Goal: Task Accomplishment & Management: Manage account settings

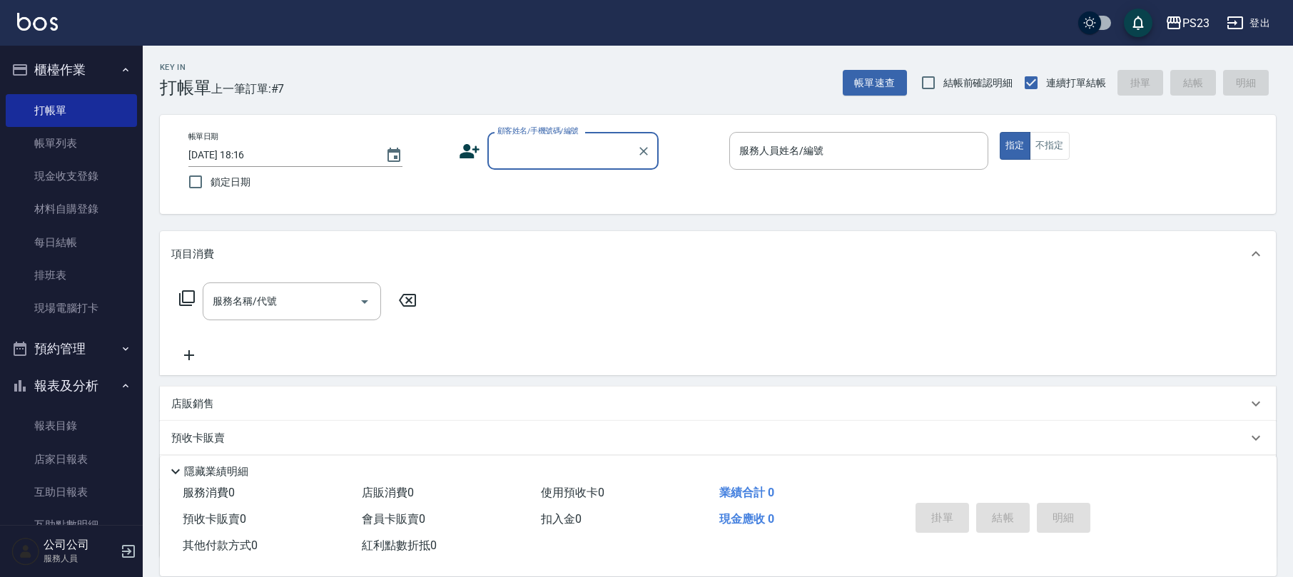
scroll to position [18, 0]
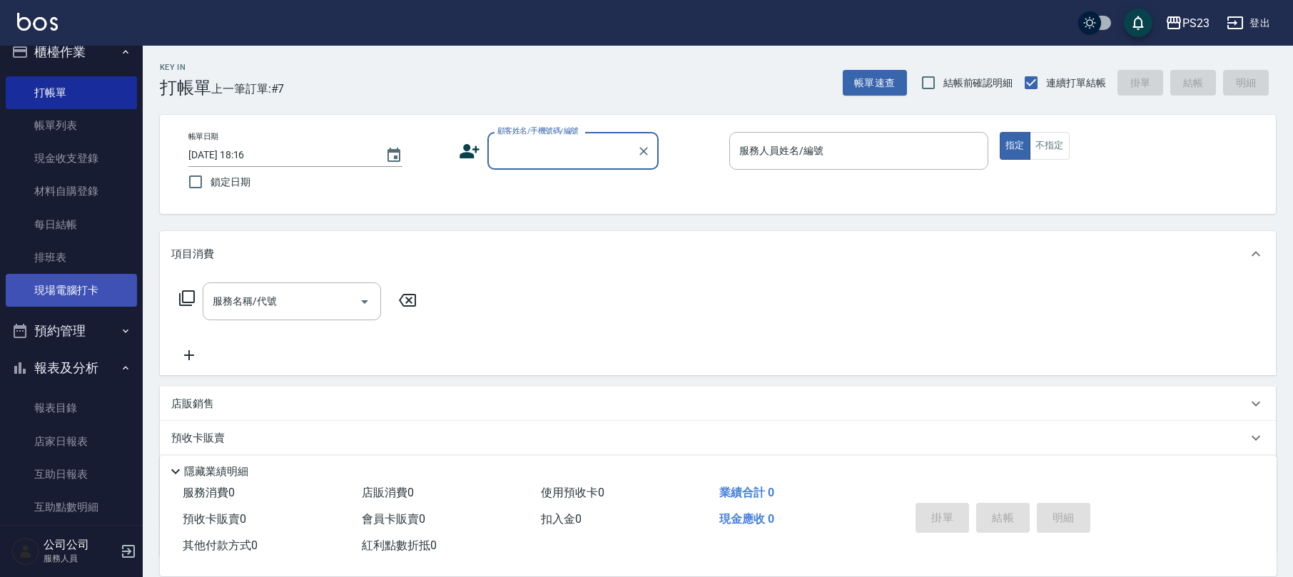
click at [51, 292] on link "現場電腦打卡" at bounding box center [71, 290] width 131 height 33
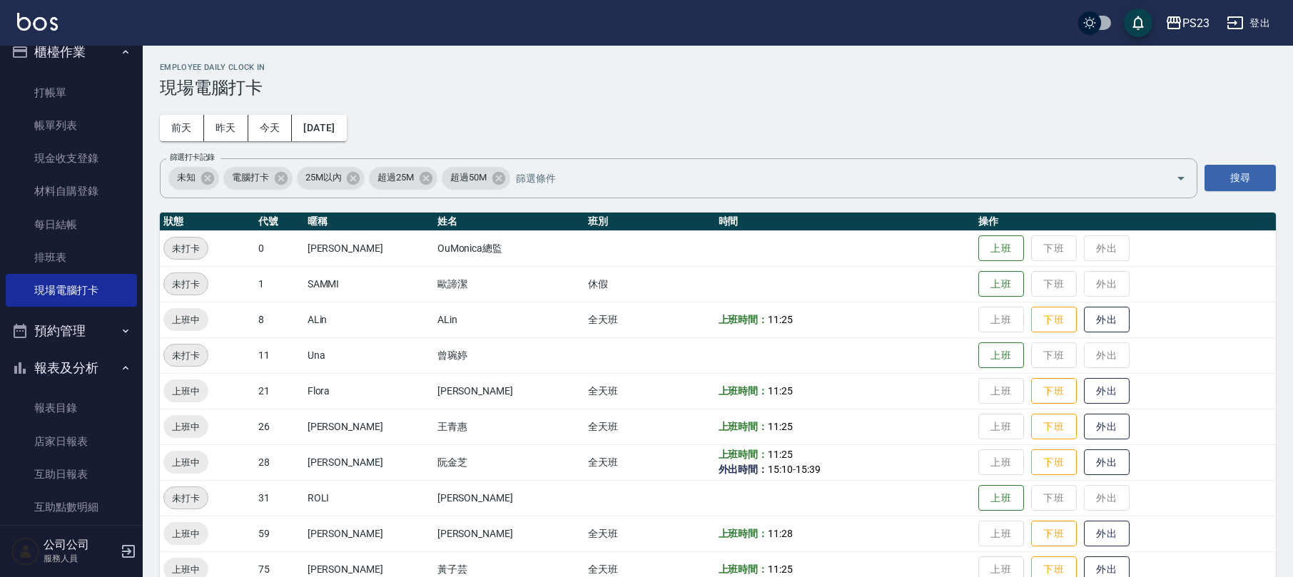
scroll to position [98, 0]
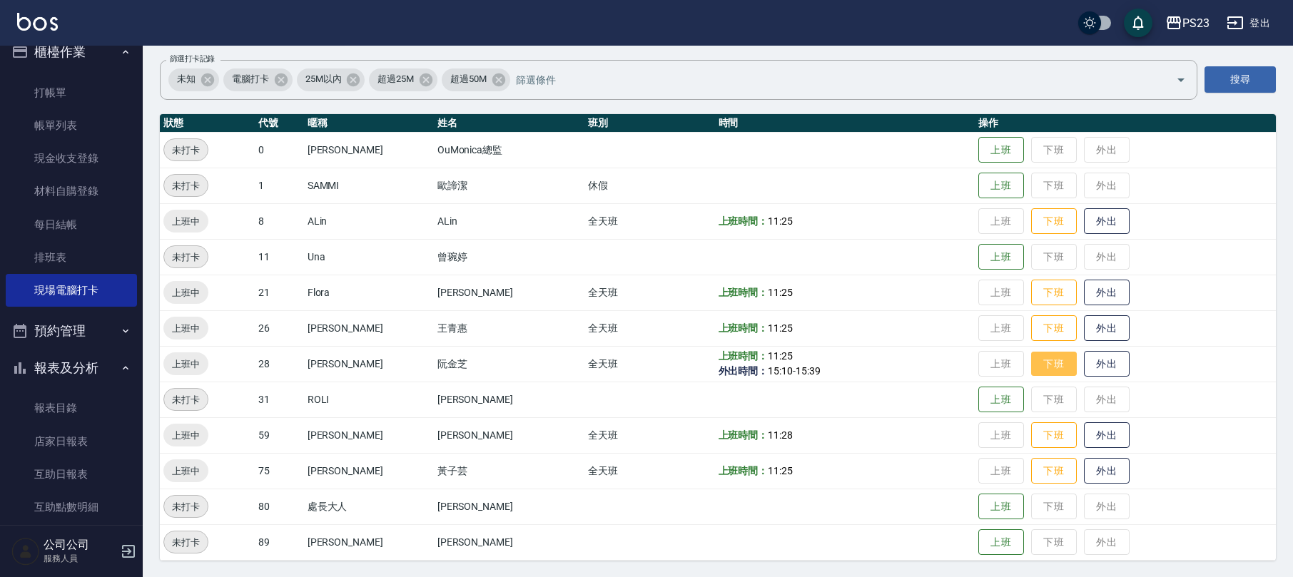
click at [1042, 362] on button "下班" at bounding box center [1054, 364] width 46 height 25
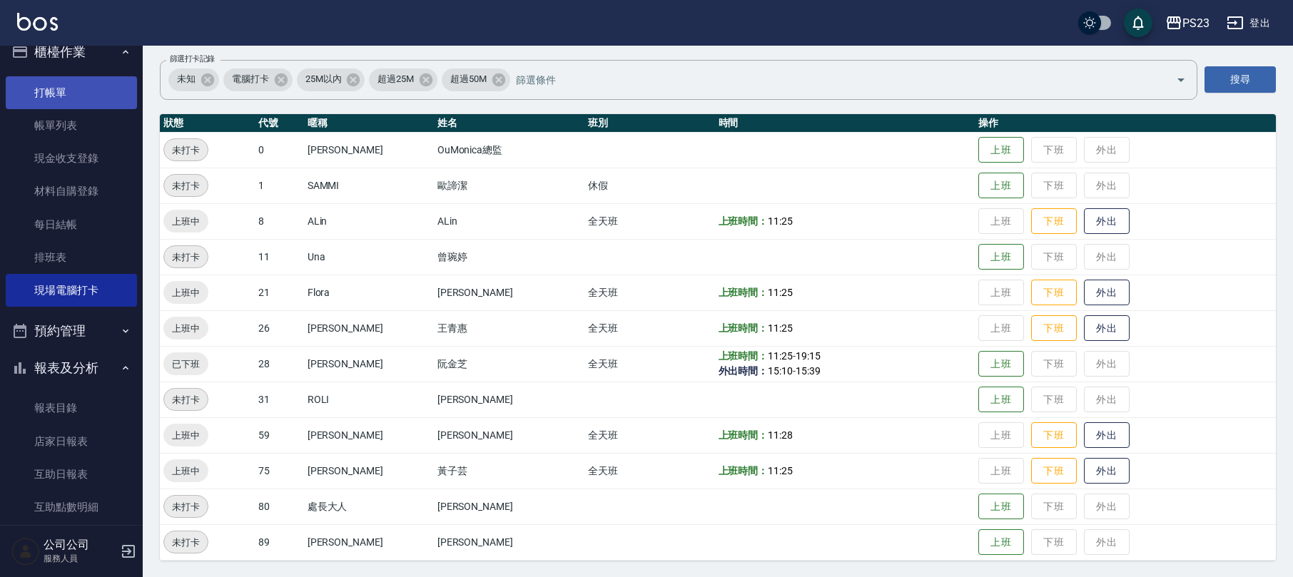
click at [96, 90] on link "打帳單" at bounding box center [71, 92] width 131 height 33
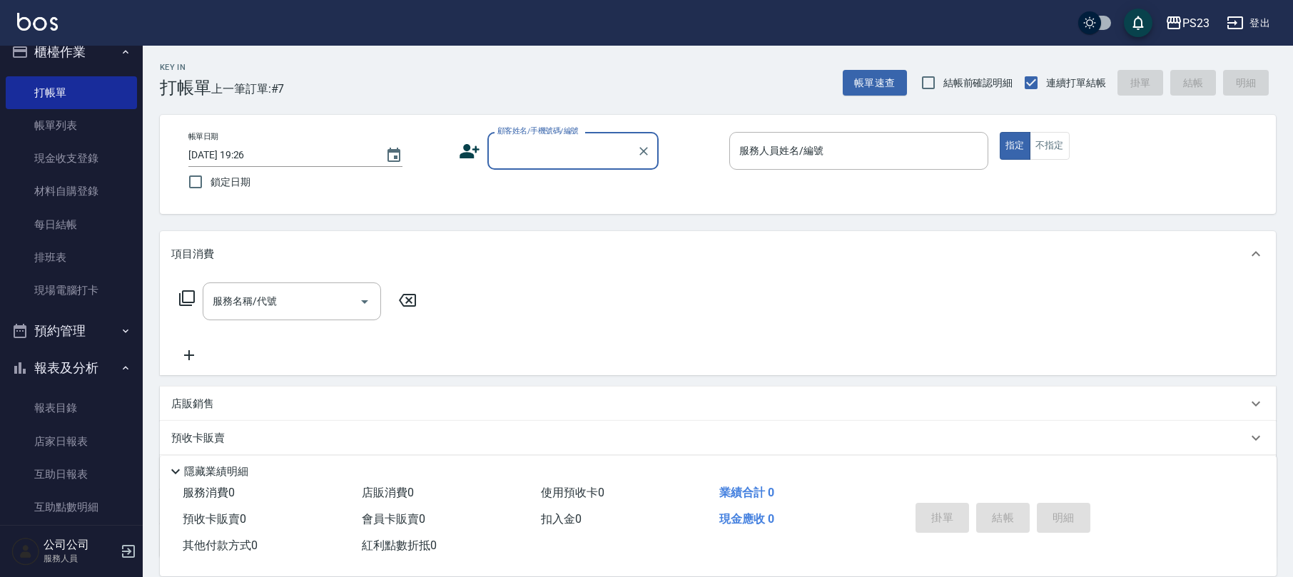
click at [565, 155] on input "顧客姓名/手機號碼/編號" at bounding box center [562, 150] width 137 height 25
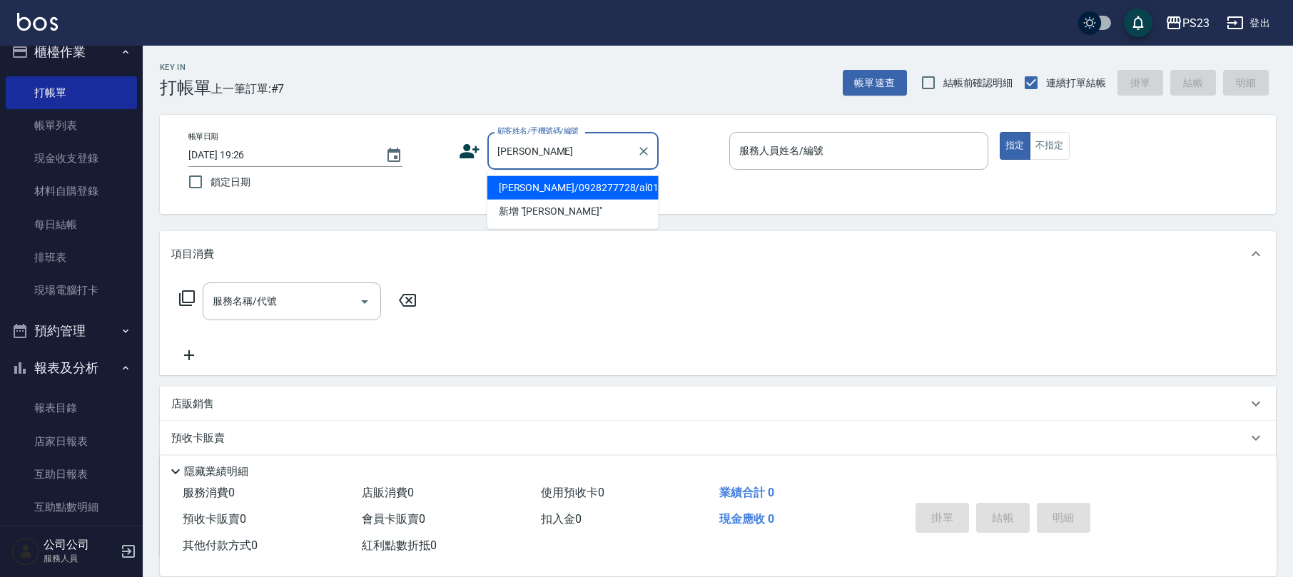
click at [578, 195] on li "[PERSON_NAME]/0928277728/al0131" at bounding box center [572, 188] width 171 height 24
type input "[PERSON_NAME]/0928277728/al0131"
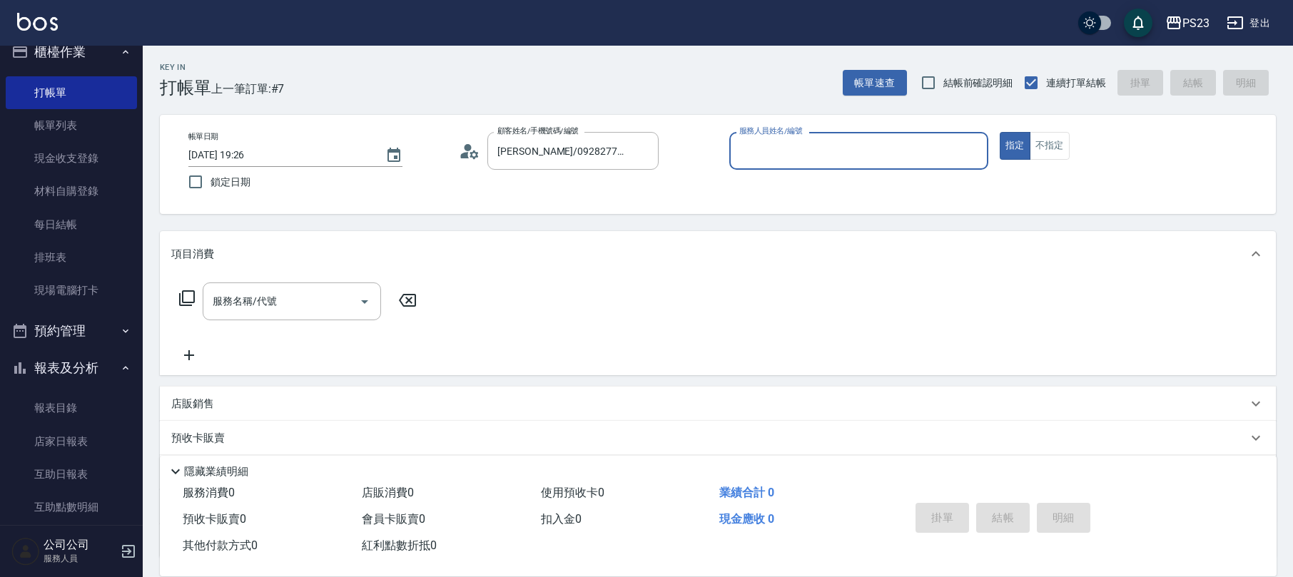
type input "ALin-8"
click at [283, 303] on input "服務名稱/代號" at bounding box center [281, 301] width 144 height 25
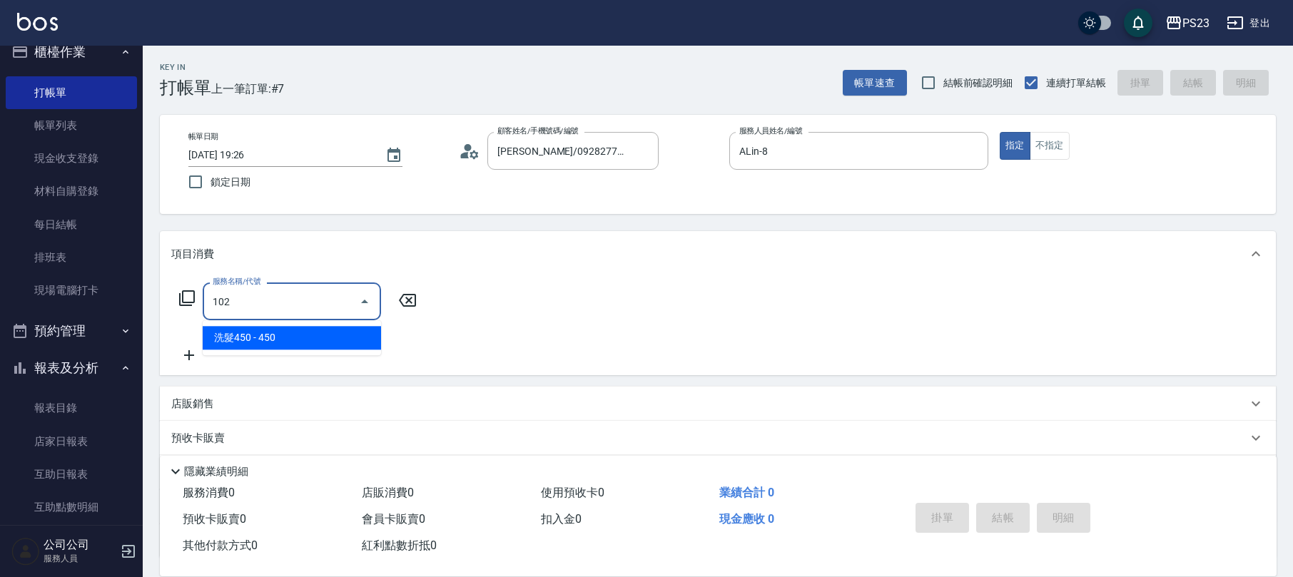
type input "洗髮450(102)"
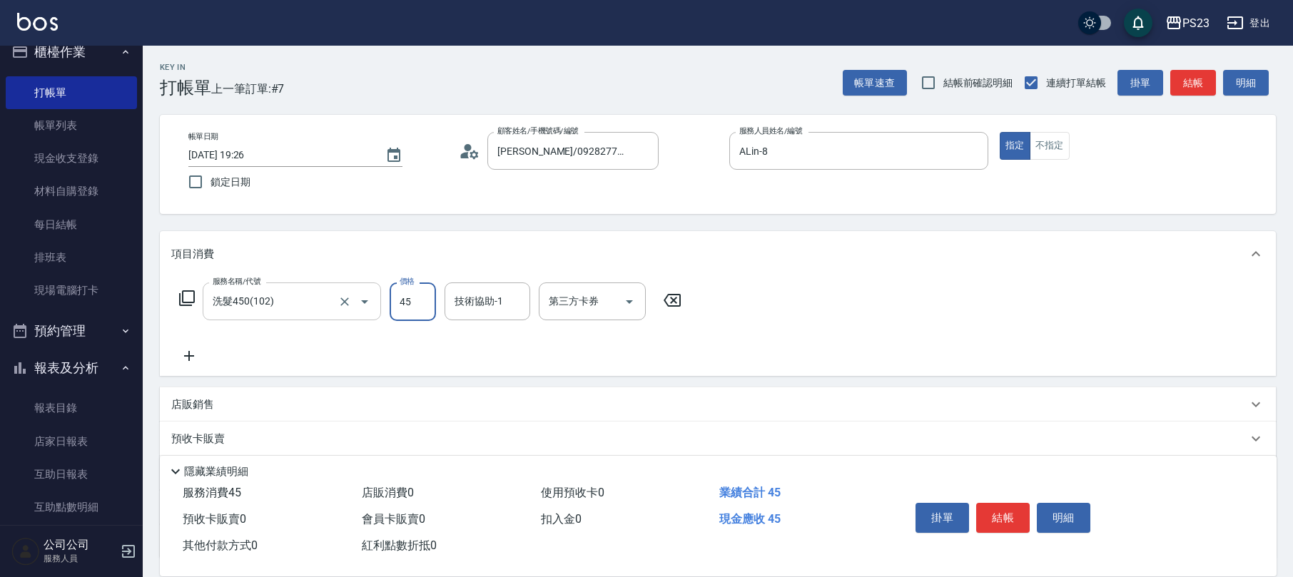
type input "450"
type input "ALin-8"
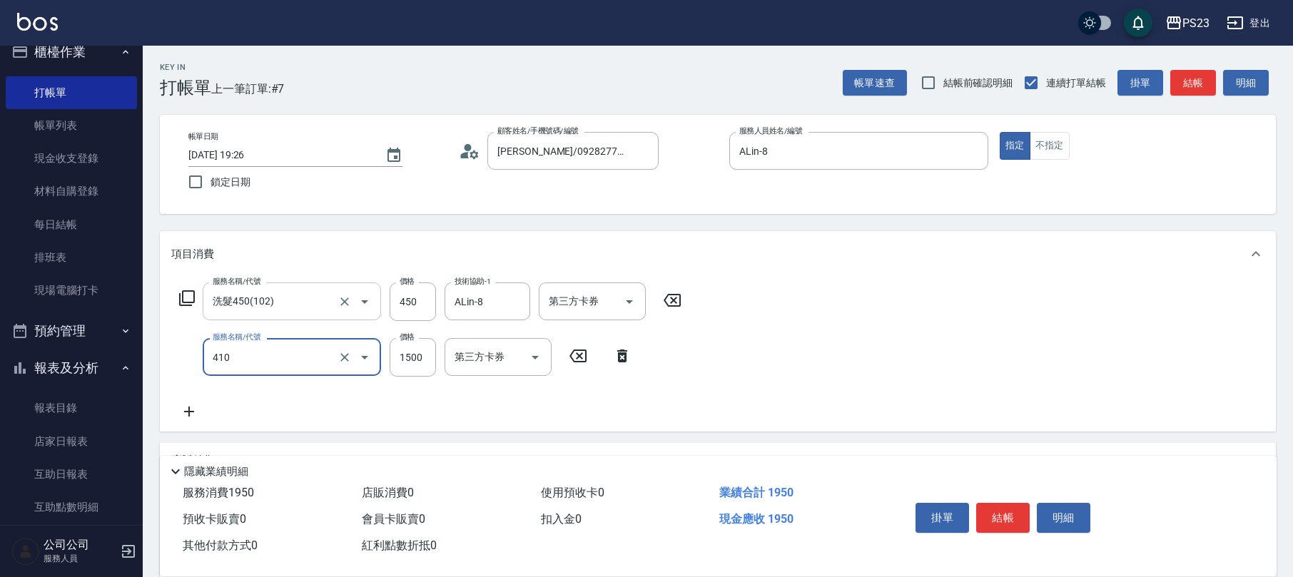
type input "補染(410)"
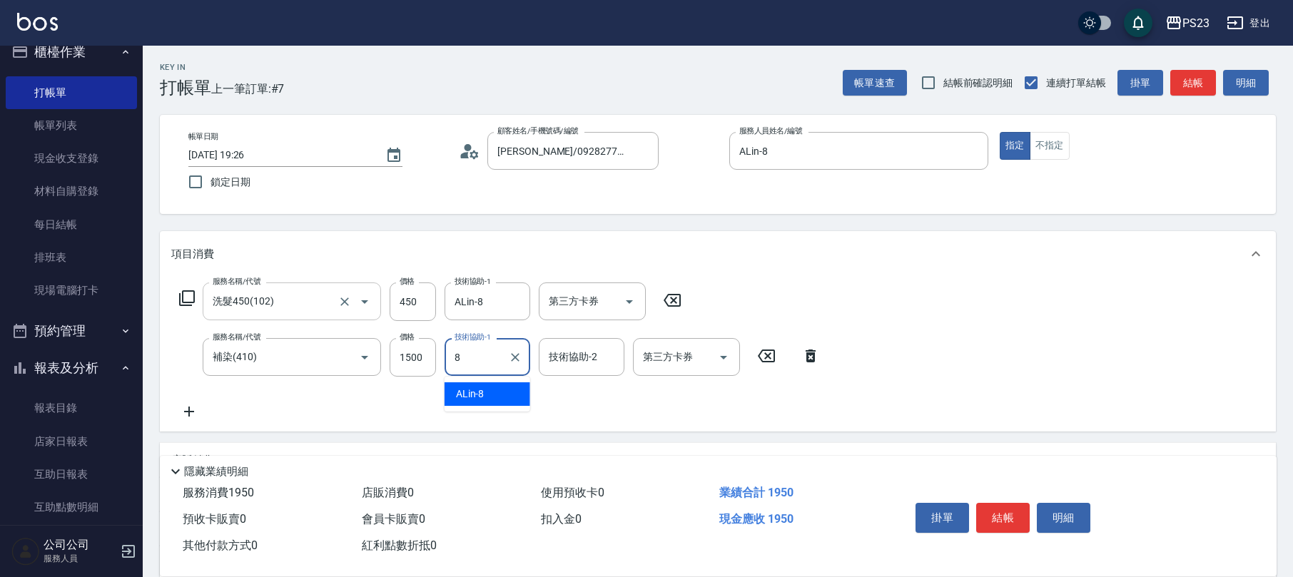
type input "ALin-8"
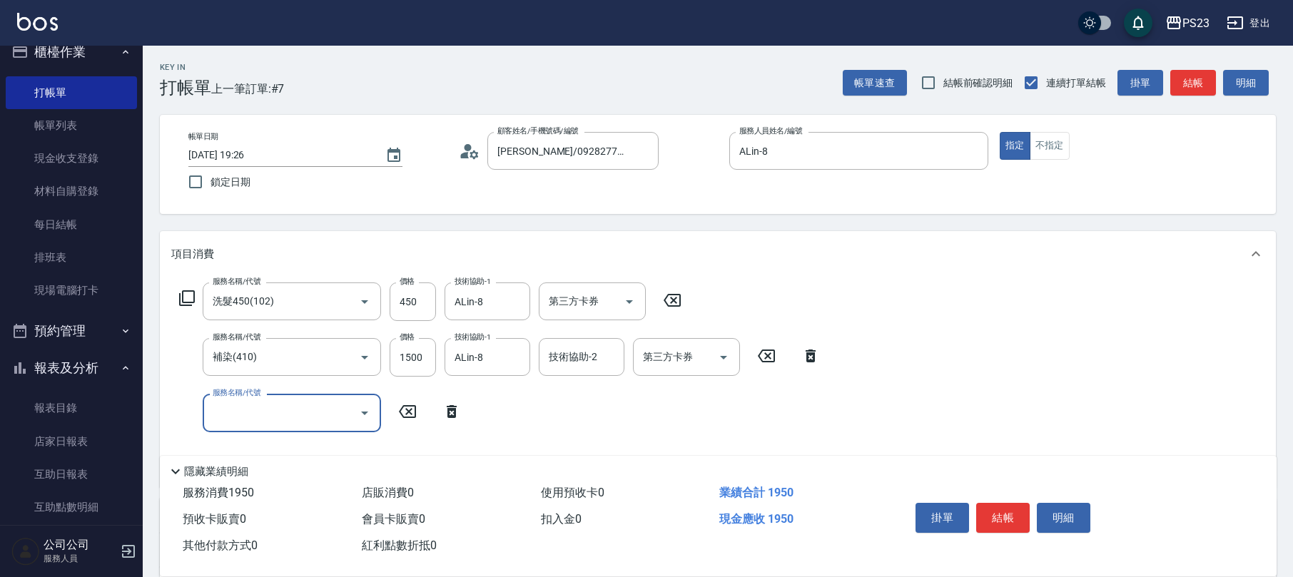
scroll to position [226, 0]
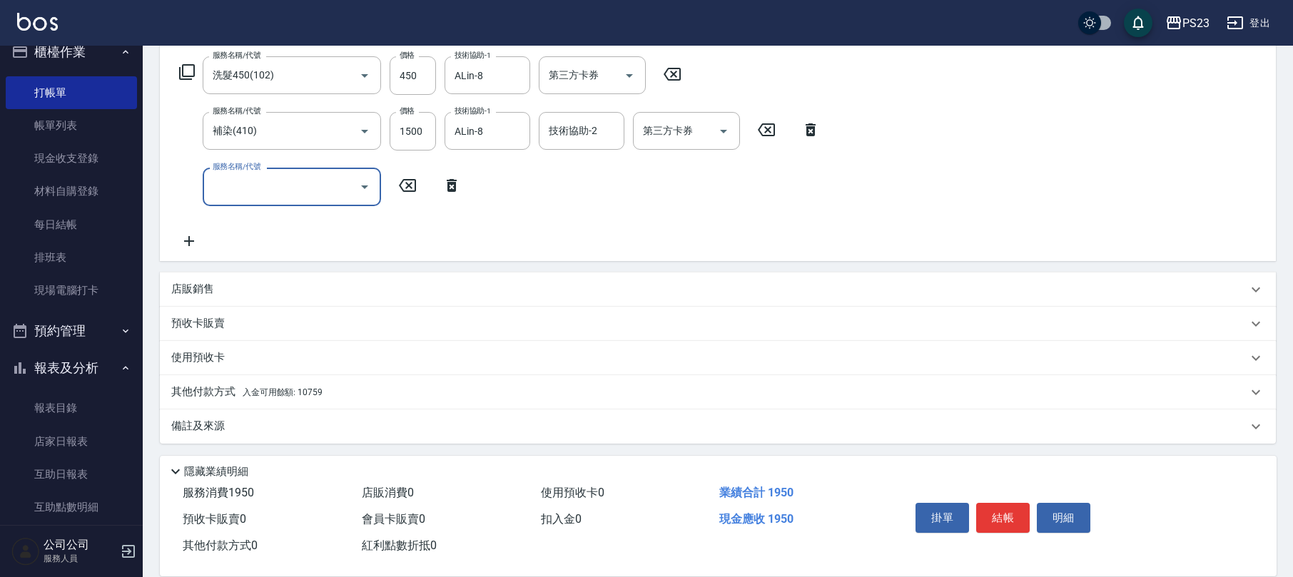
click at [198, 275] on div "店販銷售" at bounding box center [718, 289] width 1116 height 34
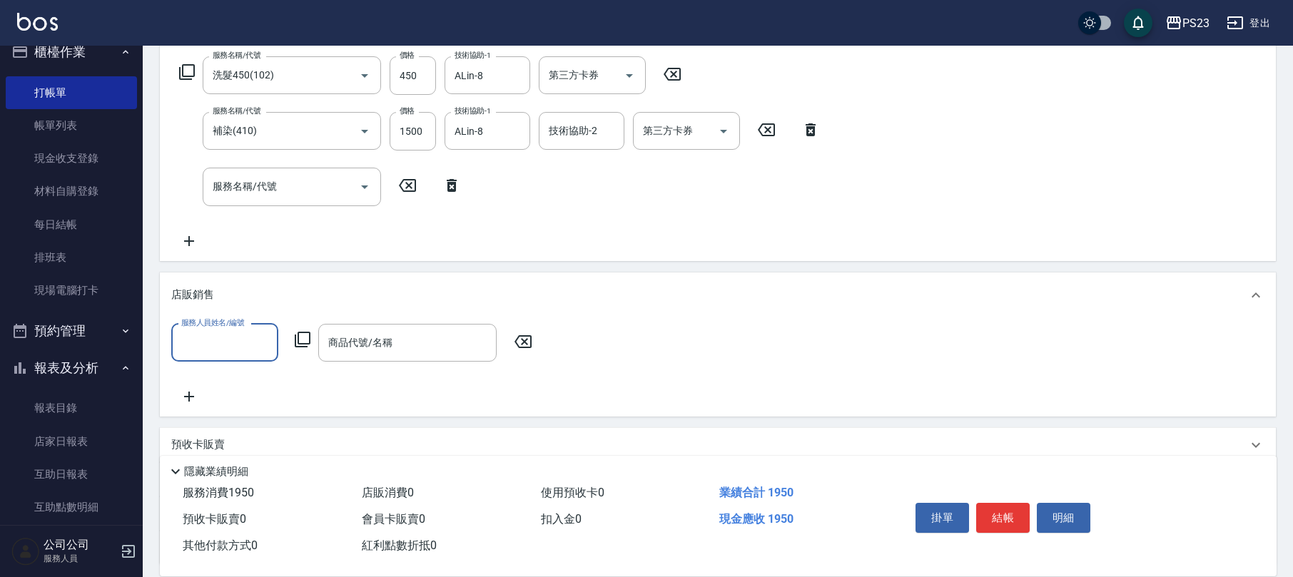
scroll to position [0, 0]
type input "ALin-8"
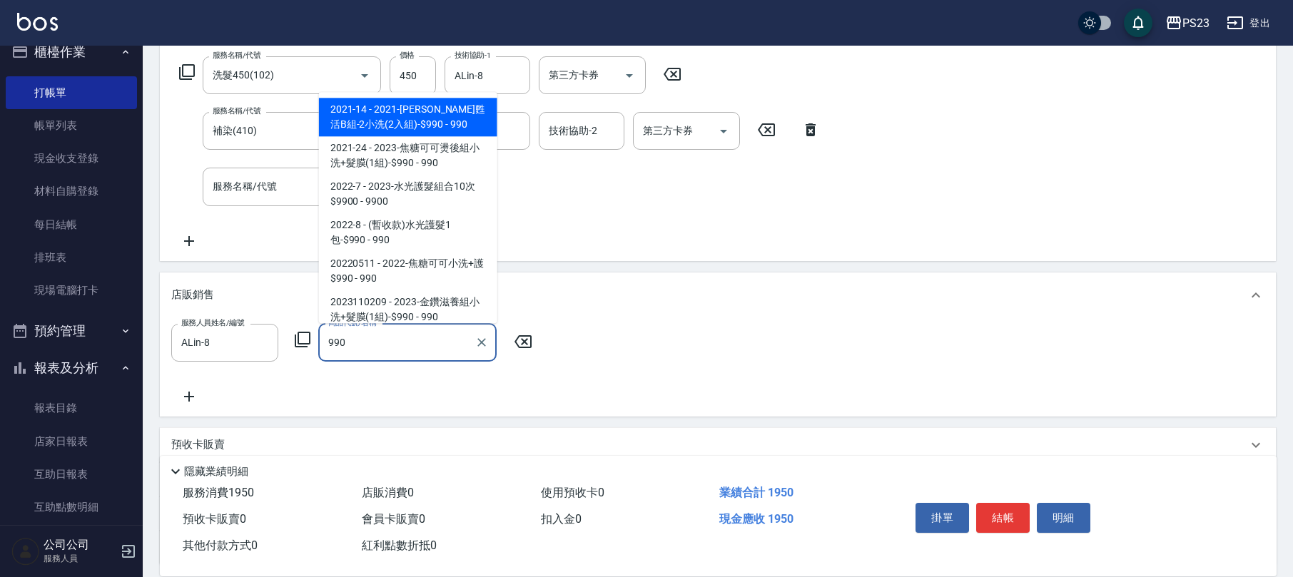
scroll to position [121, 0]
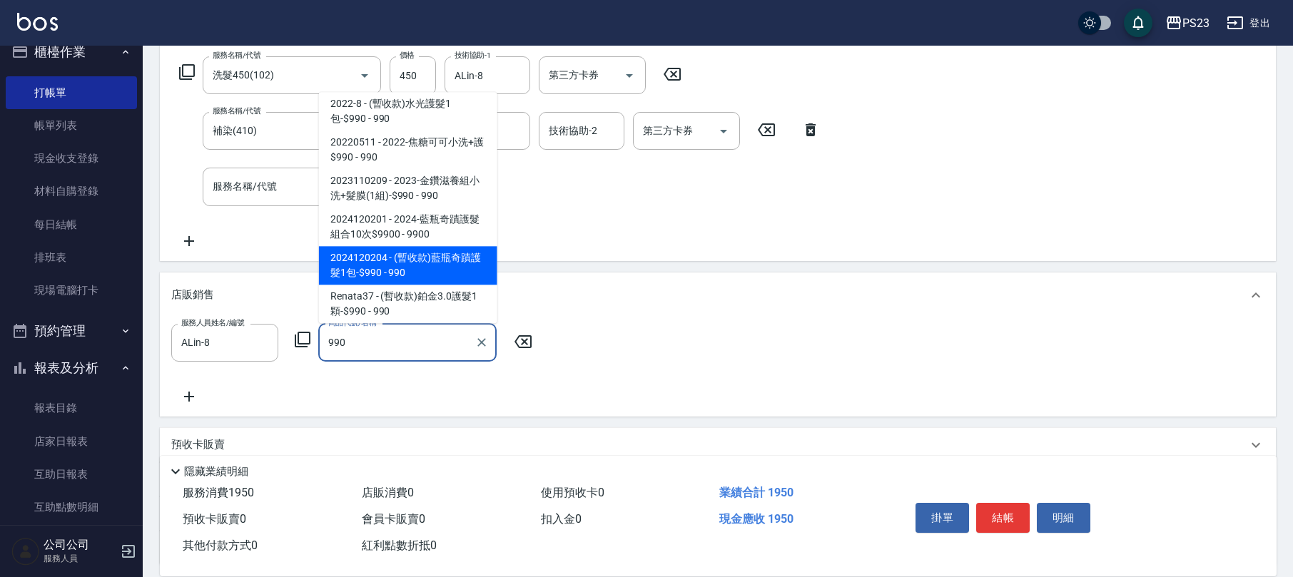
type input "(暫收款)藍瓶奇蹟護髮1包-$990"
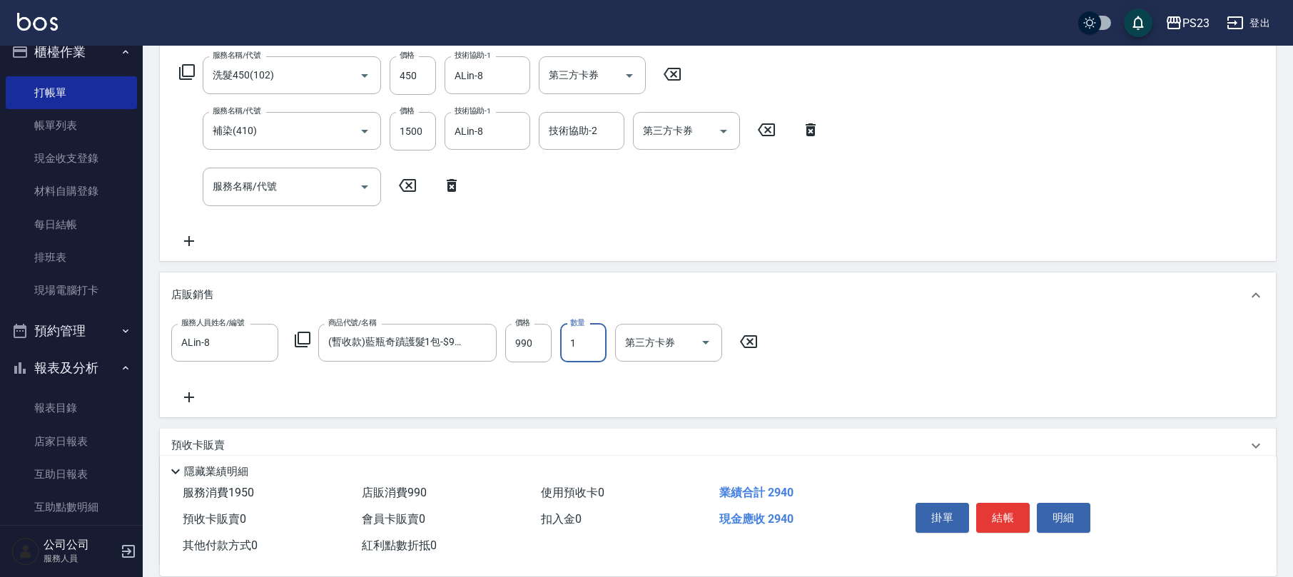
scroll to position [348, 0]
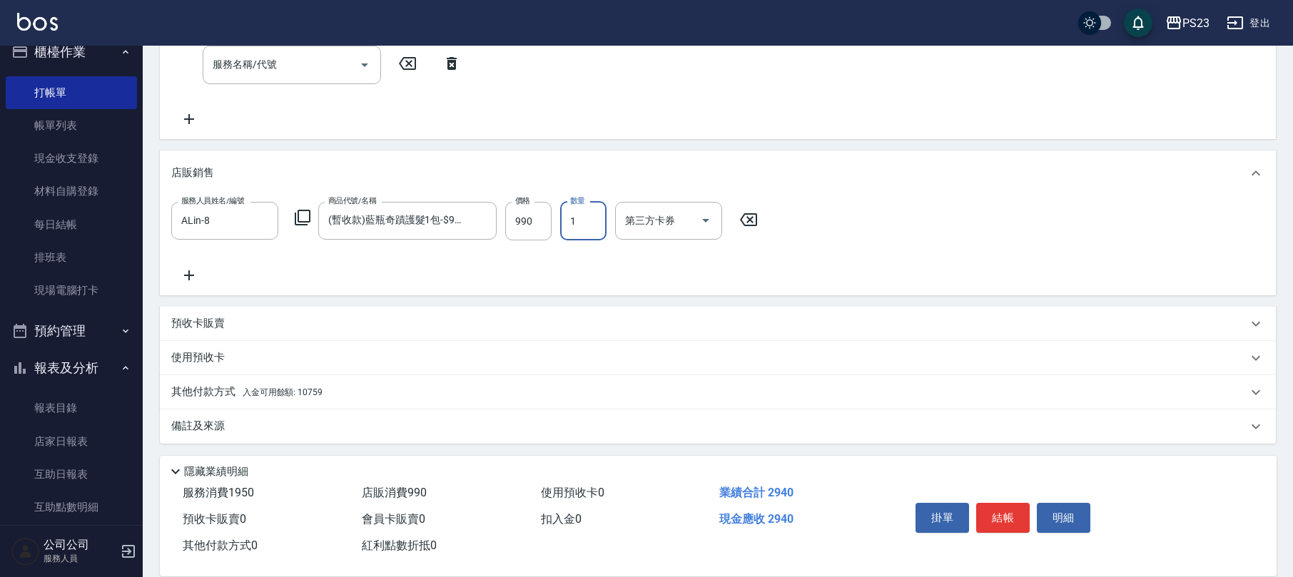
click at [260, 429] on div "備註及來源" at bounding box center [709, 426] width 1076 height 15
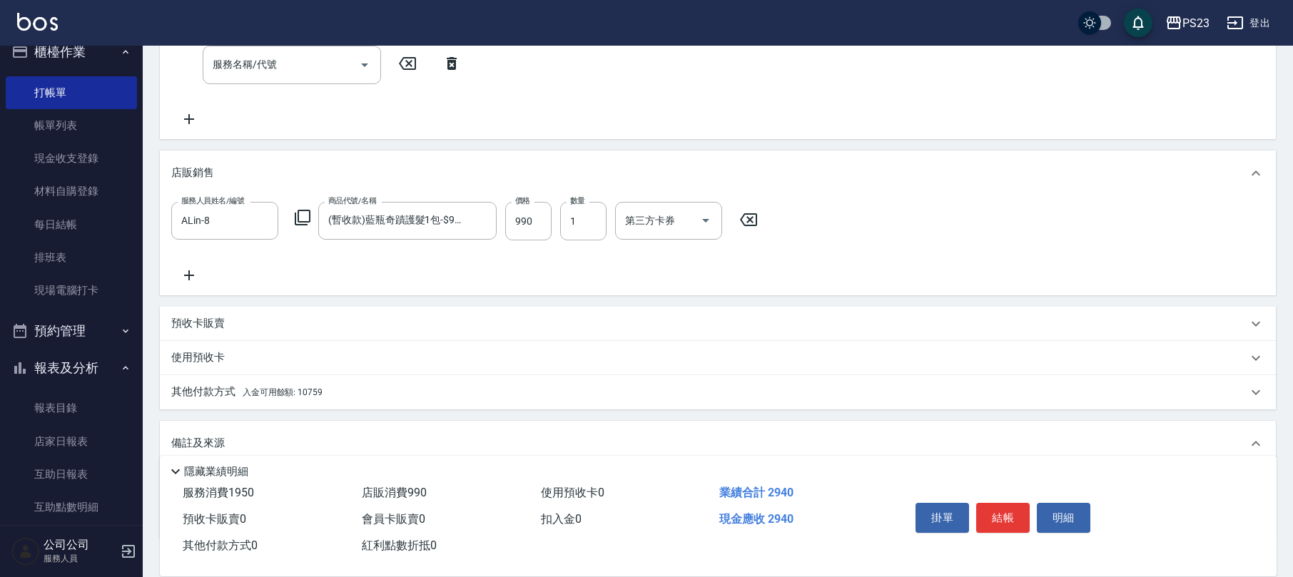
scroll to position [441, 0]
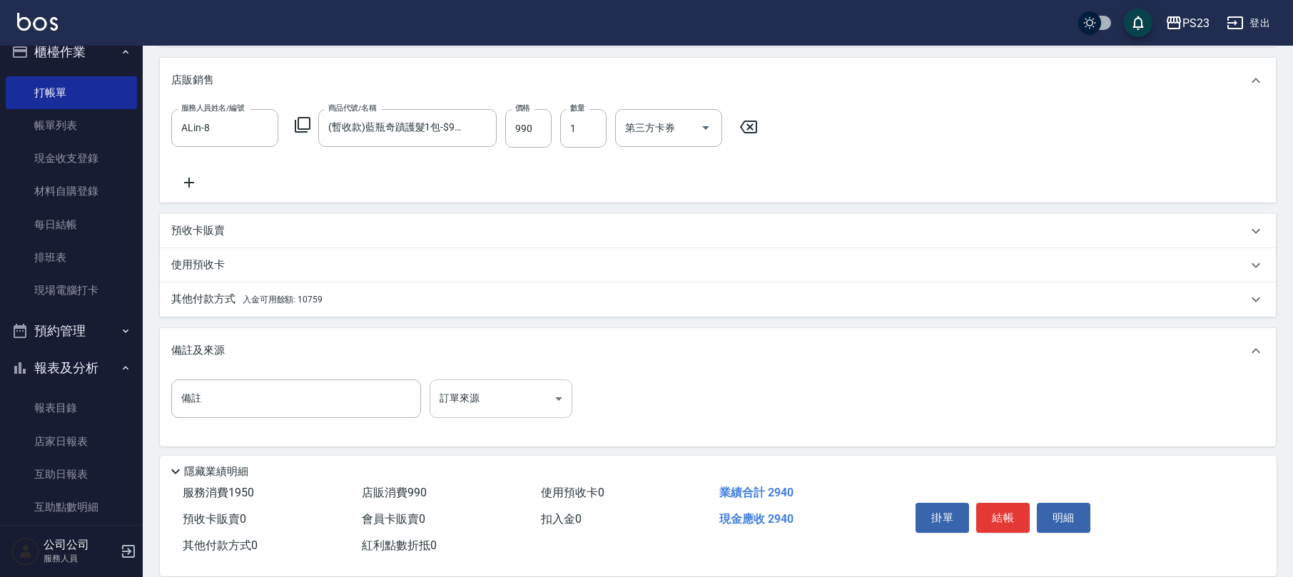
click at [474, 392] on body "PS23 登出 櫃檯作業 打帳單 帳單列表 現金收支登錄 材料自購登錄 每日結帳 排班表 現場電腦打卡 預約管理 預約管理 單日預約紀錄 單週預約紀錄 報表及…" at bounding box center [646, 69] width 1293 height 1021
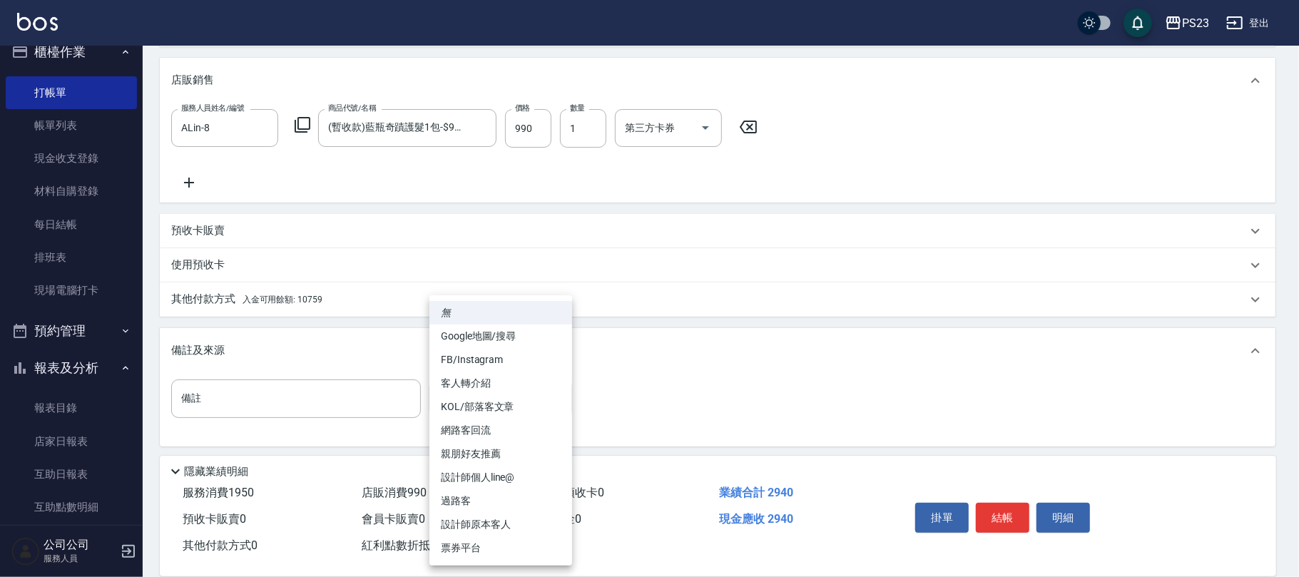
click at [483, 528] on li "設計師原本客人" at bounding box center [500, 525] width 143 height 24
type input "設計師原本客人"
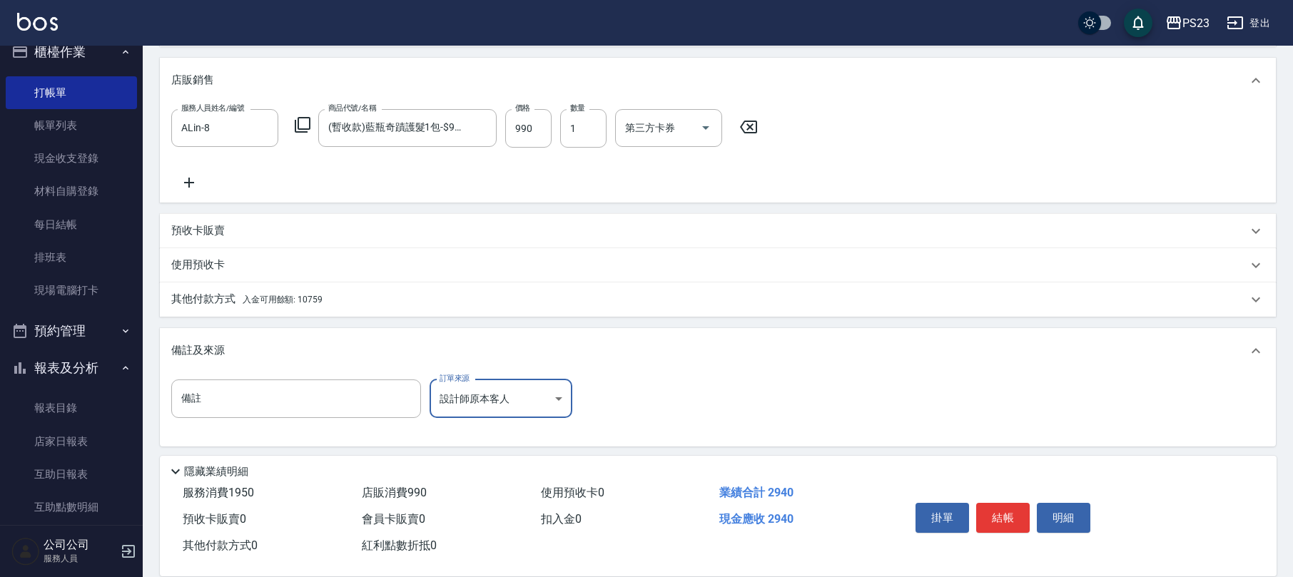
click at [305, 298] on span "入金可用餘額: 10759" at bounding box center [283, 300] width 80 height 10
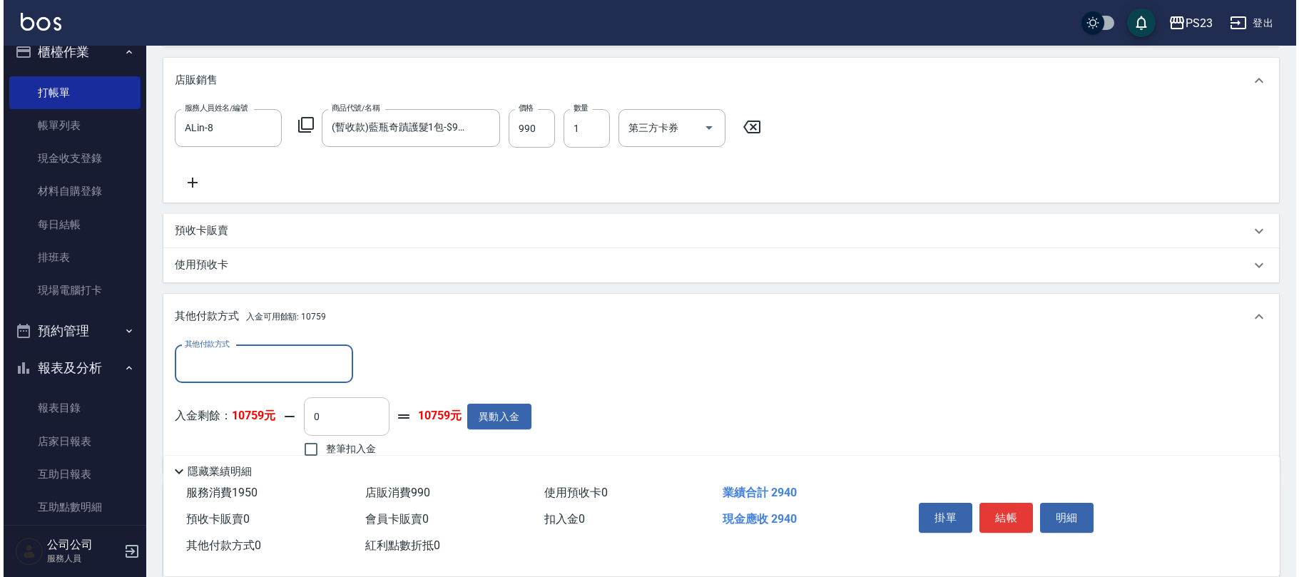
scroll to position [0, 0]
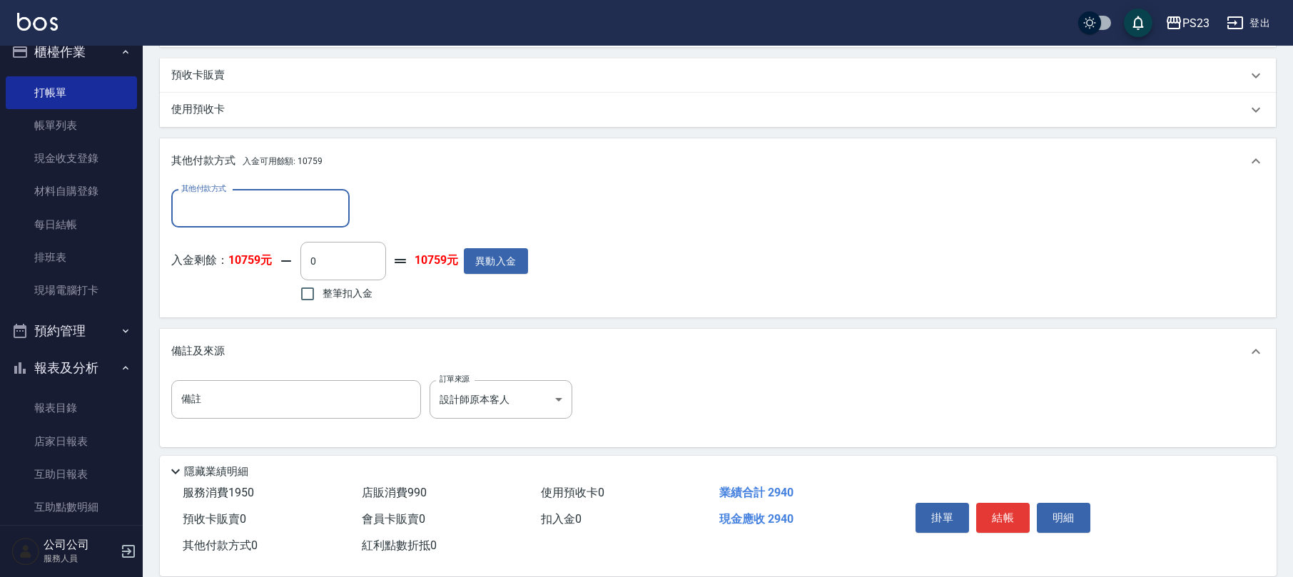
click at [287, 220] on input "其他付款方式" at bounding box center [260, 208] width 165 height 25
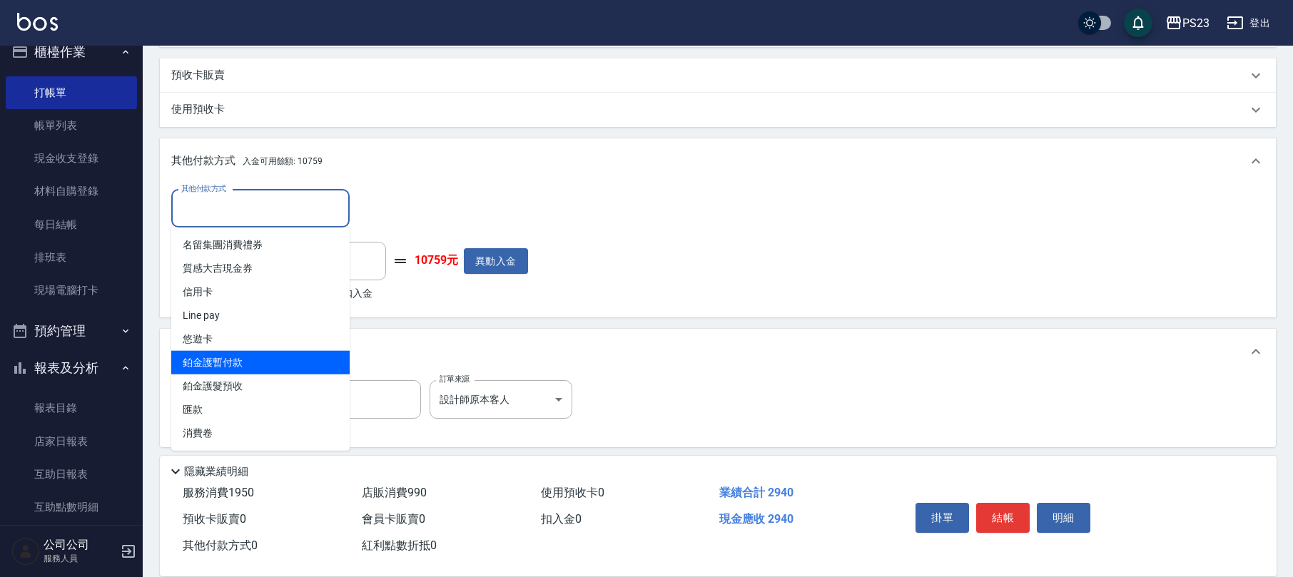
click at [255, 355] on span "鉑金護暫付款" at bounding box center [260, 363] width 178 height 24
type input "鉑金護暫付款"
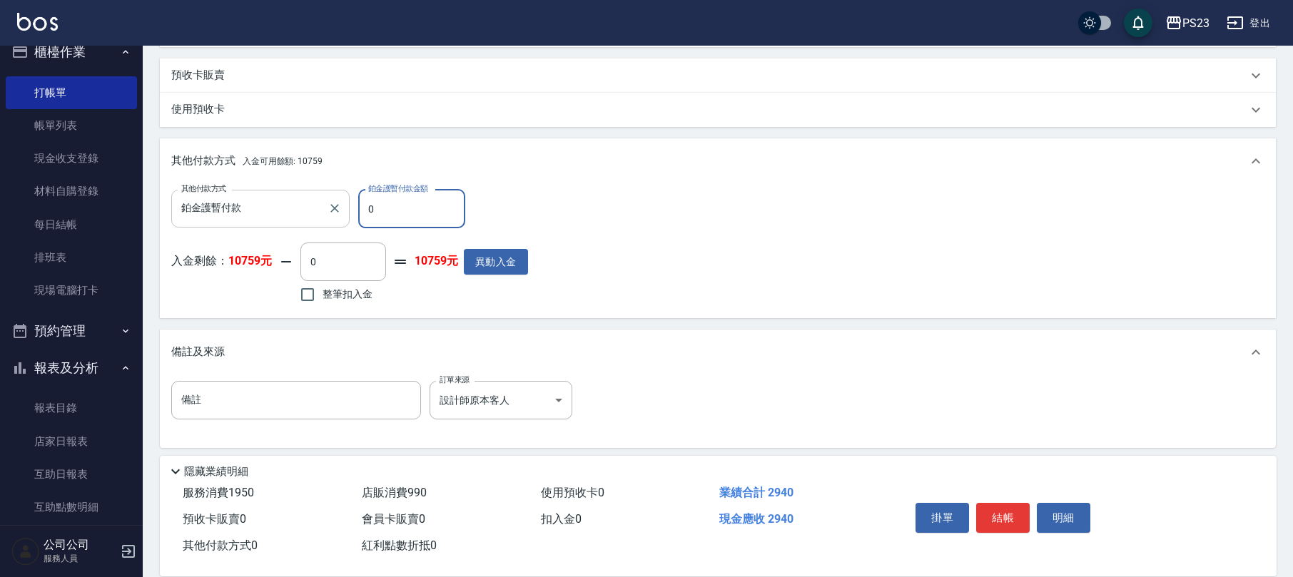
drag, startPoint x: 412, startPoint y: 207, endPoint x: 337, endPoint y: 207, distance: 74.9
click at [337, 207] on div "其他付款方式 鉑金護暫付款 其他付款方式 鉑金護暫付款金額 0 鉑金護暫付款金額" at bounding box center [349, 209] width 357 height 39
type input "990"
drag, startPoint x: 331, startPoint y: 292, endPoint x: 350, endPoint y: 289, distance: 18.8
click at [334, 292] on span "整筆扣入金" at bounding box center [347, 294] width 50 height 15
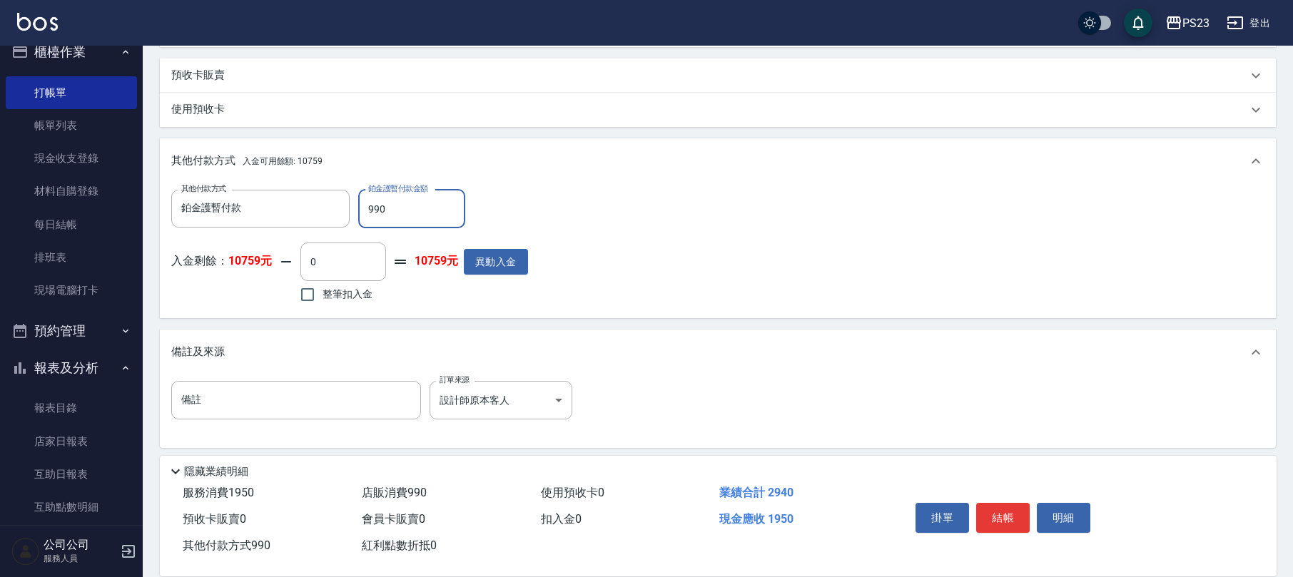
click at [322, 292] on input "整筆扣入金" at bounding box center [307, 295] width 30 height 30
checkbox input "true"
type input "1950"
click at [491, 258] on button "異動入金" at bounding box center [489, 262] width 64 height 26
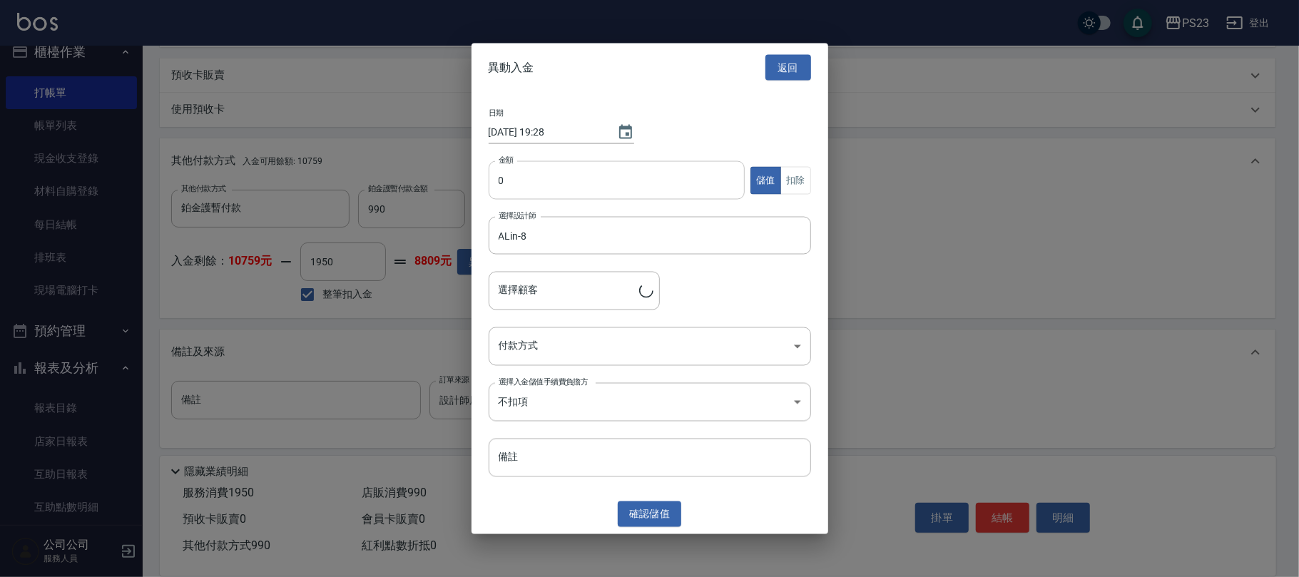
type input "[PERSON_NAME]/0928277728/al0131"
type input "3000"
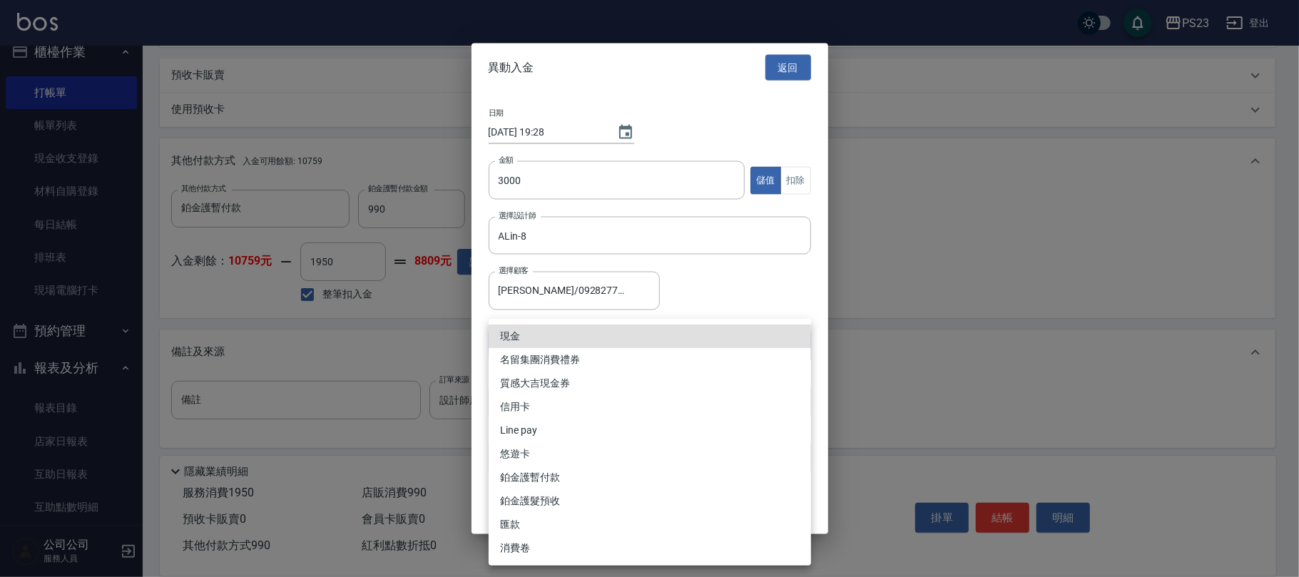
click at [536, 401] on li "信用卡" at bounding box center [650, 407] width 322 height 24
type input "信用卡"
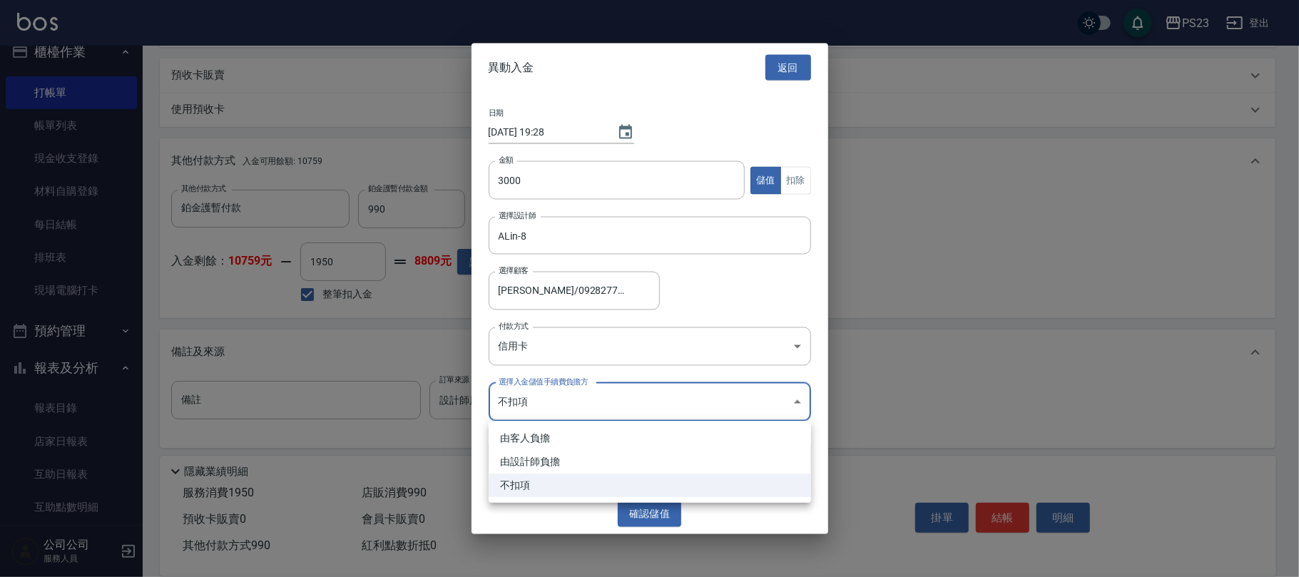
click at [552, 459] on li "由設計師負擔" at bounding box center [650, 462] width 322 height 24
type input "BYDESIGNER"
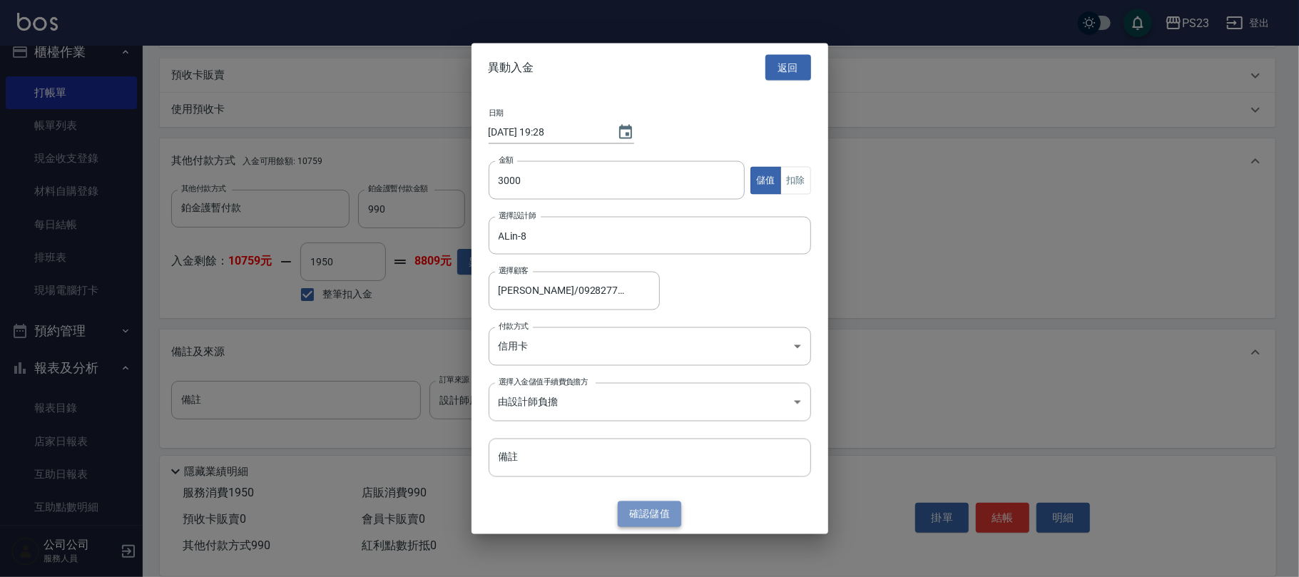
click at [660, 508] on button "確認 儲值" at bounding box center [650, 514] width 64 height 26
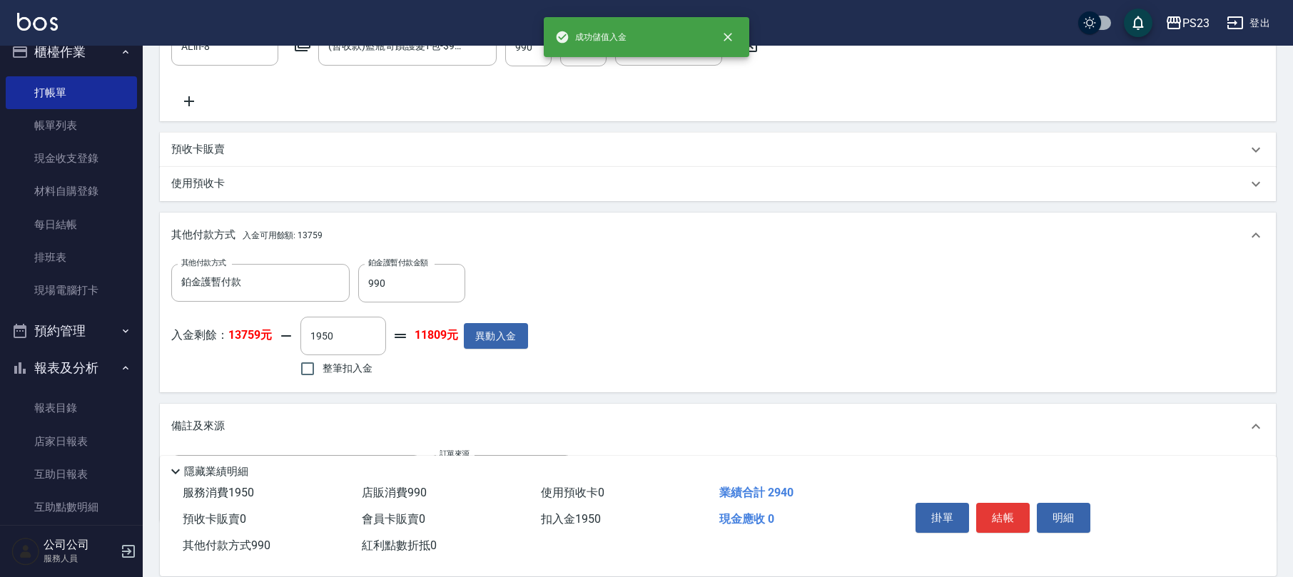
scroll to position [596, 0]
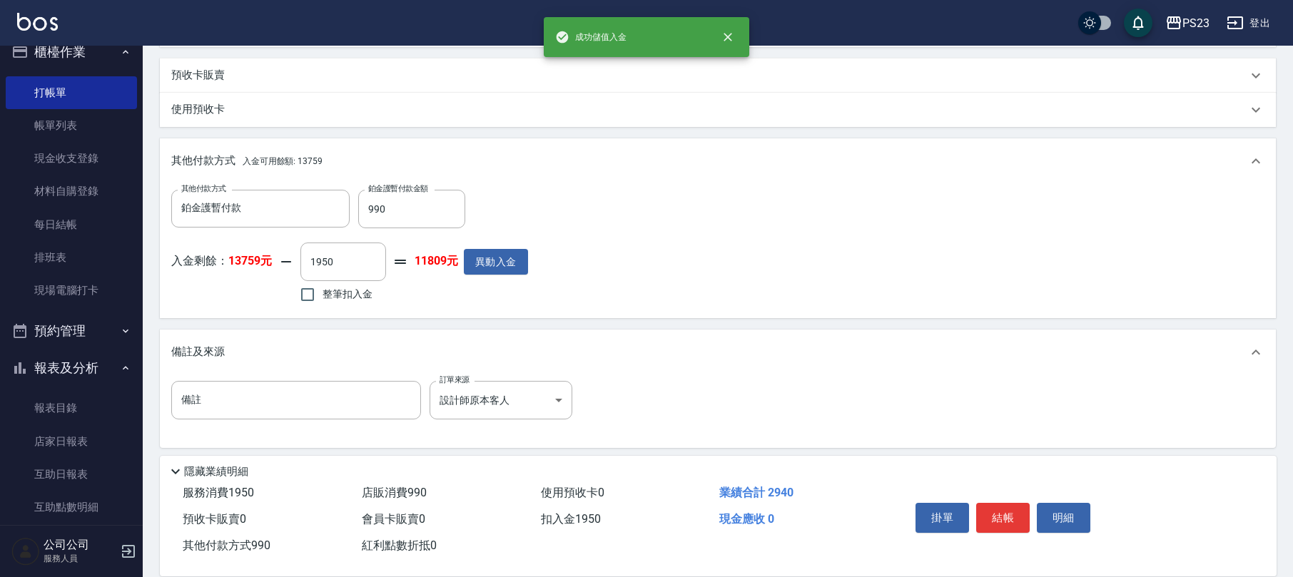
click at [343, 295] on span "整筆扣入金" at bounding box center [347, 294] width 50 height 15
click at [322, 295] on input "整筆扣入金" at bounding box center [307, 295] width 30 height 30
checkbox input "true"
type input "0"
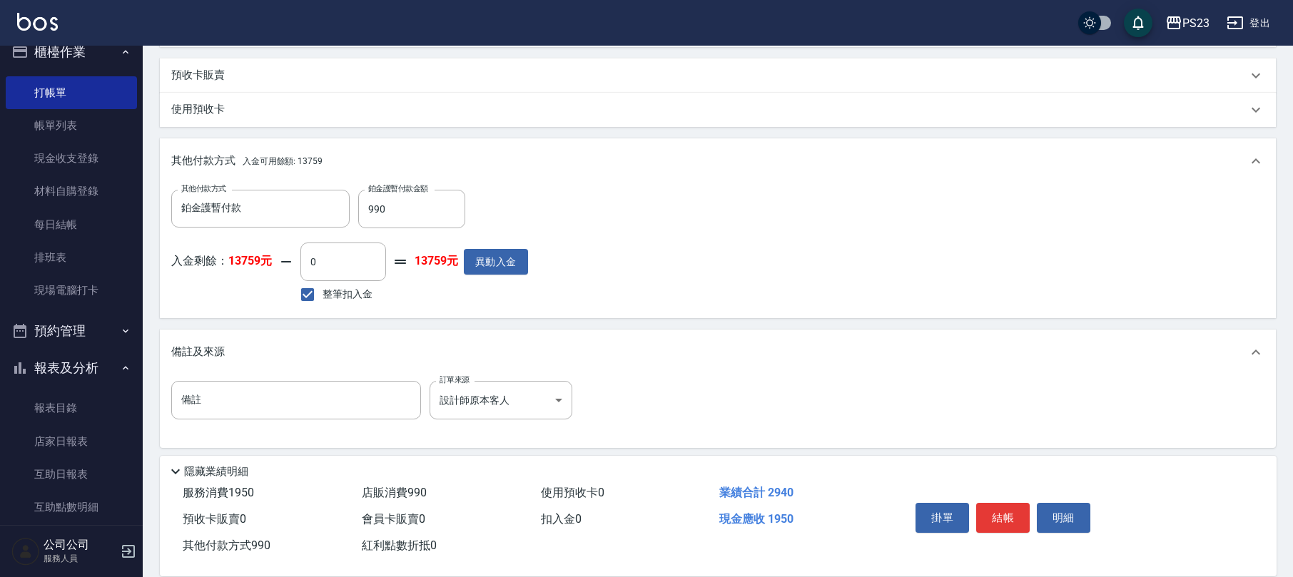
click at [351, 294] on span "整筆扣入金" at bounding box center [347, 294] width 50 height 15
click at [322, 294] on input "整筆扣入金" at bounding box center [307, 295] width 30 height 30
checkbox input "false"
type input "1950"
click at [351, 294] on span "整筆扣入金" at bounding box center [347, 294] width 50 height 15
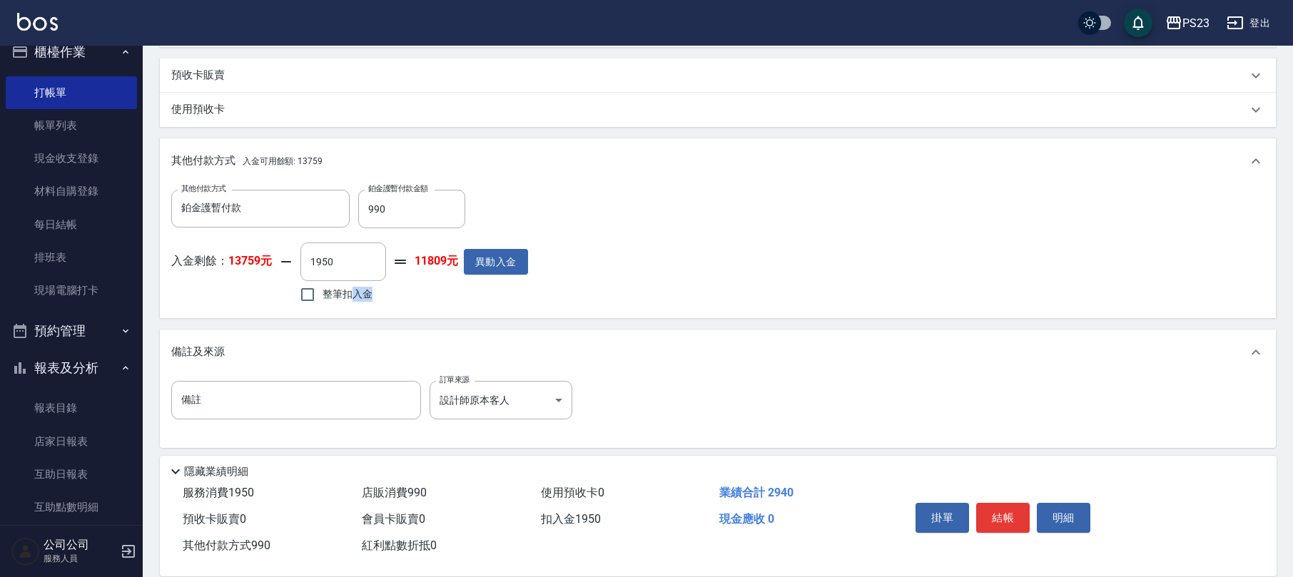
click at [322, 294] on input "整筆扣入金" at bounding box center [307, 295] width 30 height 30
checkbox input "true"
type input "0"
click at [351, 294] on span "整筆扣入金" at bounding box center [347, 294] width 50 height 15
click at [322, 294] on input "整筆扣入金" at bounding box center [307, 295] width 30 height 30
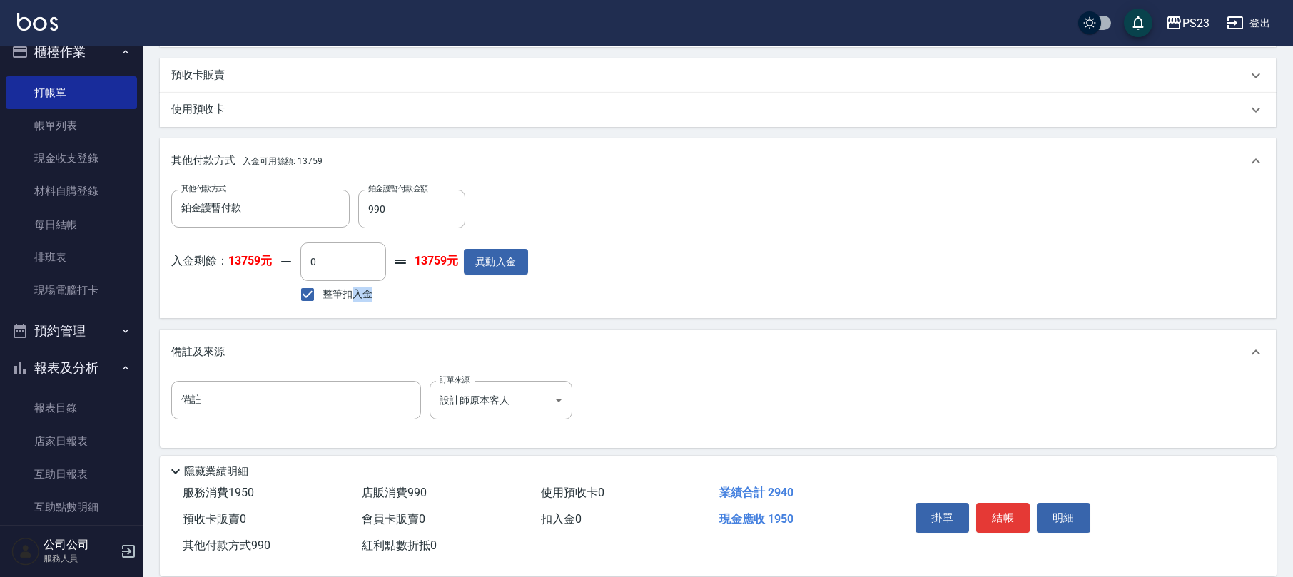
checkbox input "false"
type input "1950"
click at [1009, 514] on button "結帳" at bounding box center [1002, 518] width 53 height 30
type input "[DATE] 19:28"
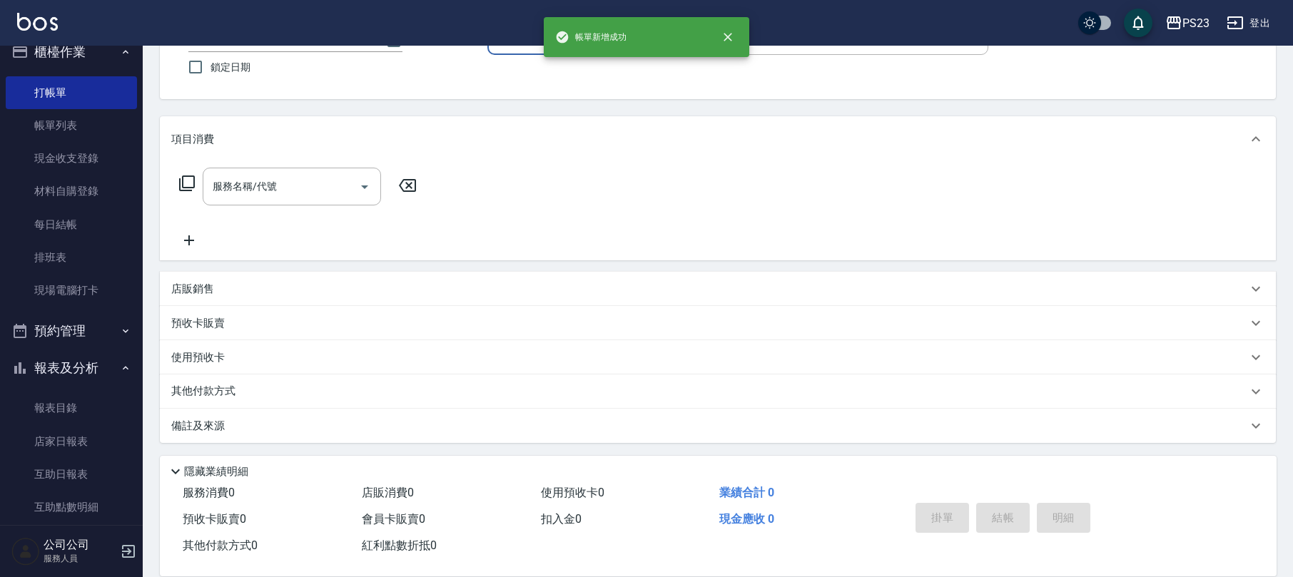
scroll to position [0, 0]
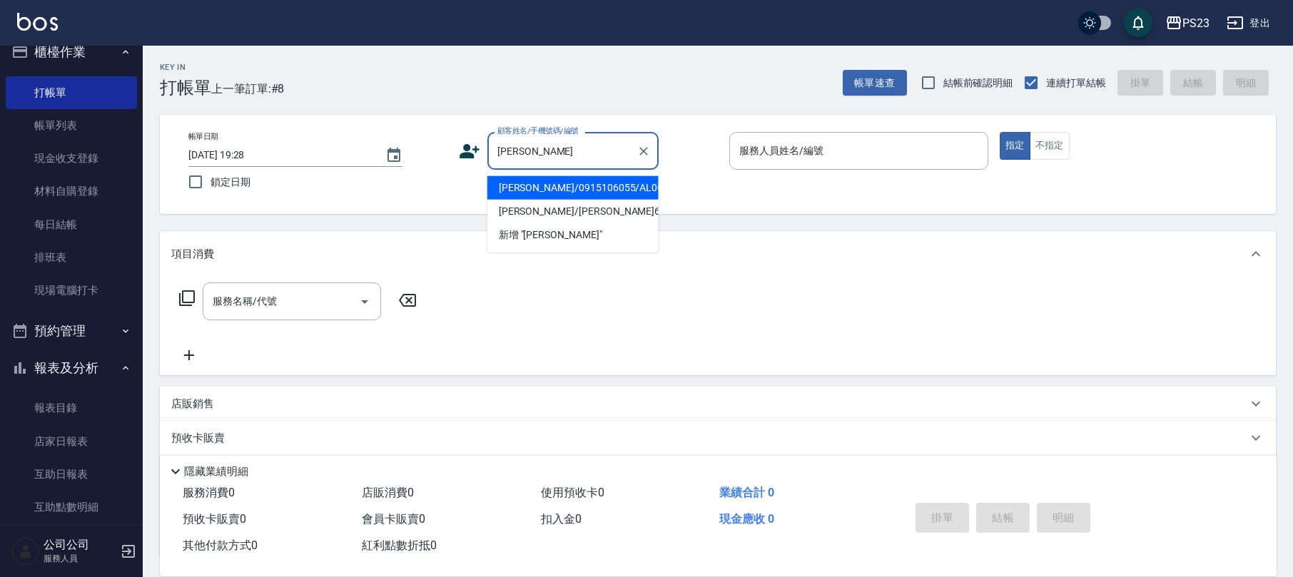
click at [581, 190] on li "[PERSON_NAME]/0915106055/AL001018" at bounding box center [572, 188] width 171 height 24
type input "[PERSON_NAME]/0915106055/AL001018"
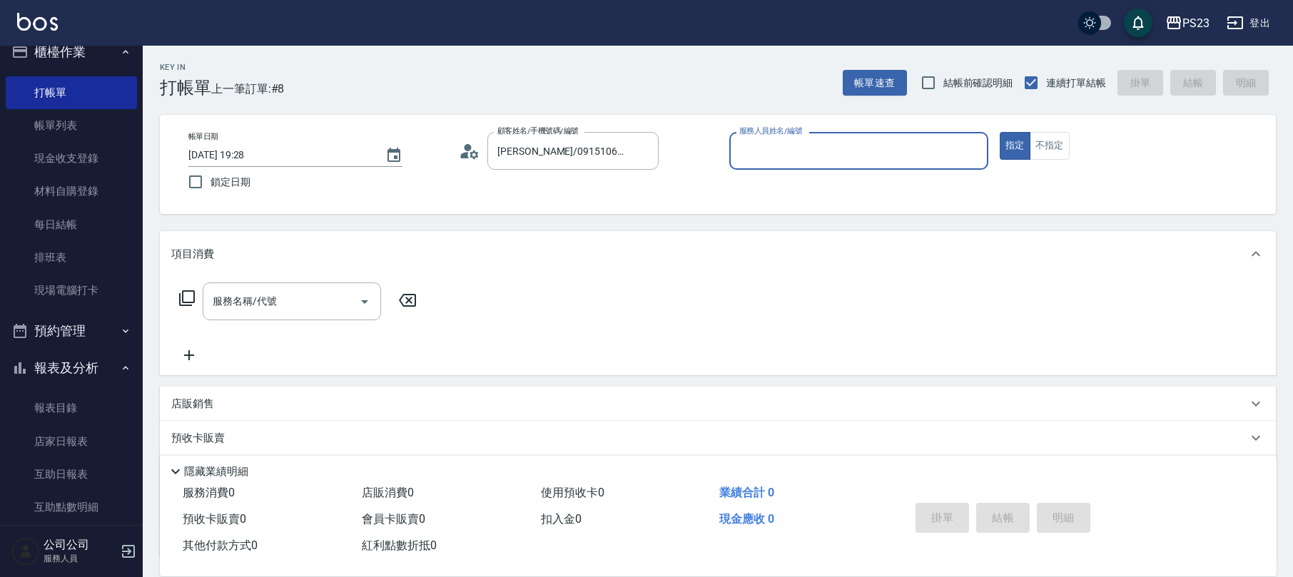
type input "ALin-8"
click at [337, 306] on input "服務名稱/代號" at bounding box center [281, 301] width 144 height 25
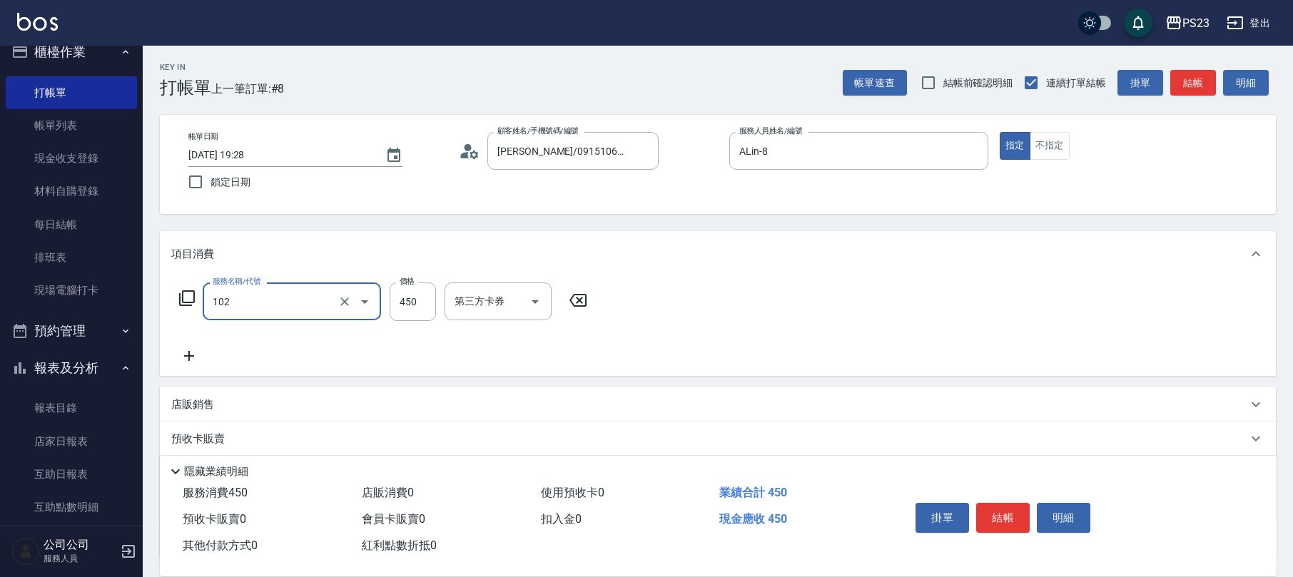
type input "洗髮450(102)"
type input "500"
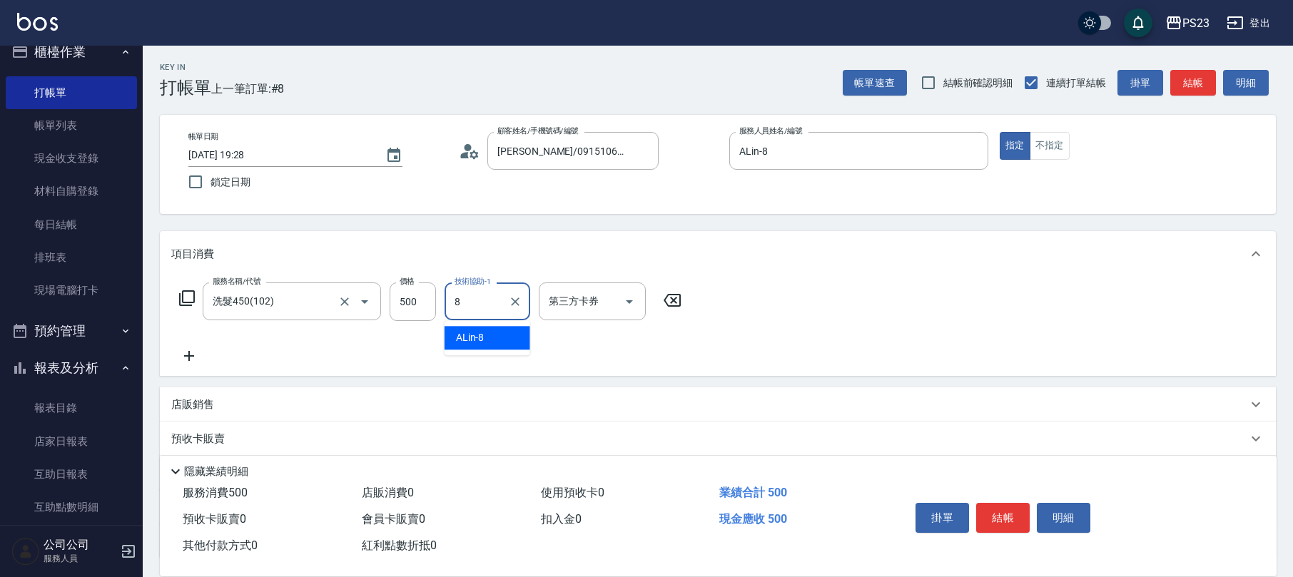
type input "ALin-8"
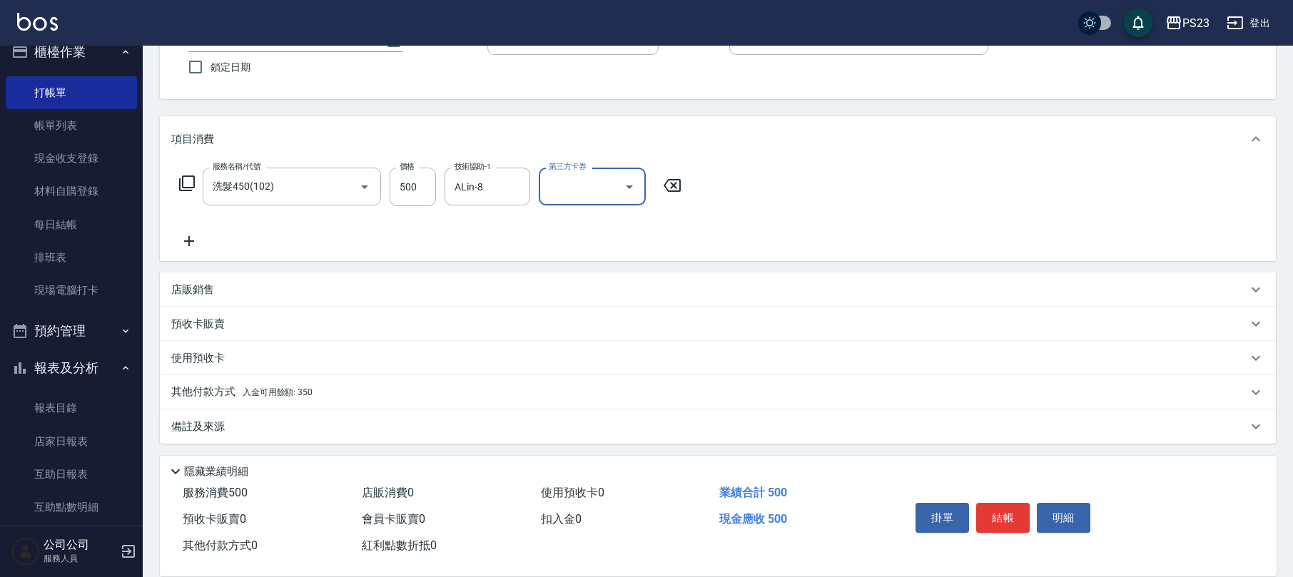
click at [459, 426] on div "備註及來源" at bounding box center [709, 426] width 1076 height 15
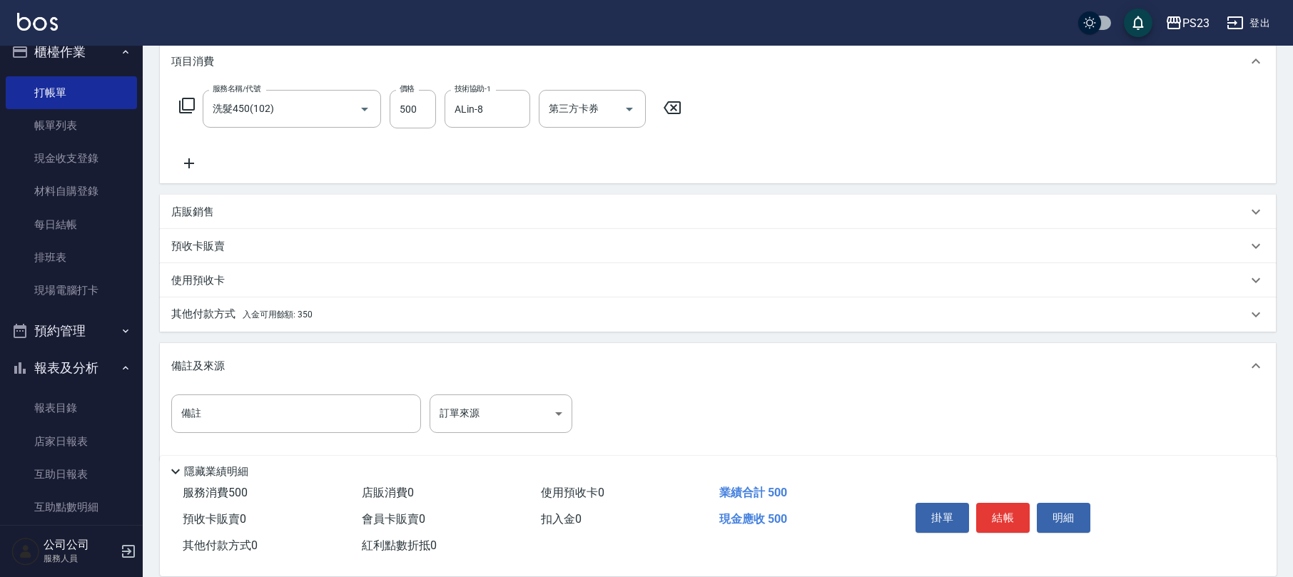
scroll to position [208, 0]
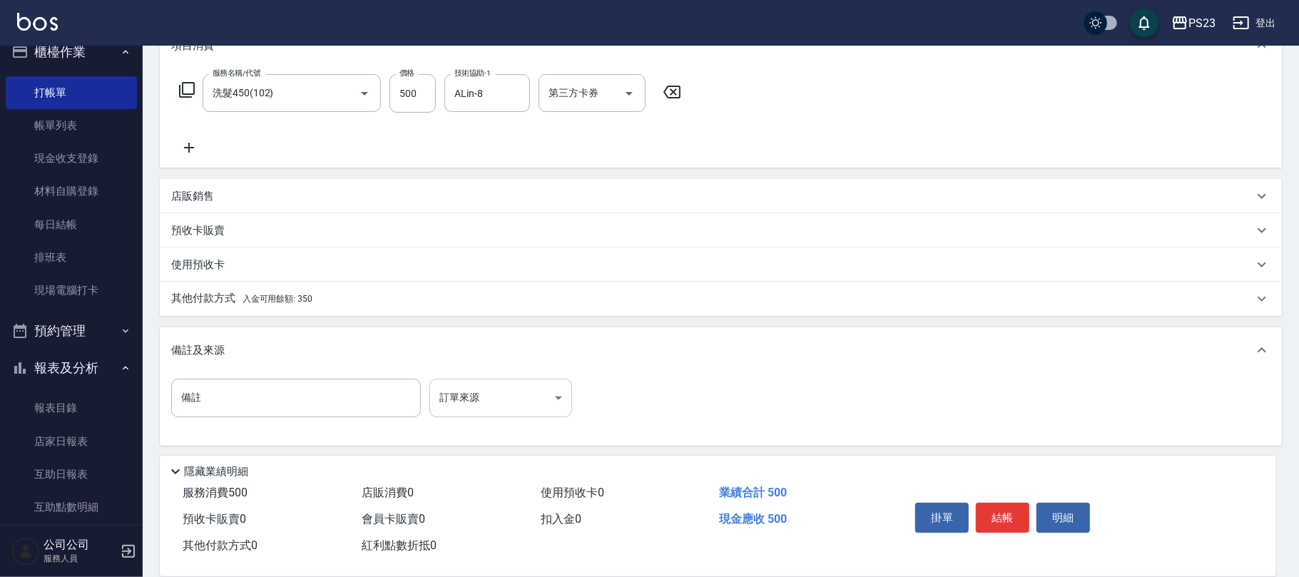
click at [521, 394] on body "PS23 登出 櫃檯作業 打帳單 帳單列表 現金收支登錄 材料自購登錄 每日結帳 排班表 現場電腦打卡 預約管理 預約管理 單日預約紀錄 單週預約紀錄 報表及…" at bounding box center [649, 186] width 1299 height 788
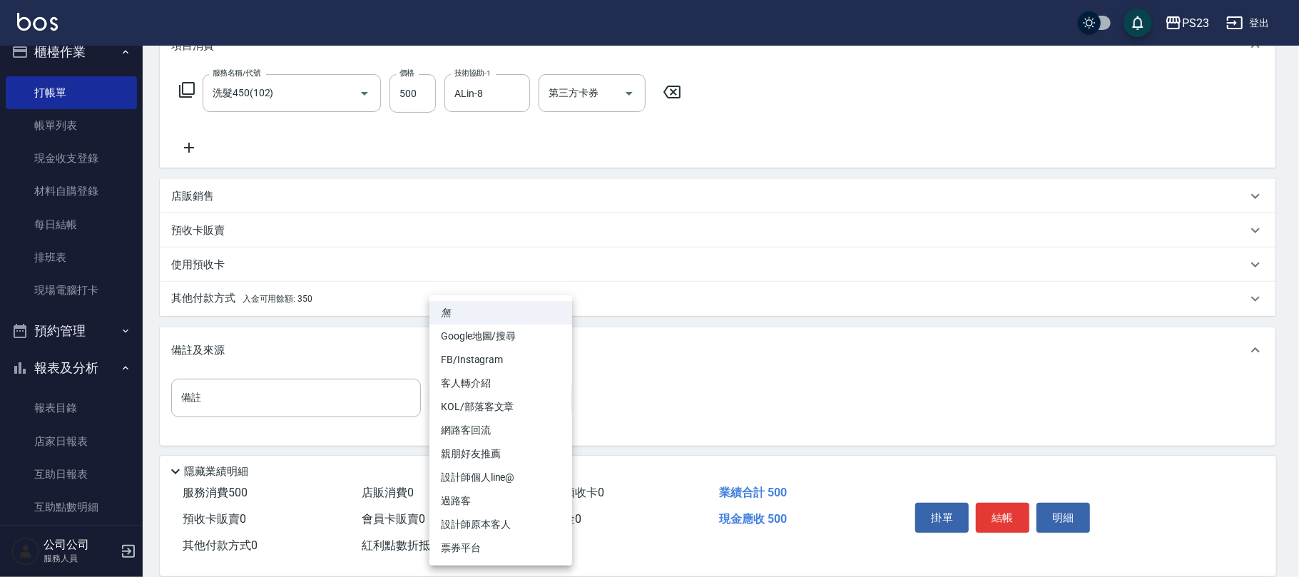
click at [551, 519] on li "設計師原本客人" at bounding box center [500, 525] width 143 height 24
type input "設計師原本客人"
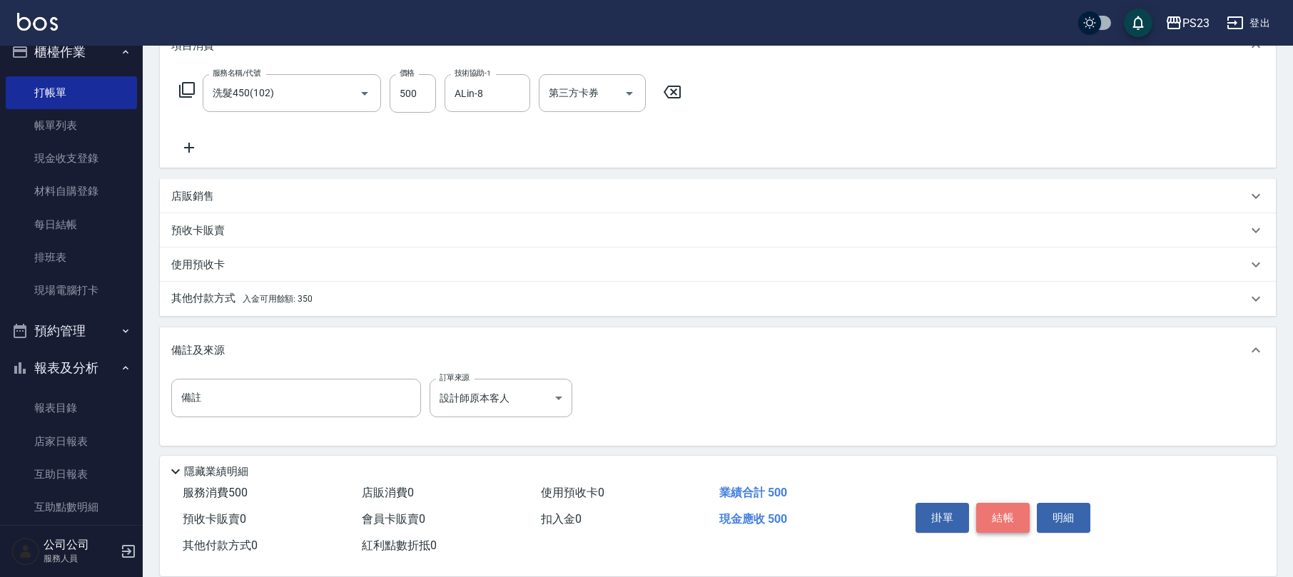
click at [996, 511] on button "結帳" at bounding box center [1002, 518] width 53 height 30
type input "[DATE] 19:29"
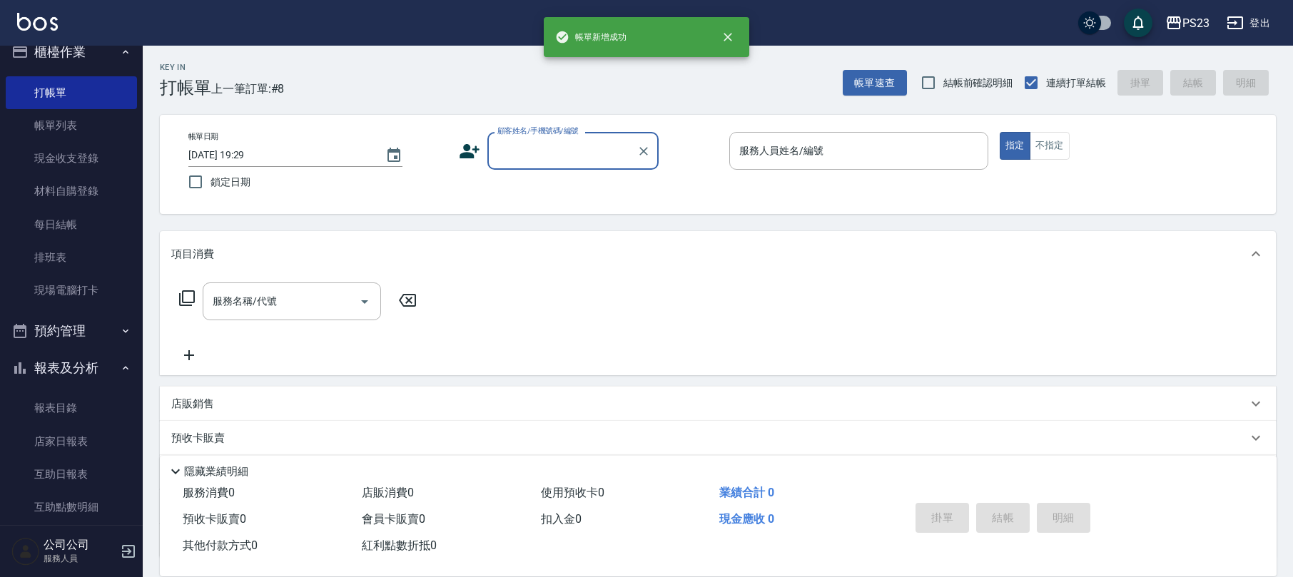
scroll to position [0, 0]
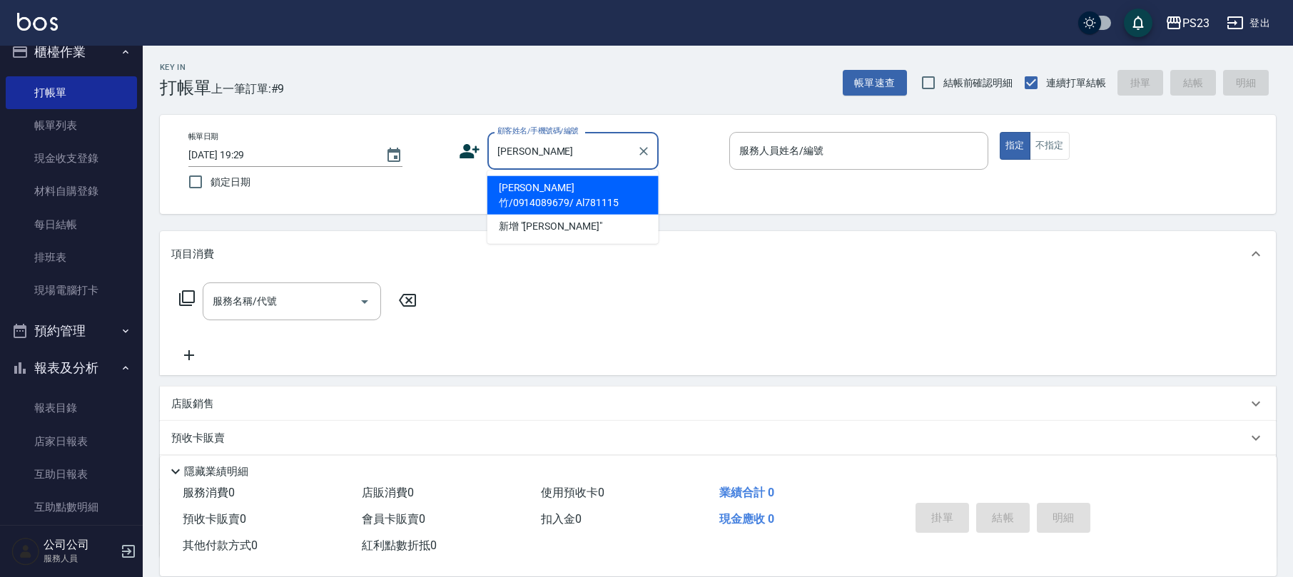
click at [591, 189] on li "[PERSON_NAME]竹/0914089679/ Al781115" at bounding box center [572, 195] width 171 height 39
type input "[PERSON_NAME]竹/0914089679/ Al781115"
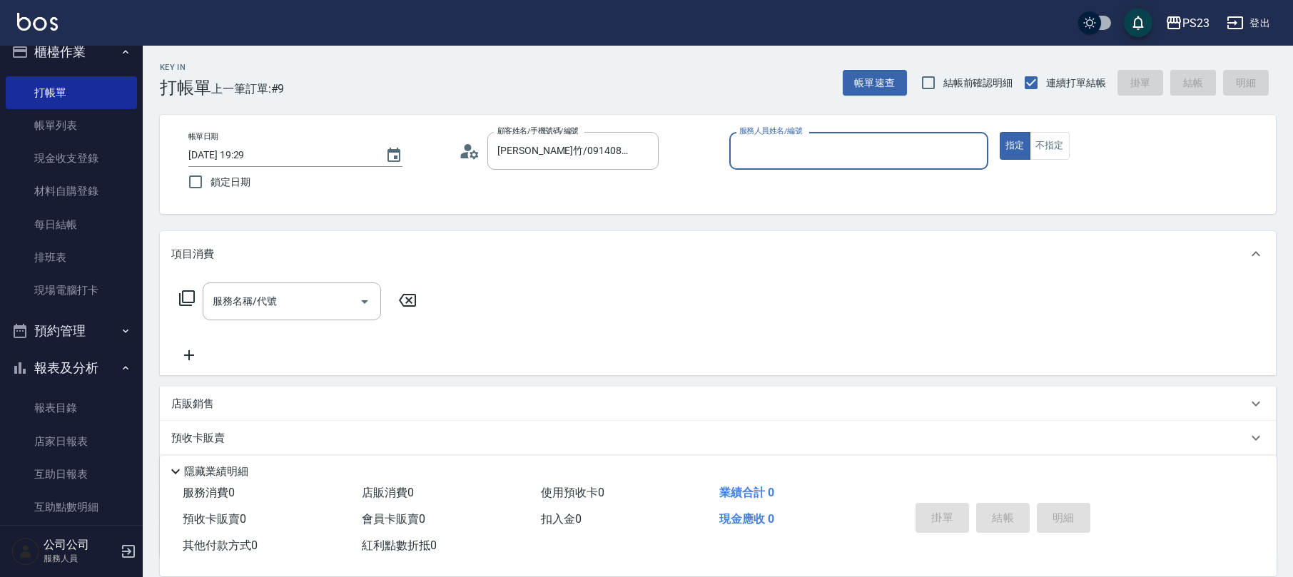
type input "ALin-8"
click at [260, 286] on div "服務名稱/代號" at bounding box center [292, 301] width 178 height 38
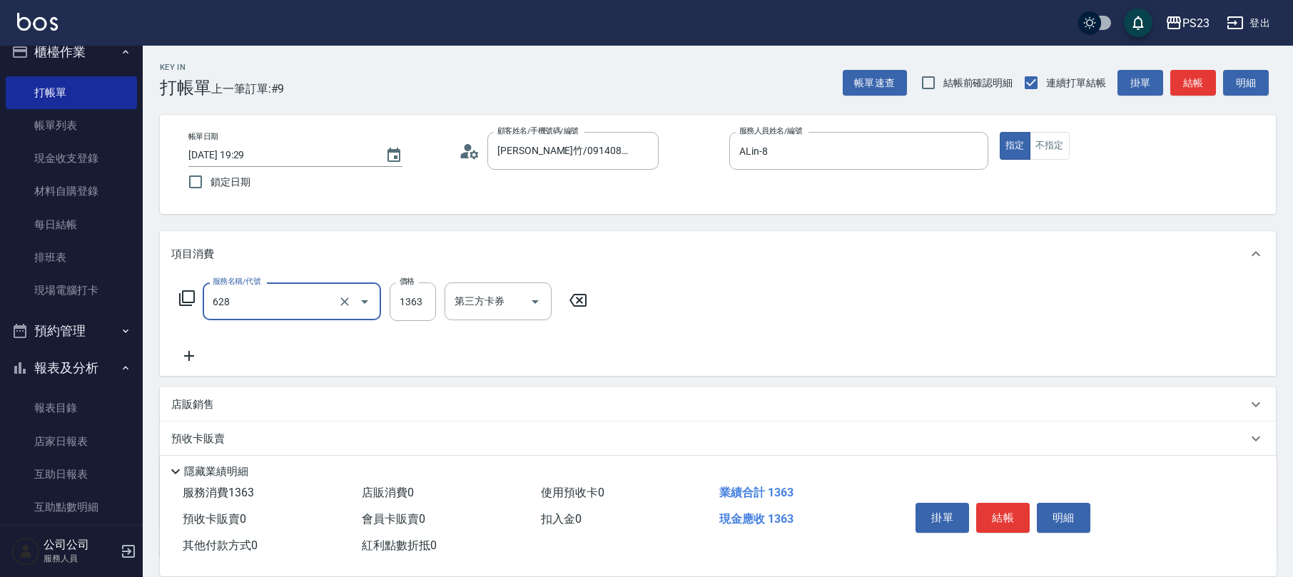
type input "中草藥2000(628)"
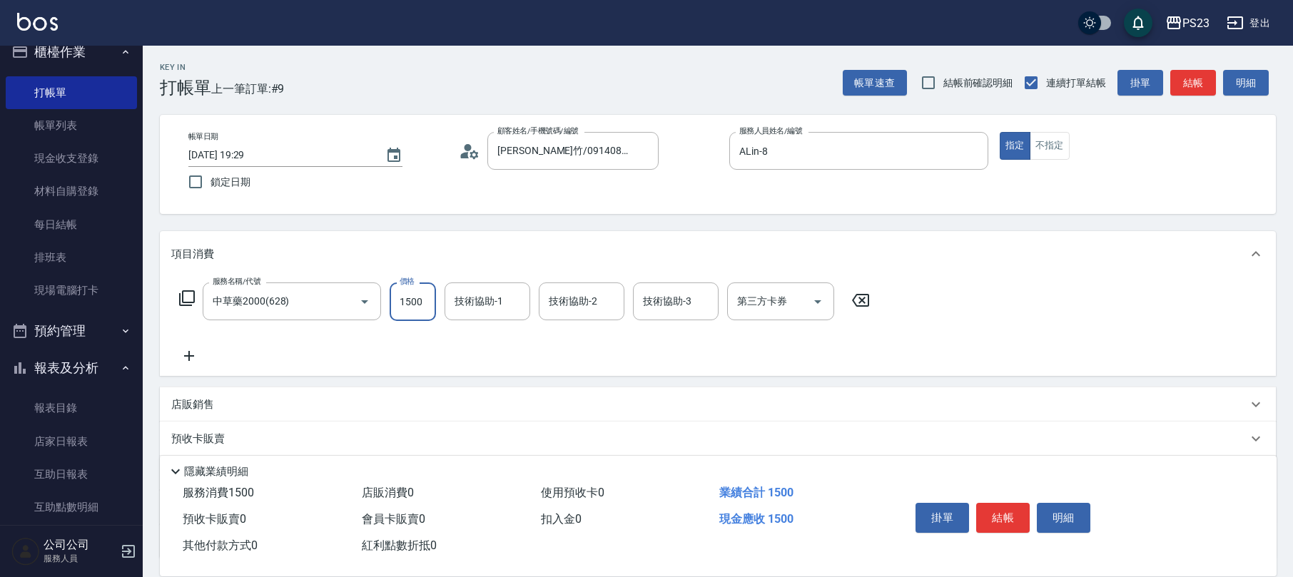
type input "1500"
type input "ALin-8"
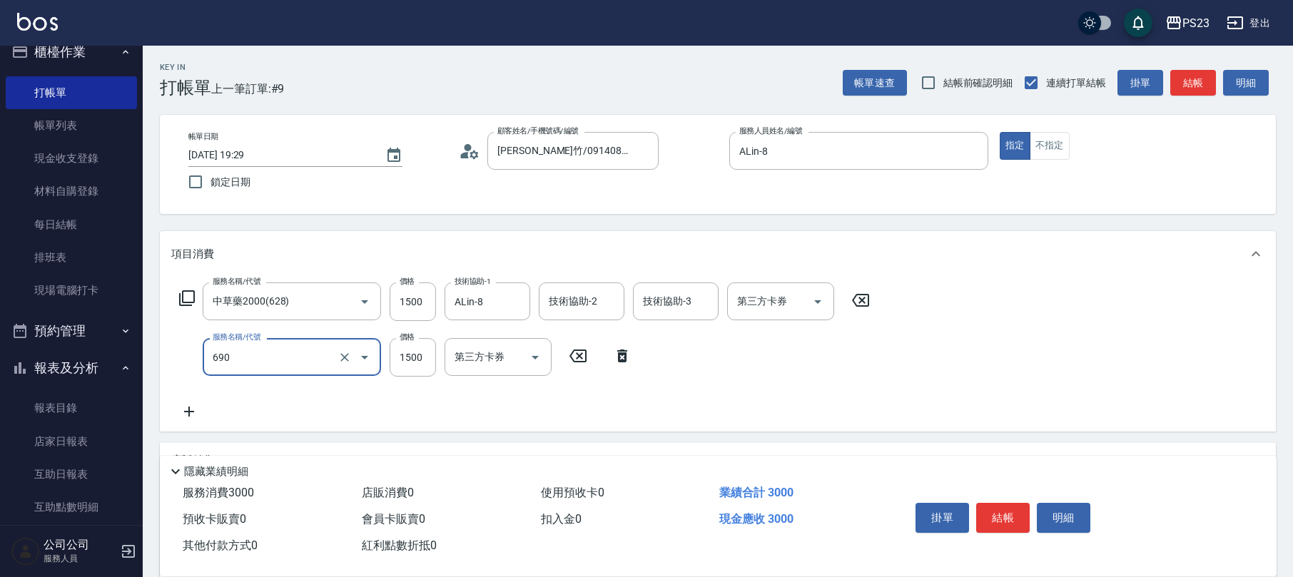
type input "頭皮保濕面膜1500(690)"
type input "1300"
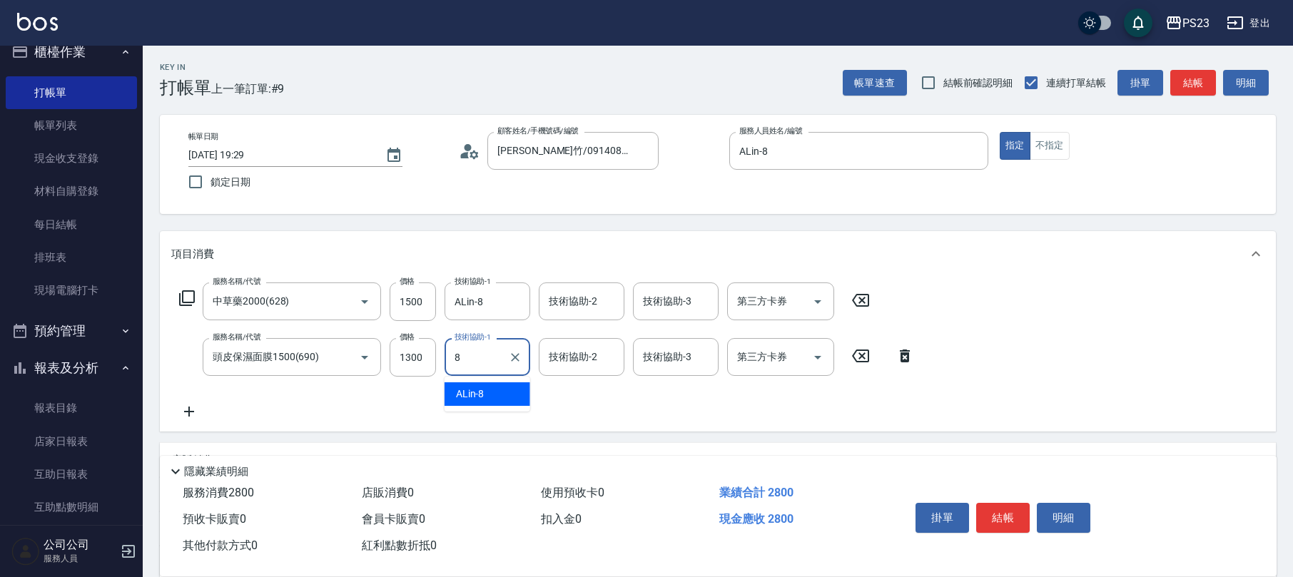
type input "ALin-8"
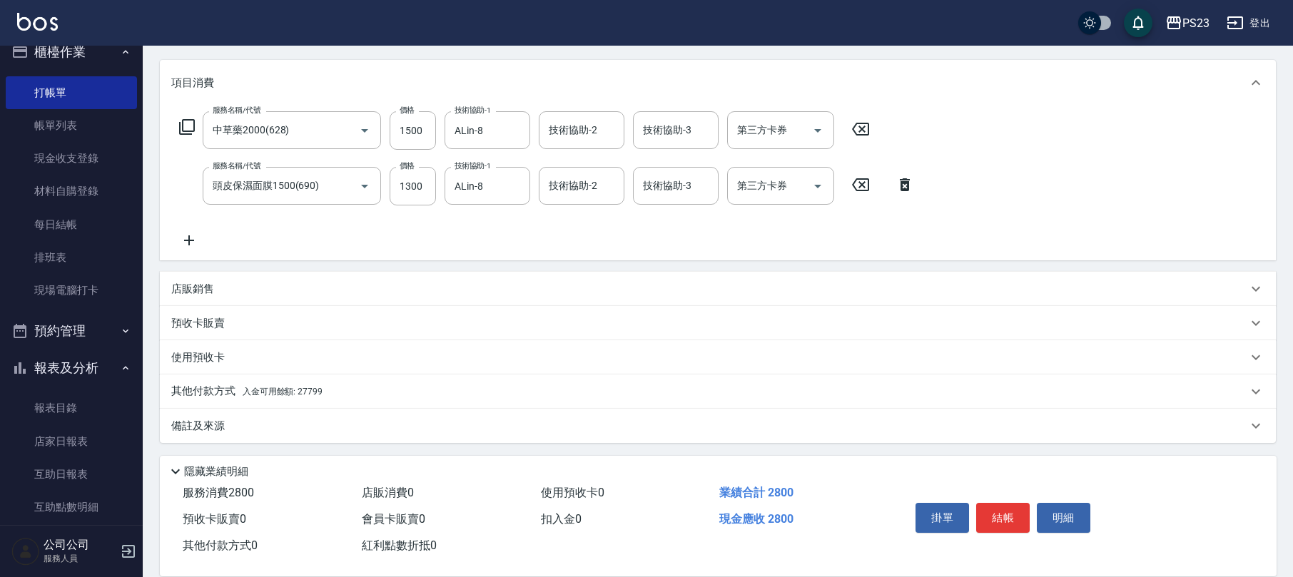
click at [205, 278] on div "店販銷售" at bounding box center [718, 289] width 1116 height 34
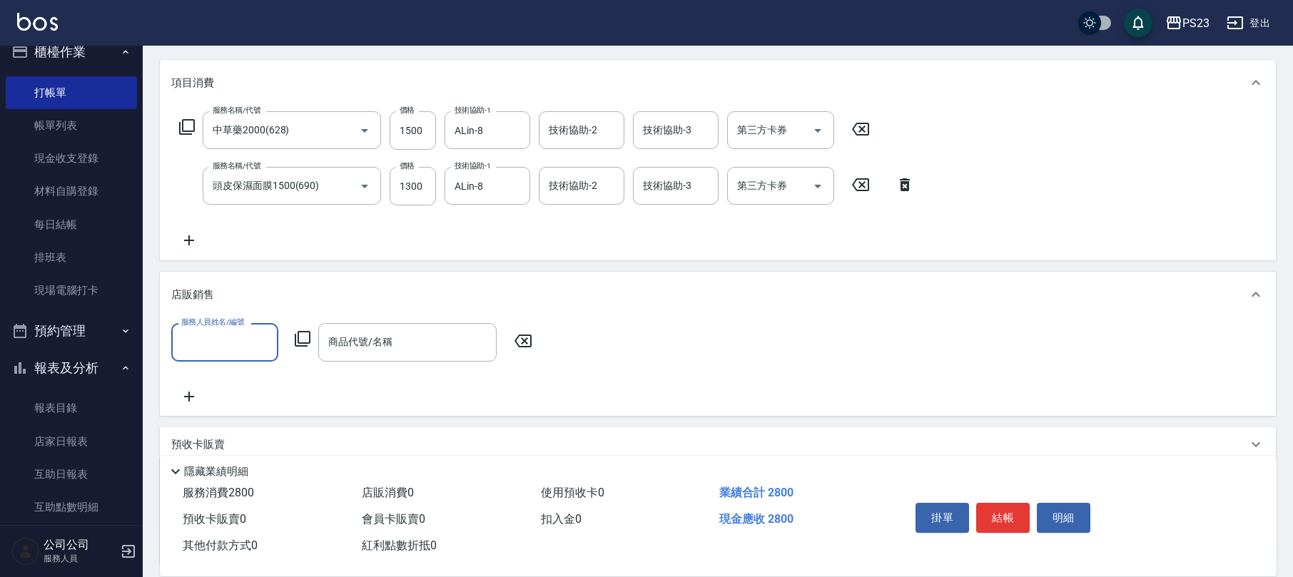
scroll to position [0, 0]
type input "ALin-8"
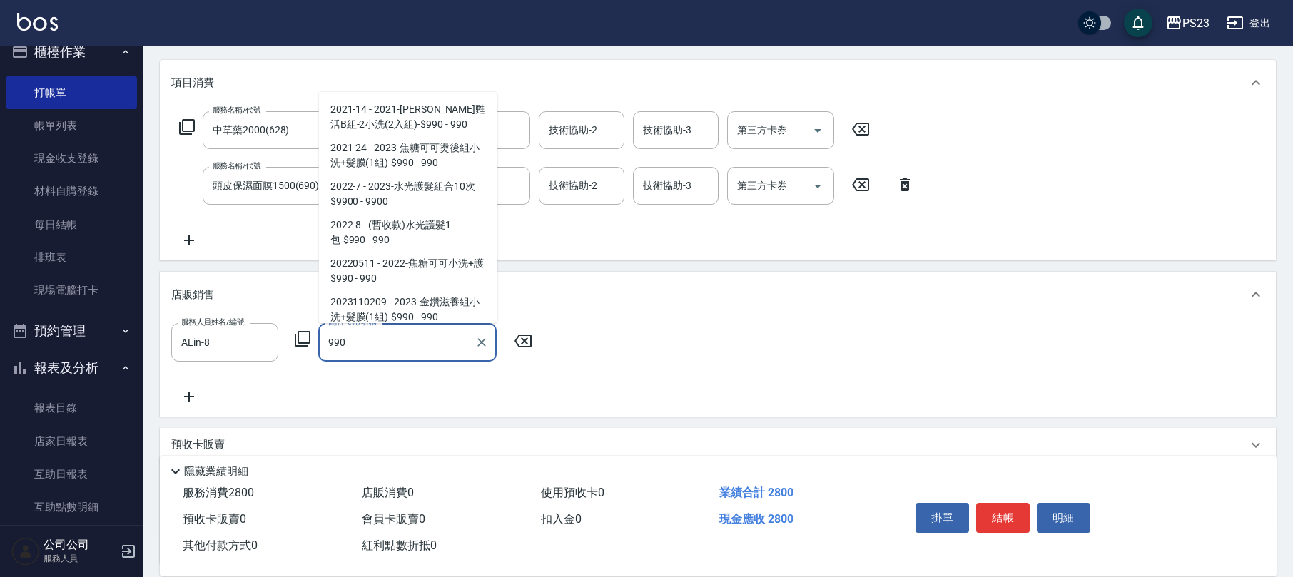
scroll to position [121, 0]
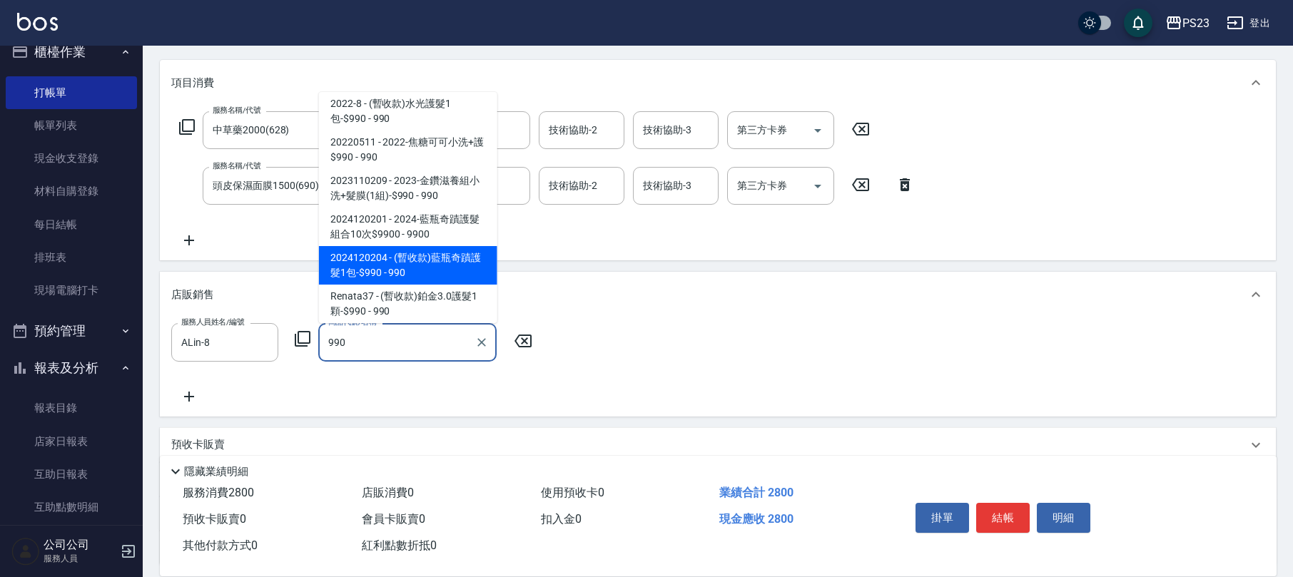
type input "(暫收款)藍瓶奇蹟護髮1包-$990"
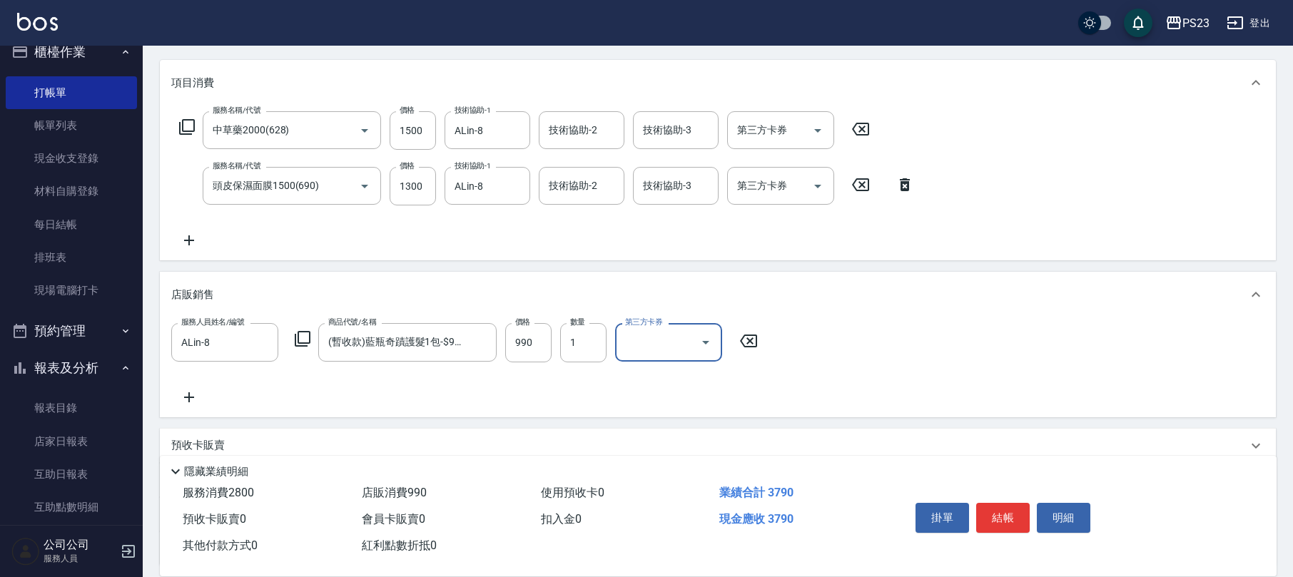
scroll to position [292, 0]
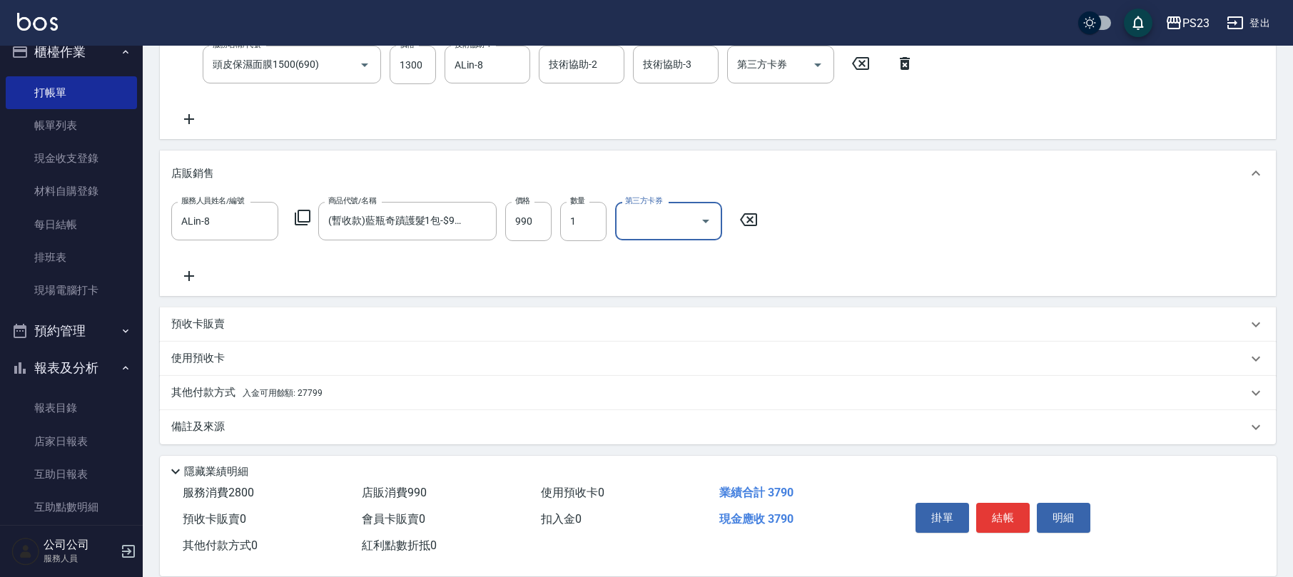
click at [215, 425] on p "備註及來源" at bounding box center [197, 426] width 53 height 15
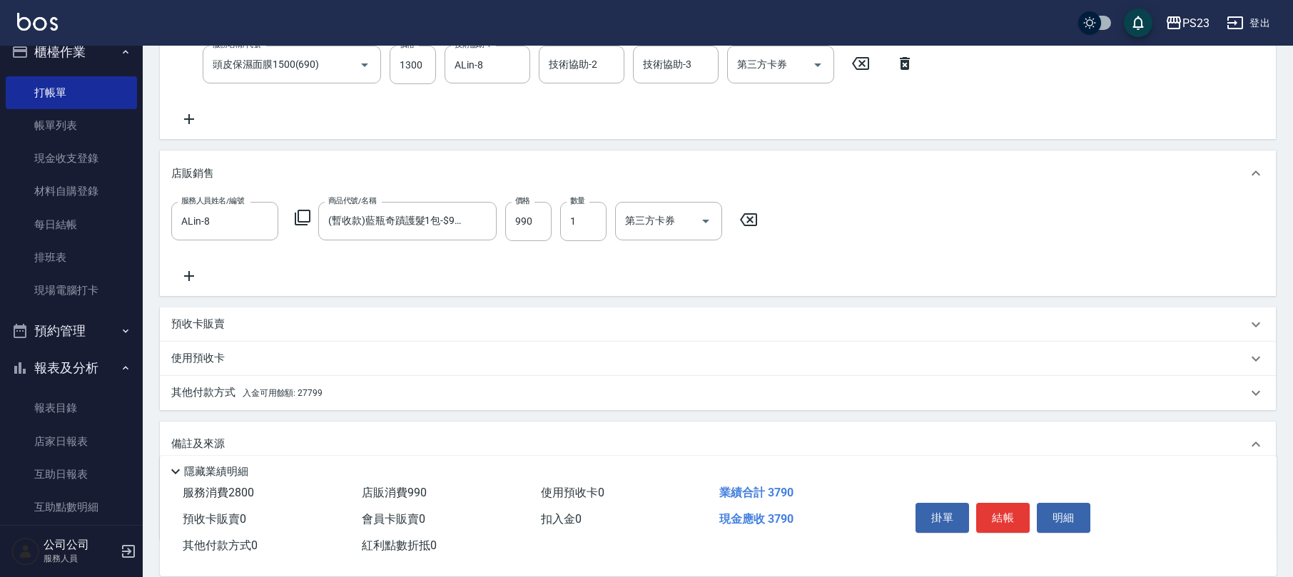
scroll to position [388, 0]
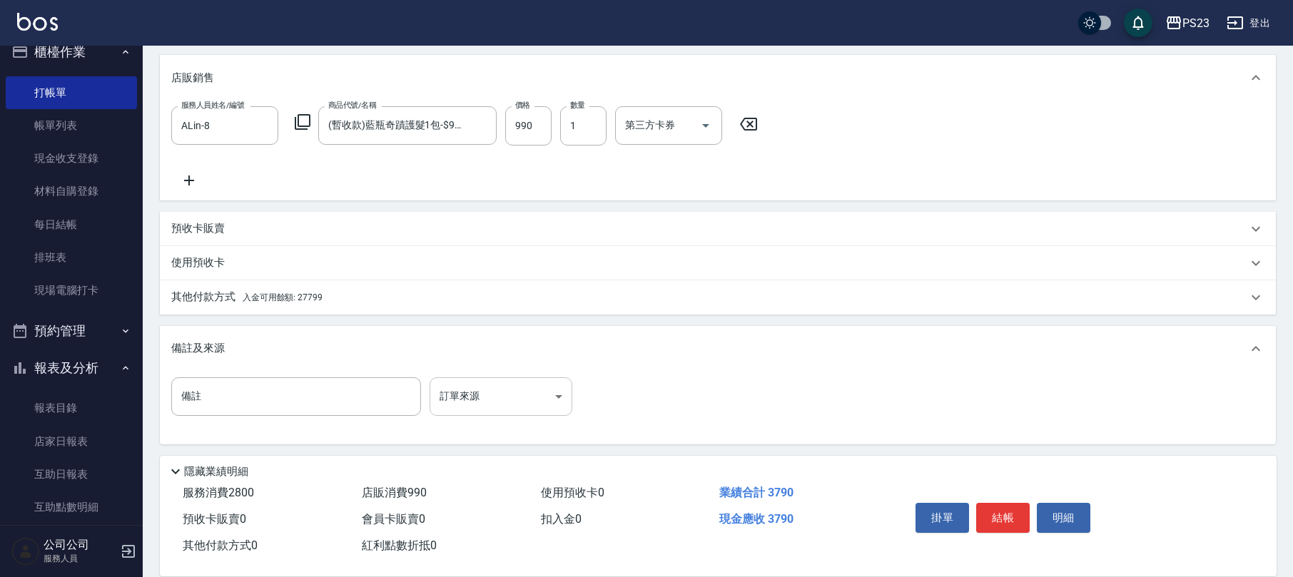
click at [518, 389] on body "PS23 登出 櫃檯作業 打帳單 帳單列表 現金收支登錄 材料自購登錄 每日結帳 排班表 現場電腦打卡 預約管理 預約管理 單日預約紀錄 單週預約紀錄 報表及…" at bounding box center [646, 95] width 1293 height 967
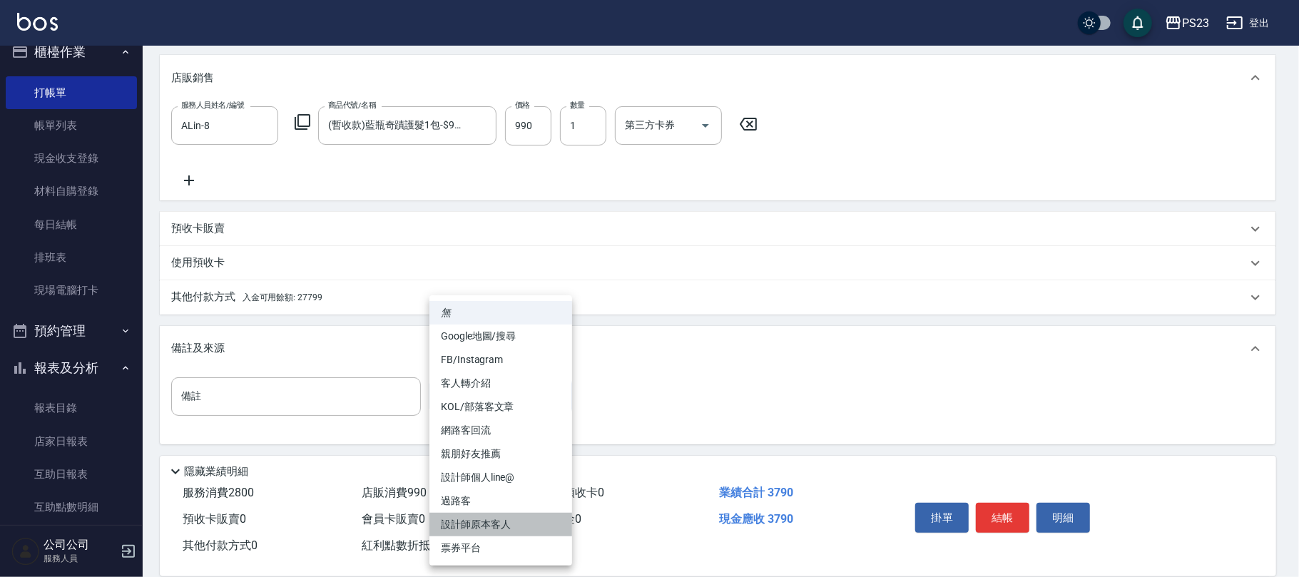
click at [489, 526] on li "設計師原本客人" at bounding box center [500, 525] width 143 height 24
type input "設計師原本客人"
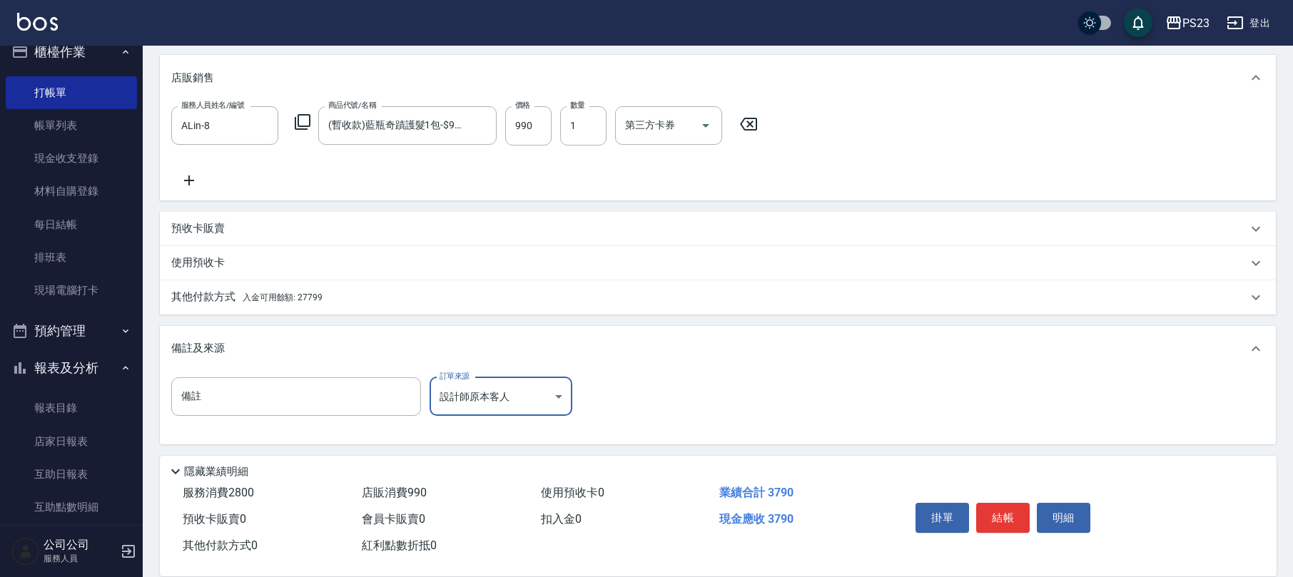
click at [323, 295] on div "其他付款方式 入金可用餘額: 27799" at bounding box center [709, 298] width 1076 height 16
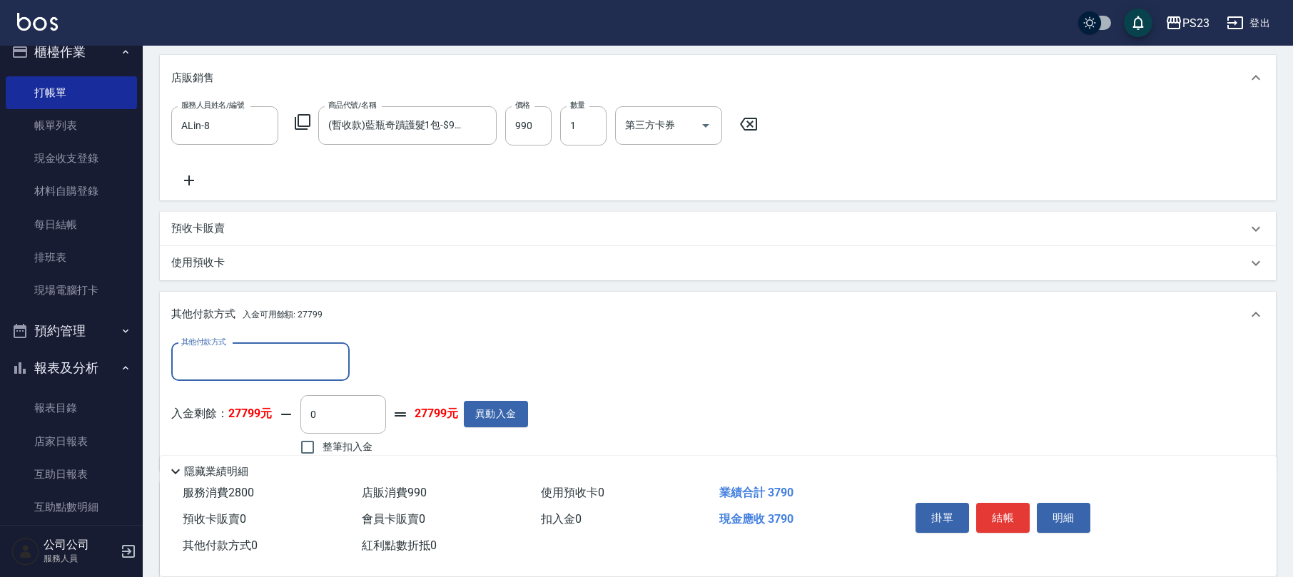
scroll to position [545, 0]
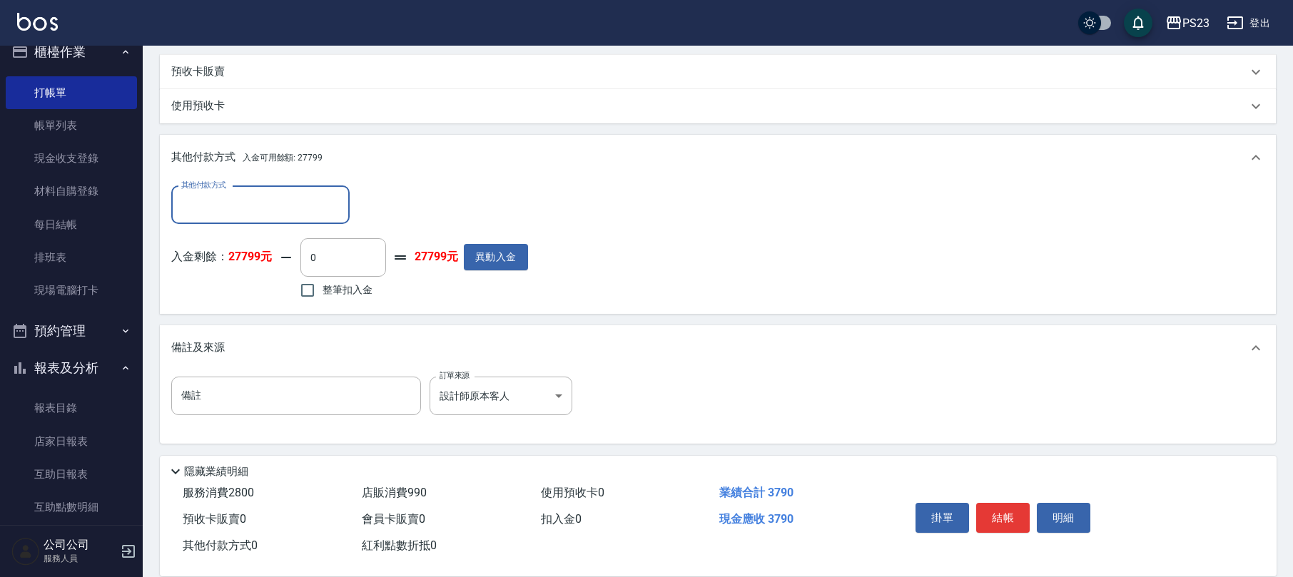
click at [252, 209] on input "其他付款方式" at bounding box center [260, 205] width 165 height 25
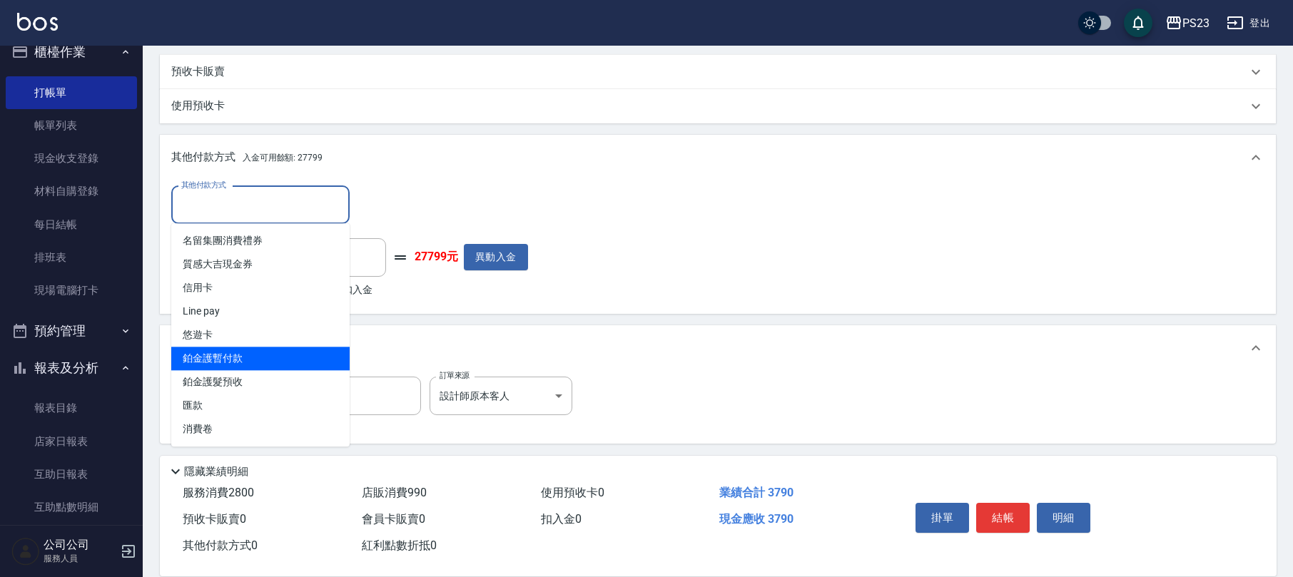
click at [252, 351] on span "鉑金護暫付款" at bounding box center [260, 359] width 178 height 24
type input "鉑金護暫付款"
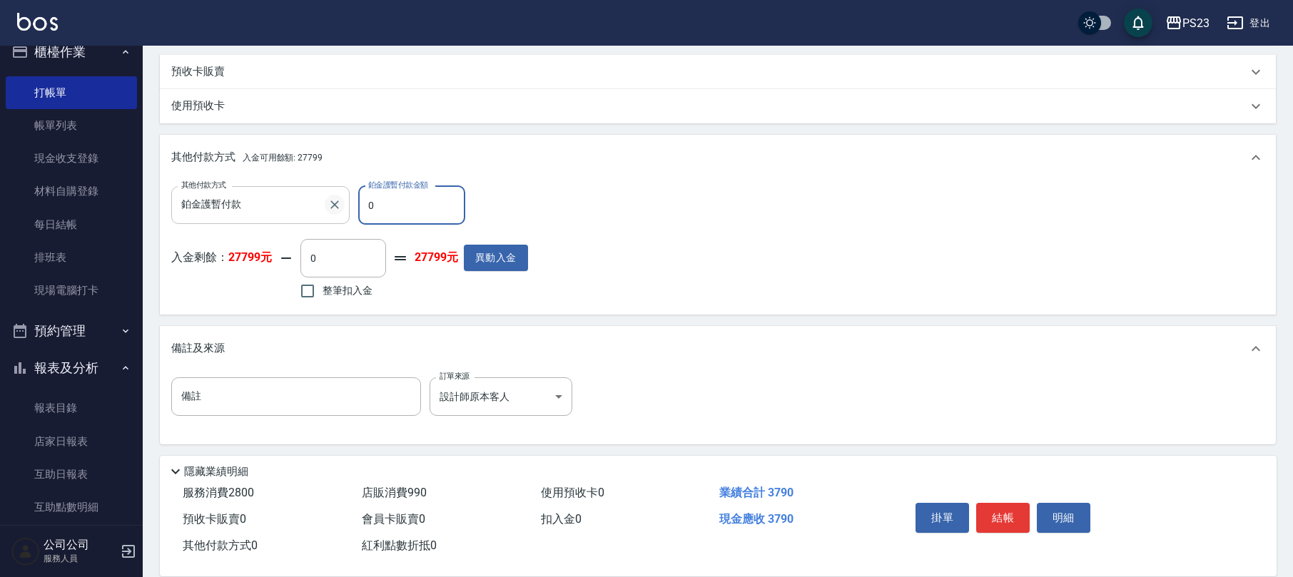
drag, startPoint x: 385, startPoint y: 198, endPoint x: 342, endPoint y: 203, distance: 43.2
click at [342, 203] on div "其他付款方式 鉑金護暫付款 其他付款方式 鉑金護暫付款金額 0 鉑金護暫付款金額" at bounding box center [349, 205] width 357 height 39
type input "990"
click at [343, 289] on span "整筆扣入金" at bounding box center [347, 290] width 50 height 15
click at [322, 289] on input "整筆扣入金" at bounding box center [307, 291] width 30 height 30
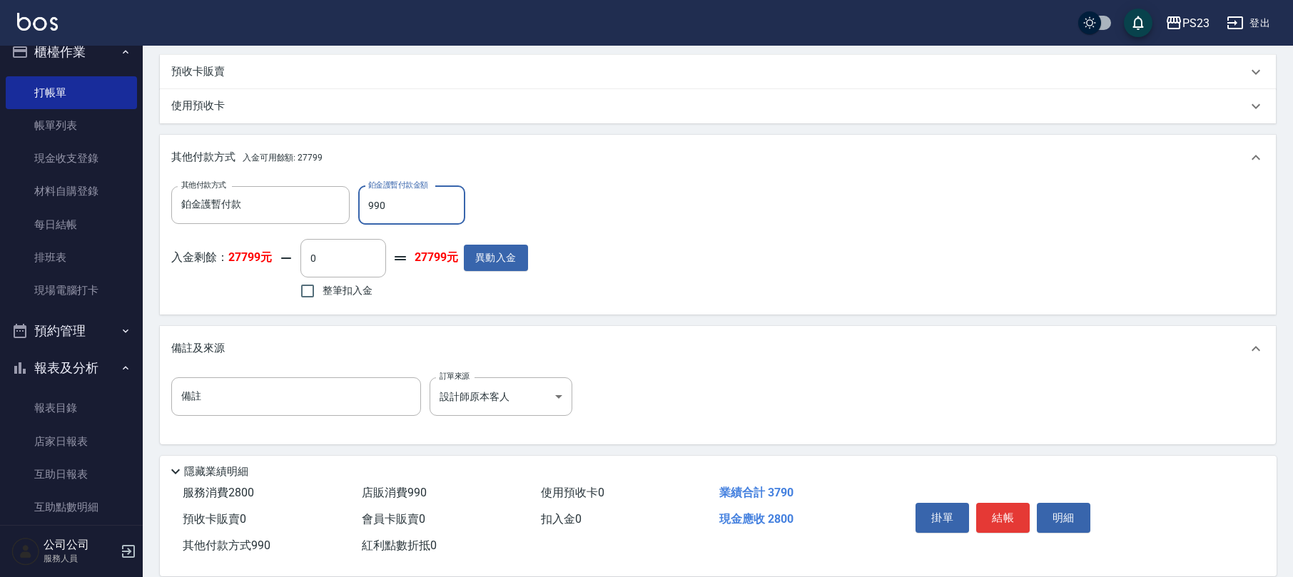
checkbox input "true"
type input "2800"
click at [1025, 517] on button "結帳" at bounding box center [1002, 518] width 53 height 30
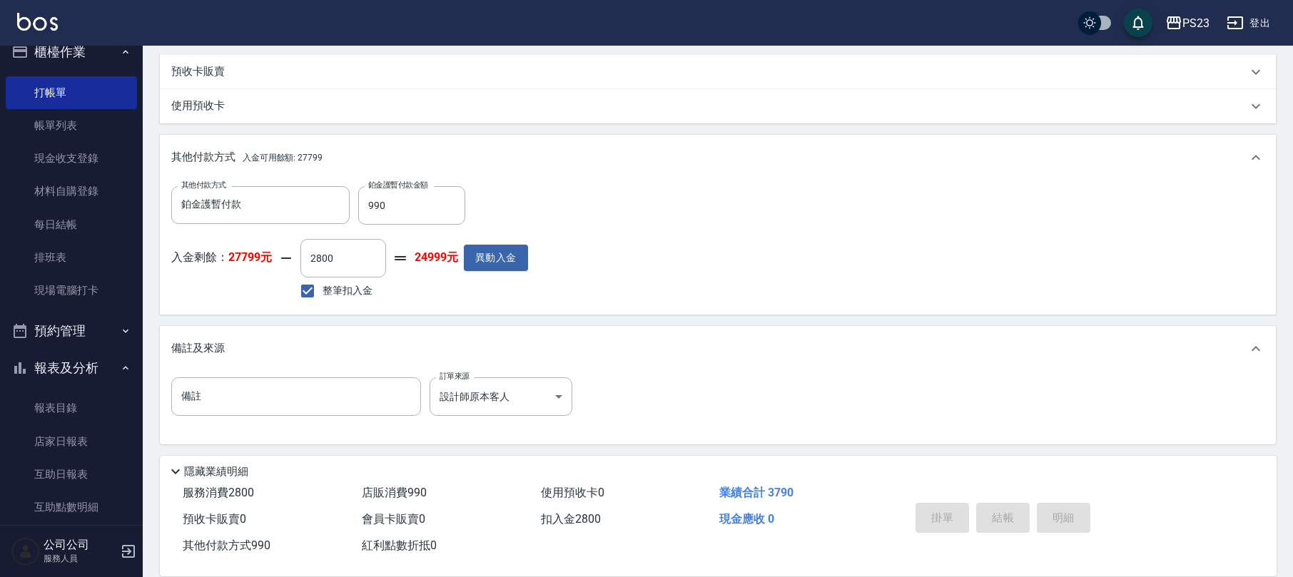
type input "[DATE] 19:31"
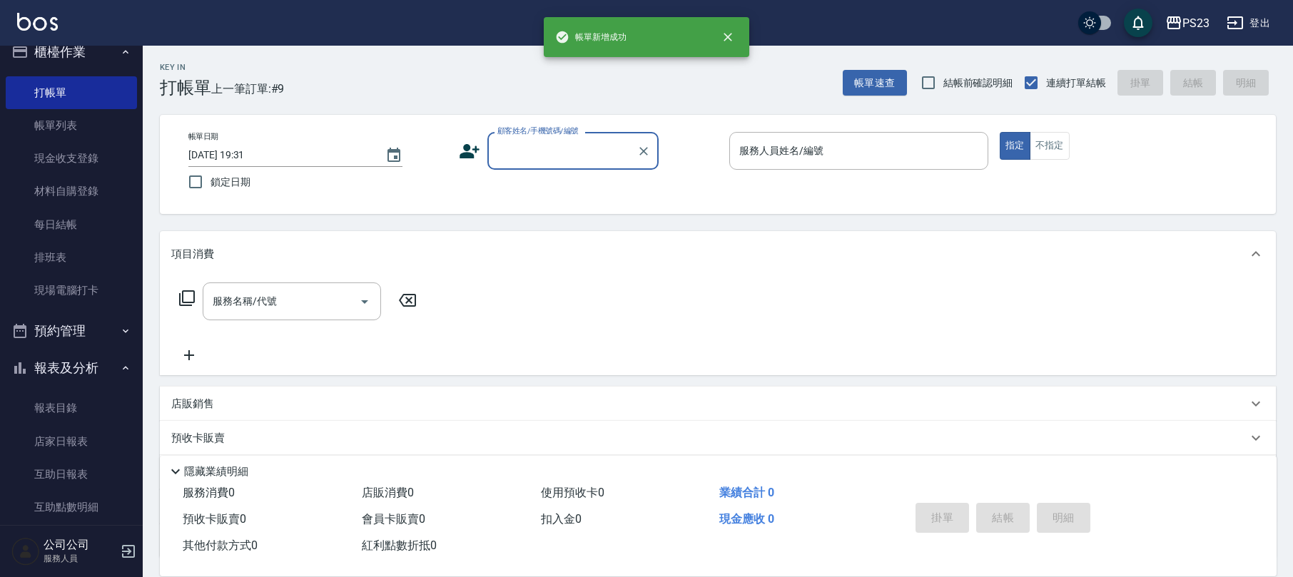
scroll to position [0, 0]
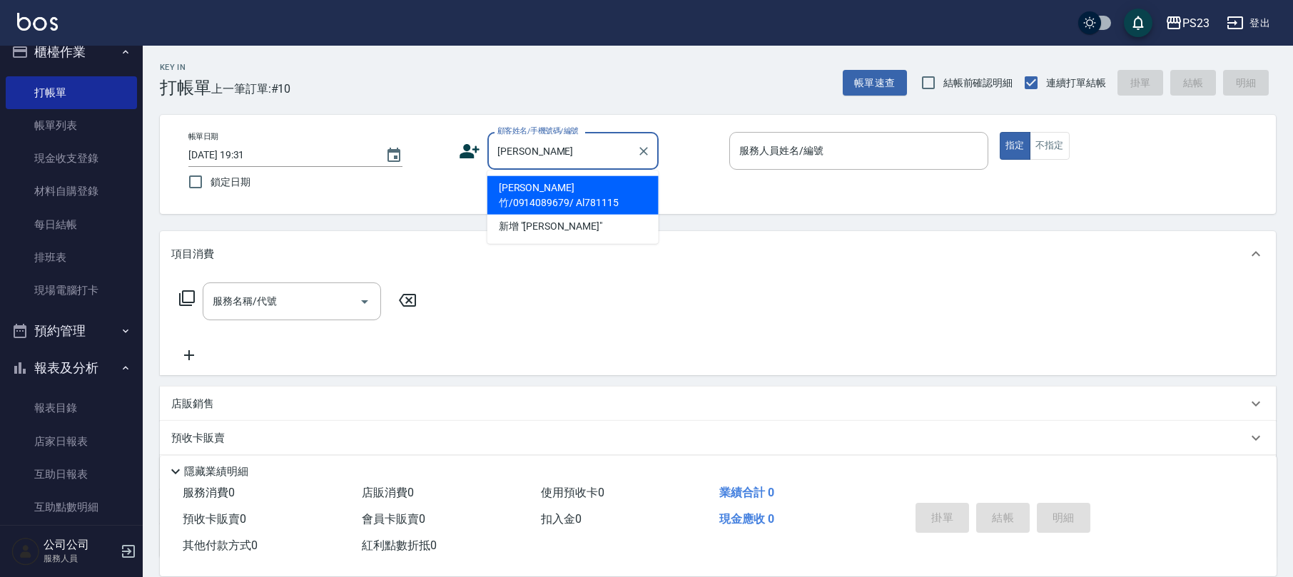
click at [622, 178] on li "[PERSON_NAME]竹/0914089679/ Al781115" at bounding box center [572, 195] width 171 height 39
type input "[PERSON_NAME]竹/0914089679/ Al781115"
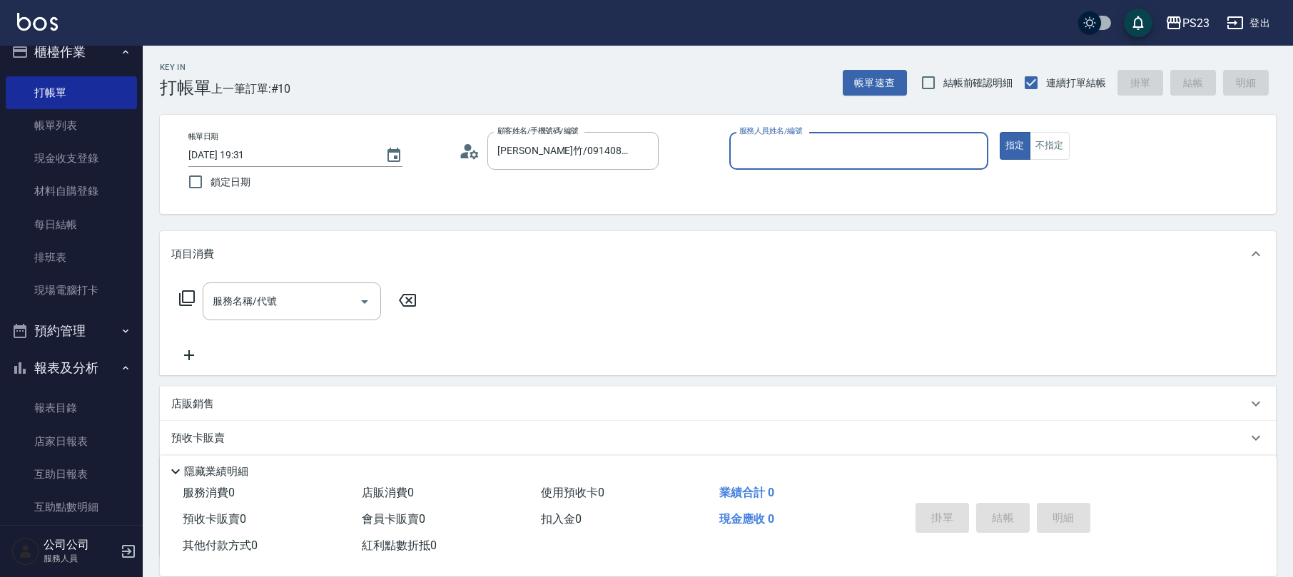
type input "ALin-8"
drag, startPoint x: 233, startPoint y: 294, endPoint x: 246, endPoint y: 300, distance: 15.0
click at [235, 295] on div "服務名稱/代號 服務名稱/代號" at bounding box center [292, 301] width 178 height 38
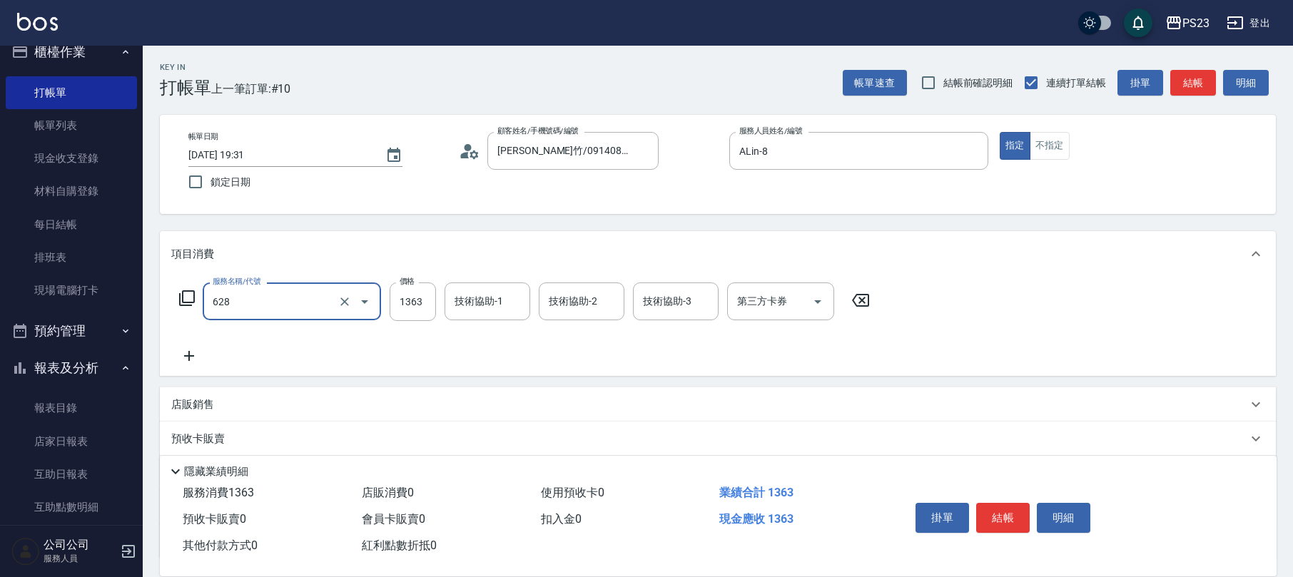
type input "中草藥2000(628)"
type input "1500"
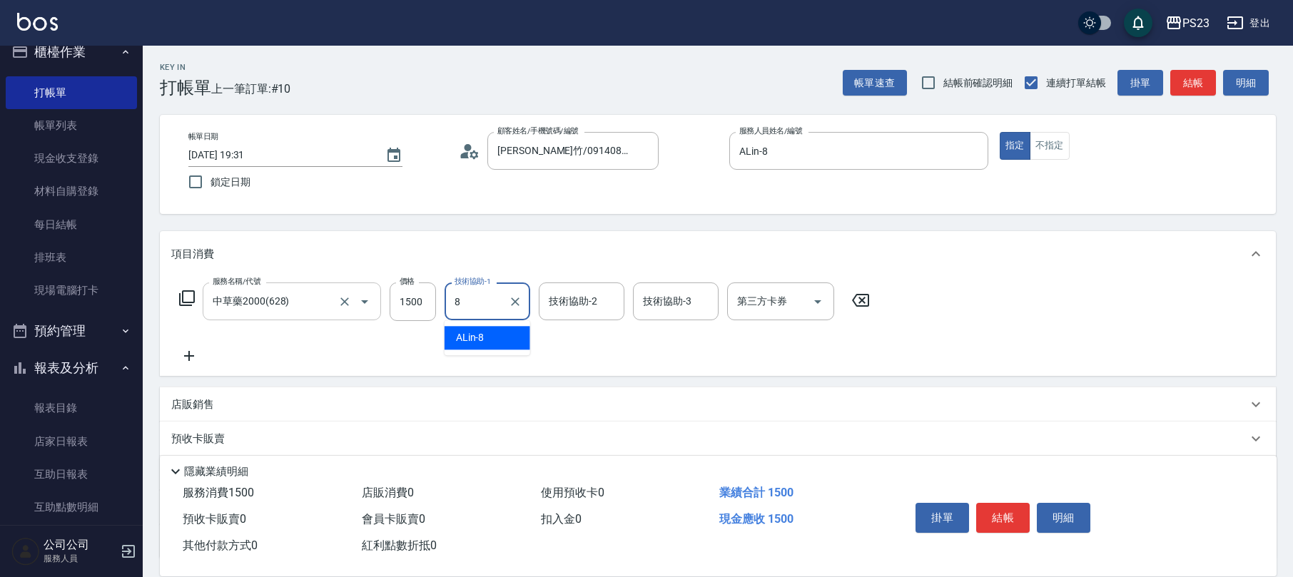
type input "ALin-8"
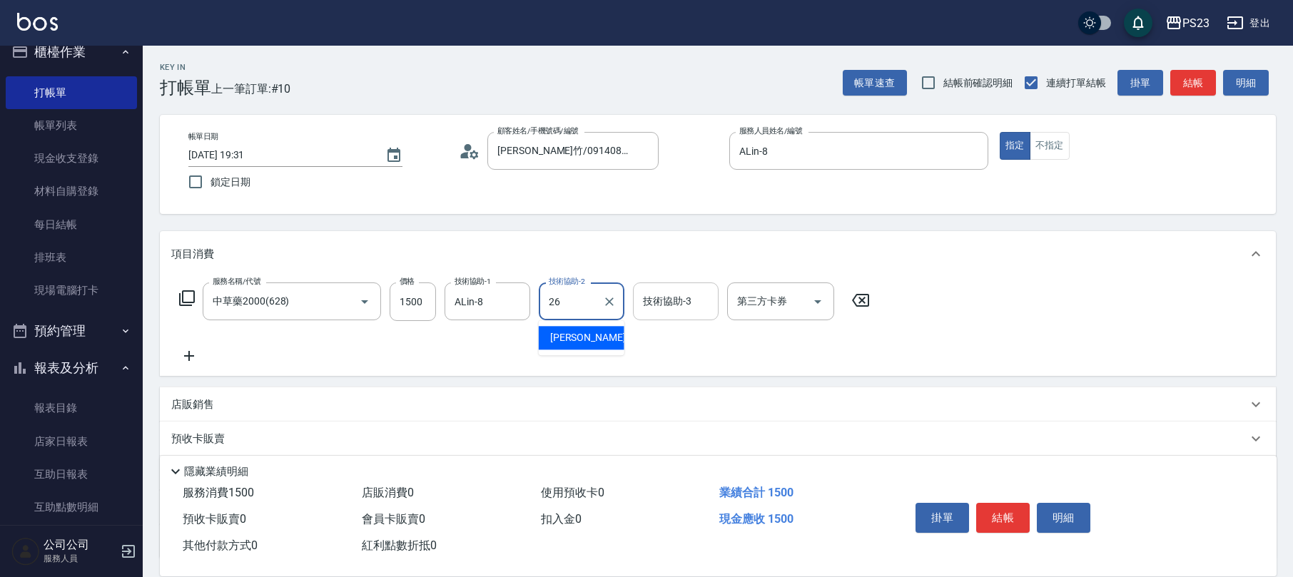
type input "青惠-26"
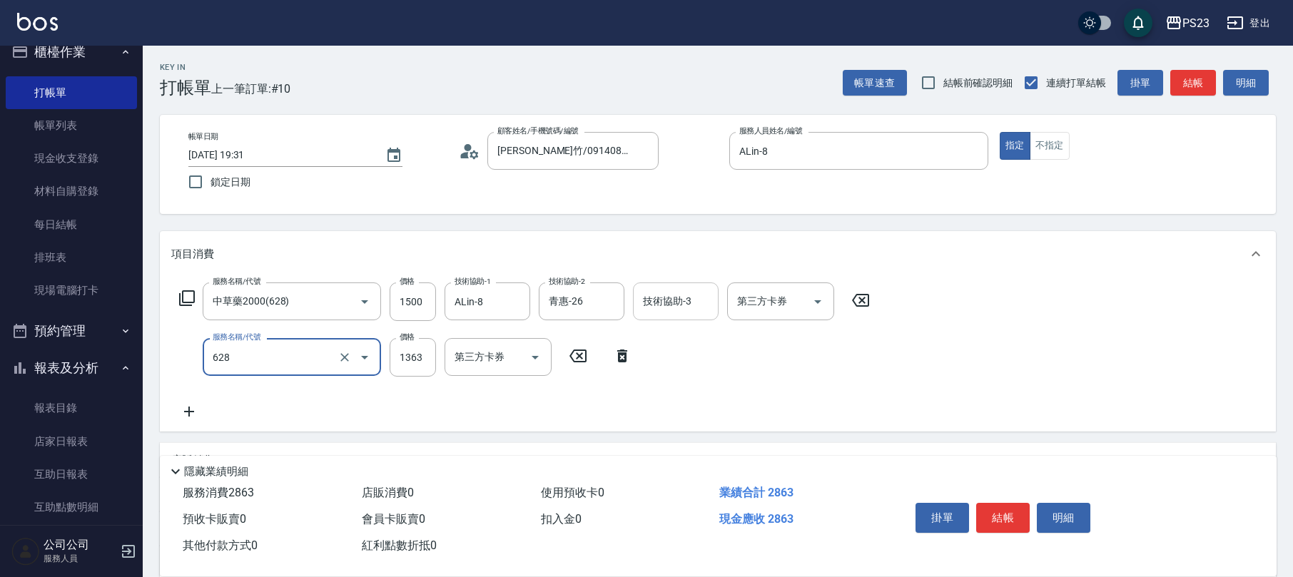
type input "中草藥2000(628)"
type input "1300"
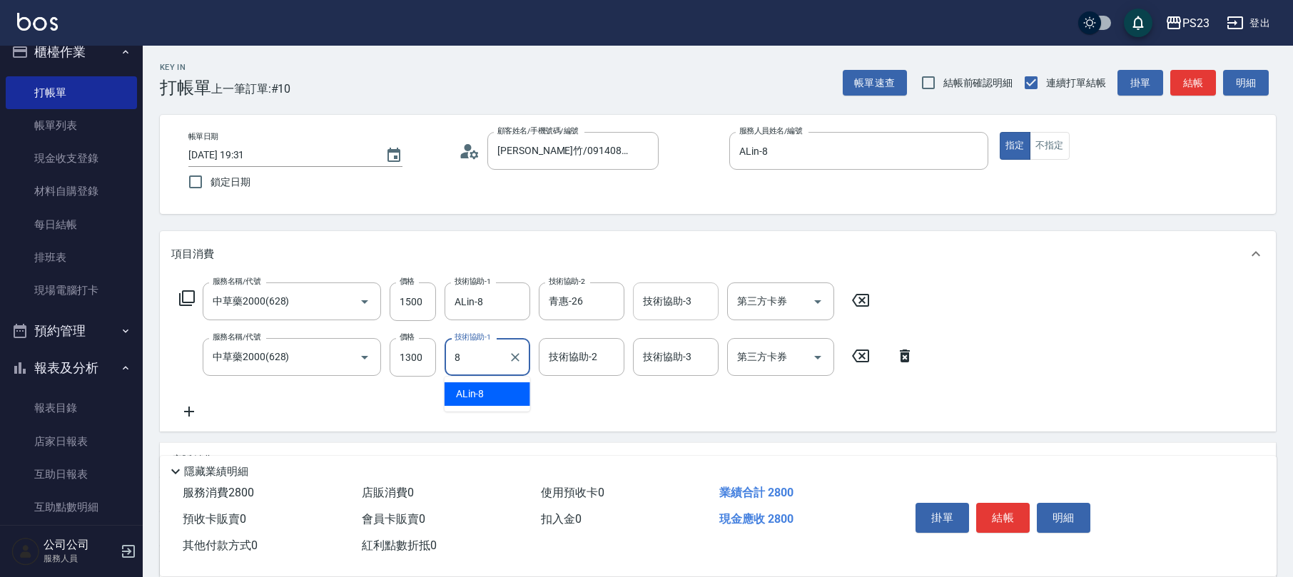
type input "ALin-8"
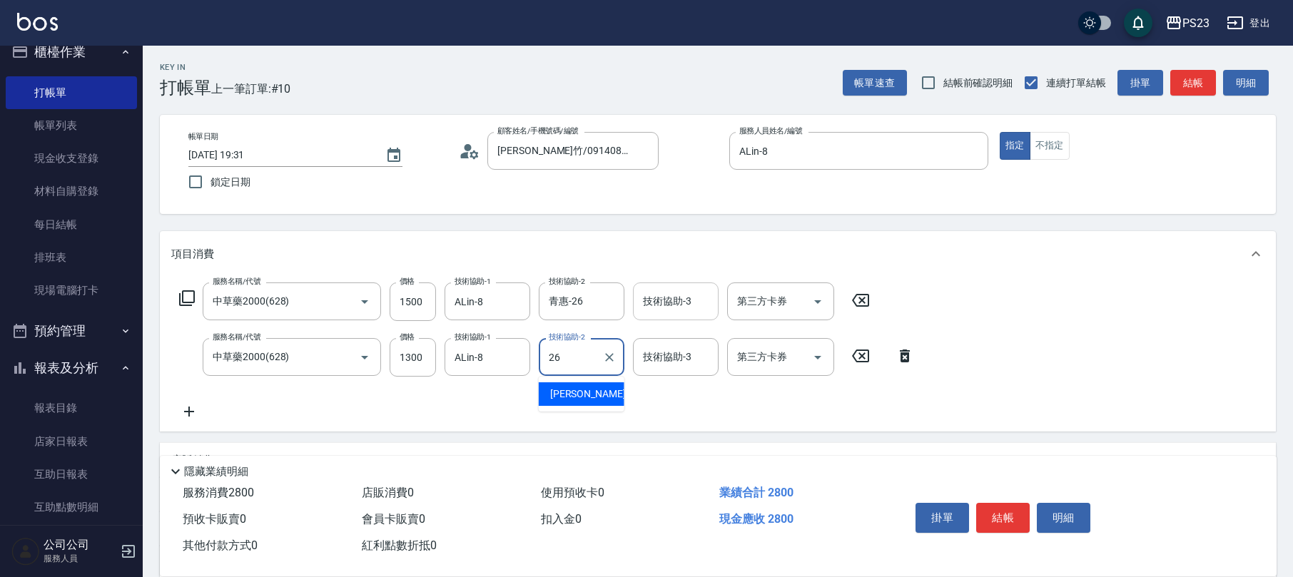
type input "青惠-26"
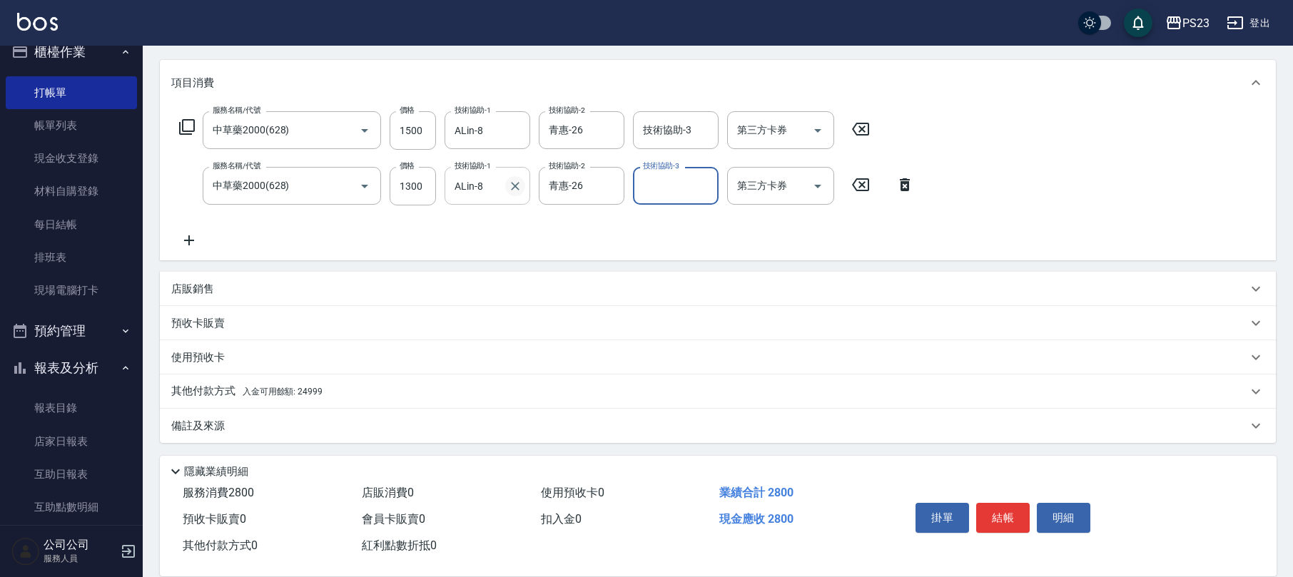
click at [520, 183] on icon "Clear" at bounding box center [515, 186] width 14 height 14
click at [519, 126] on icon "Clear" at bounding box center [515, 130] width 14 height 14
drag, startPoint x: 195, startPoint y: 283, endPoint x: 190, endPoint y: 292, distance: 10.9
click at [197, 283] on p "店販銷售" at bounding box center [192, 289] width 43 height 15
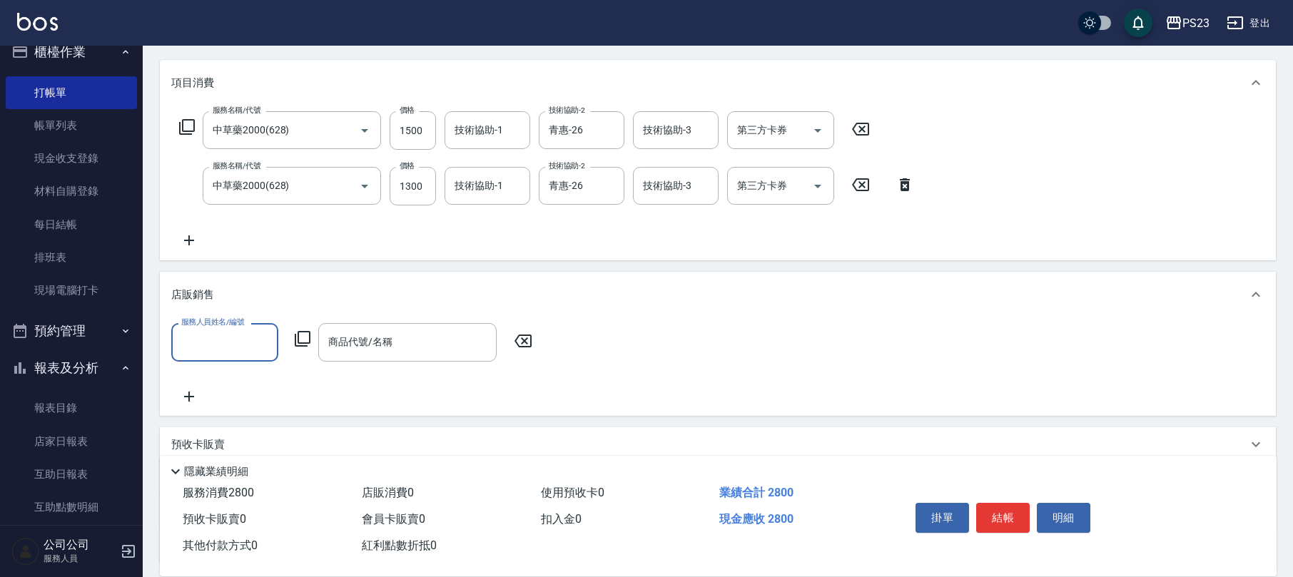
scroll to position [1, 0]
type input "ALin-8"
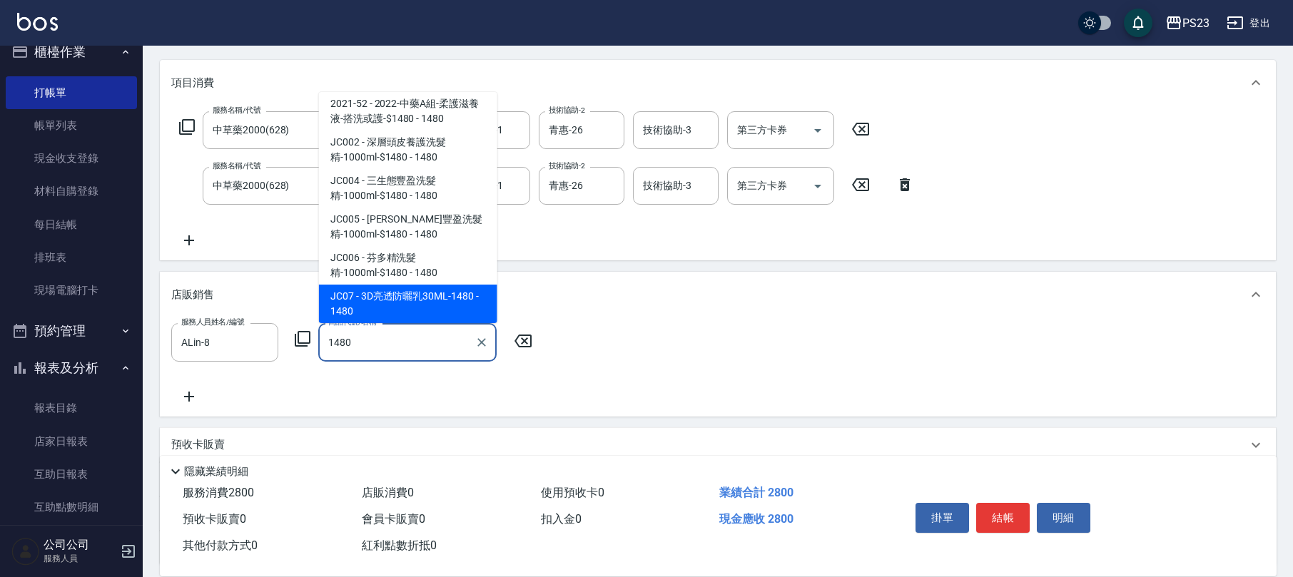
scroll to position [83, 0]
type input "清涼紓壓洗髮精-1000ml-$1480"
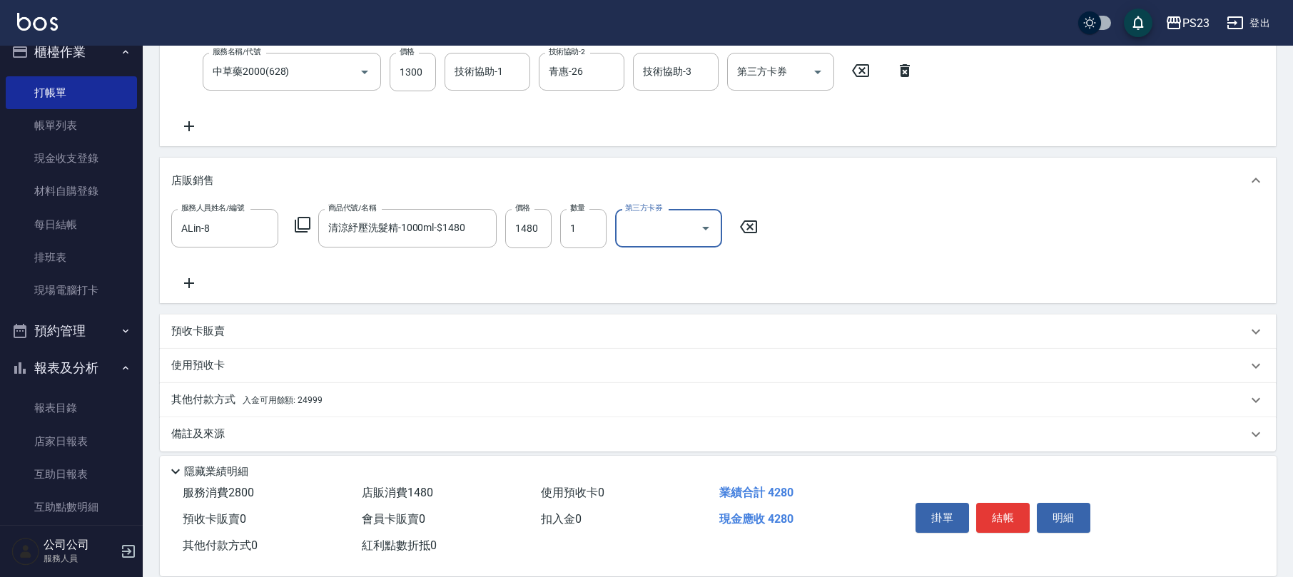
scroll to position [292, 0]
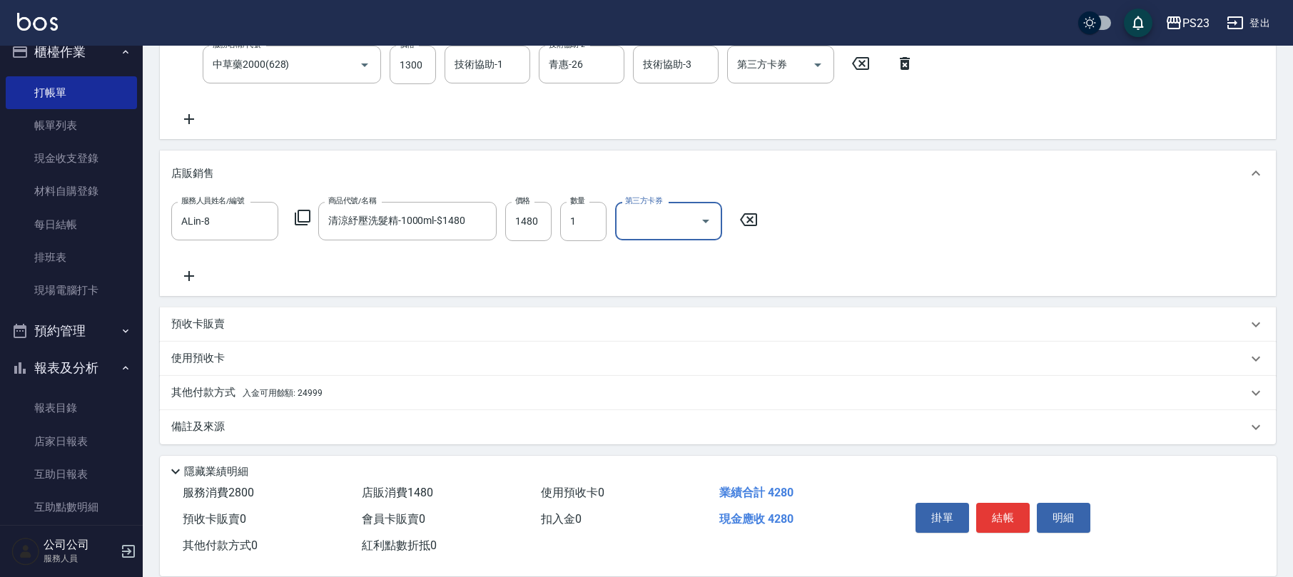
click at [282, 398] on p "其他付款方式 入金可用餘額: 24999" at bounding box center [246, 393] width 151 height 16
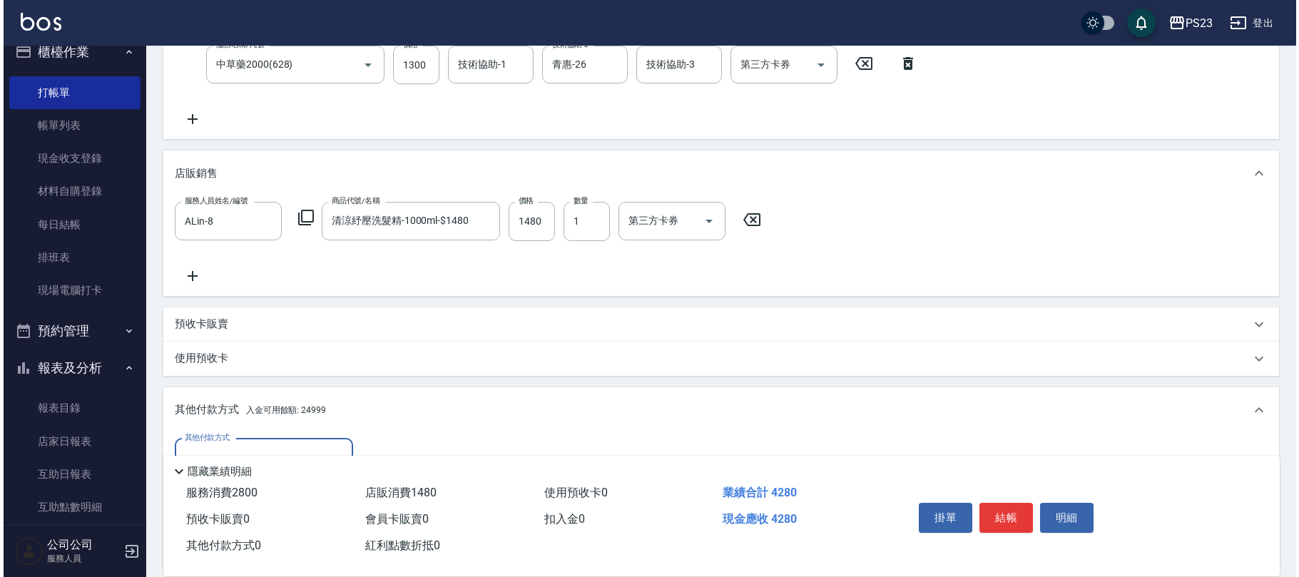
scroll to position [0, 0]
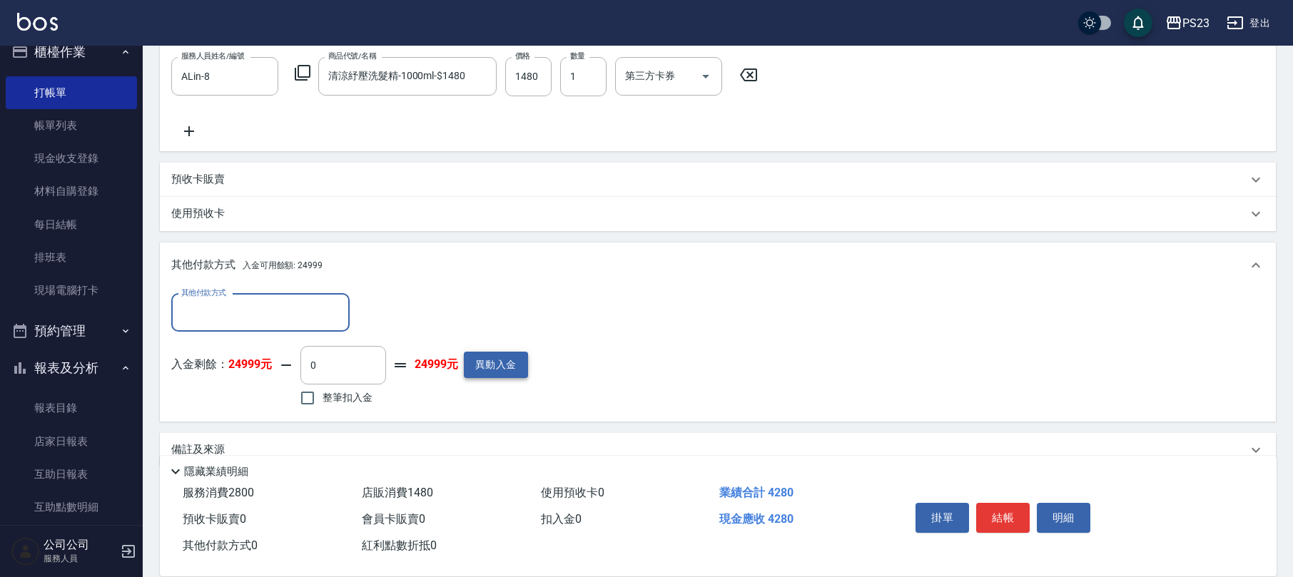
click at [491, 357] on button "異動入金" at bounding box center [496, 365] width 64 height 26
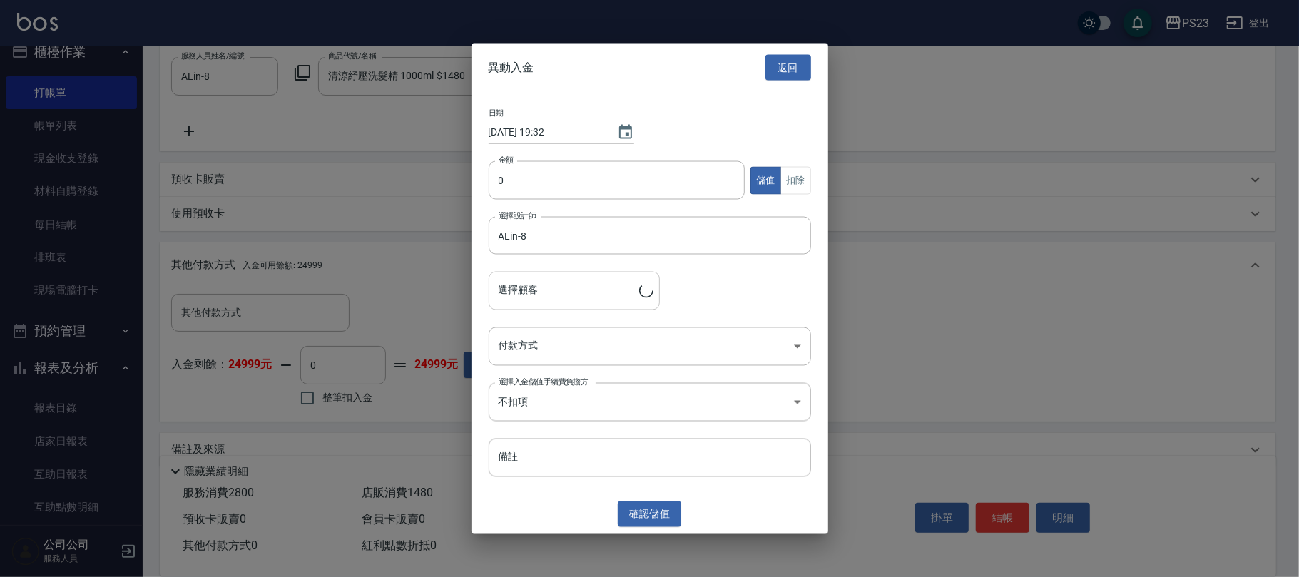
type input "[PERSON_NAME]竹/0914089679/ Al781115"
type input "6000"
click at [629, 340] on body "PS23 登出 櫃檯作業 打帳單 帳單列表 現金收支登錄 材料自購登錄 每日結帳 排班表 現場電腦打卡 預約管理 預約管理 單日預約紀錄 單週預約紀錄 報表及…" at bounding box center [649, 82] width 1299 height 1039
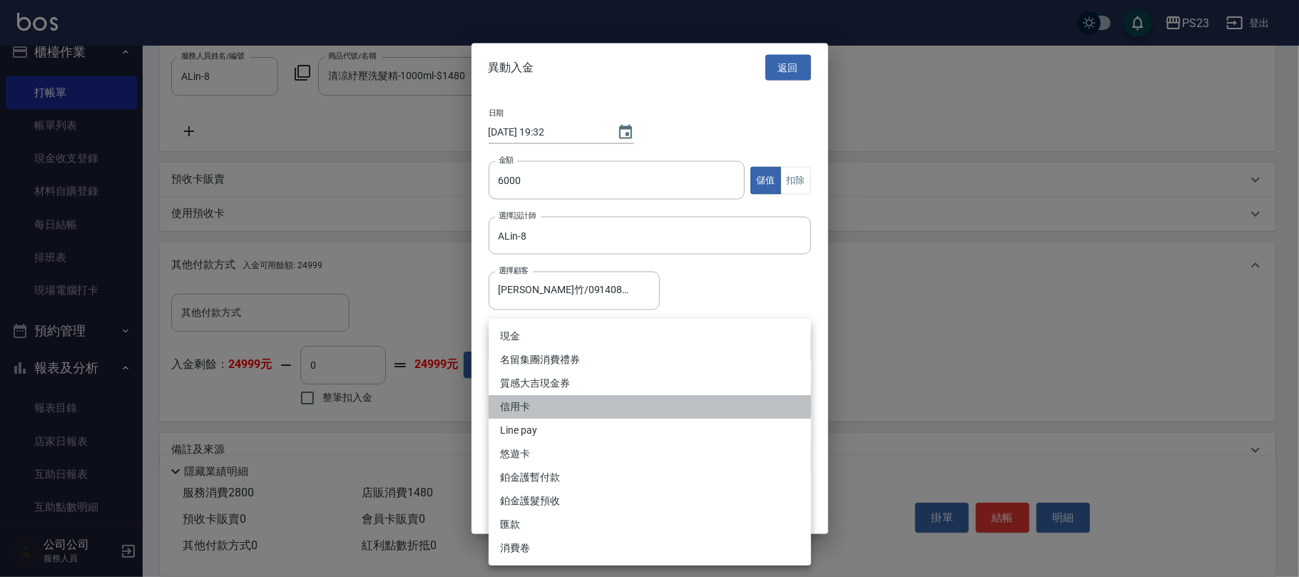
click at [529, 409] on li "信用卡" at bounding box center [650, 407] width 322 height 24
type input "信用卡"
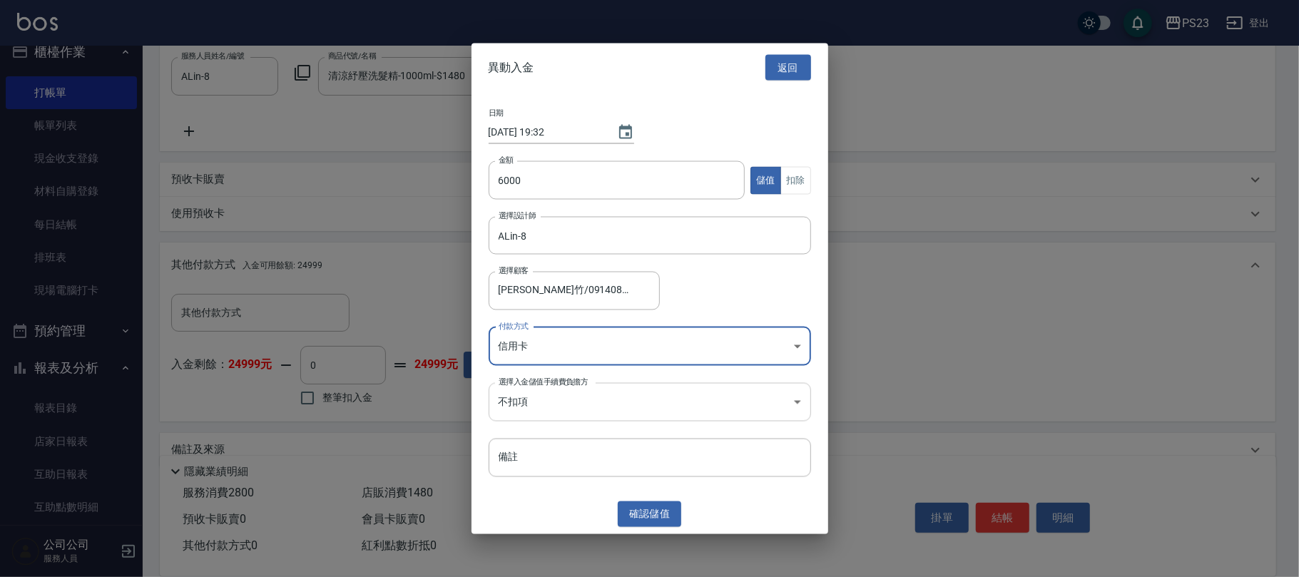
click at [536, 399] on body "PS23 登出 櫃檯作業 打帳單 帳單列表 現金收支登錄 材料自購登錄 每日結帳 排班表 現場電腦打卡 預約管理 預約管理 單日預約紀錄 單週預約紀錄 報表及…" at bounding box center [649, 82] width 1299 height 1039
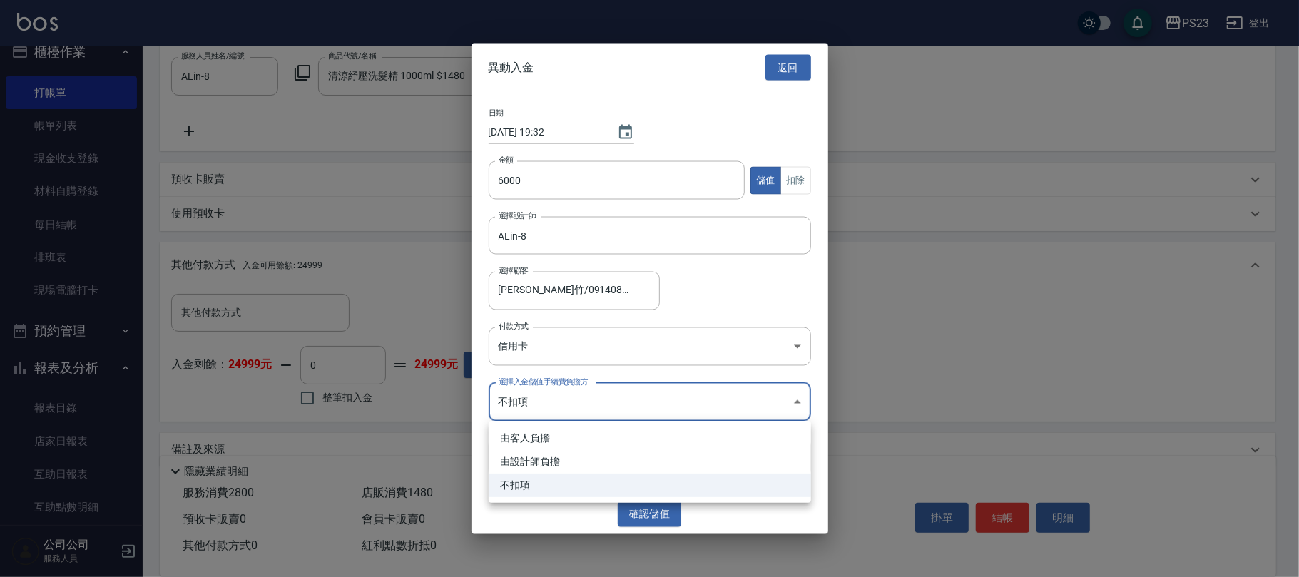
click at [535, 466] on li "由設計師負擔" at bounding box center [650, 462] width 322 height 24
type input "BYDESIGNER"
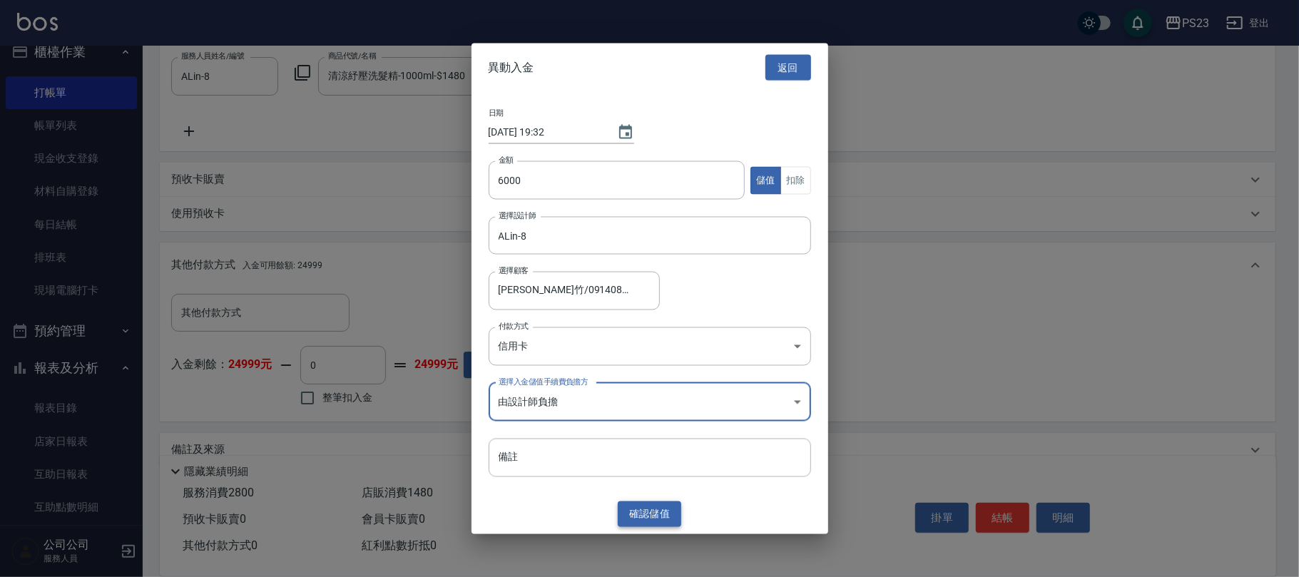
click at [639, 512] on button "確認 儲值" at bounding box center [650, 514] width 64 height 26
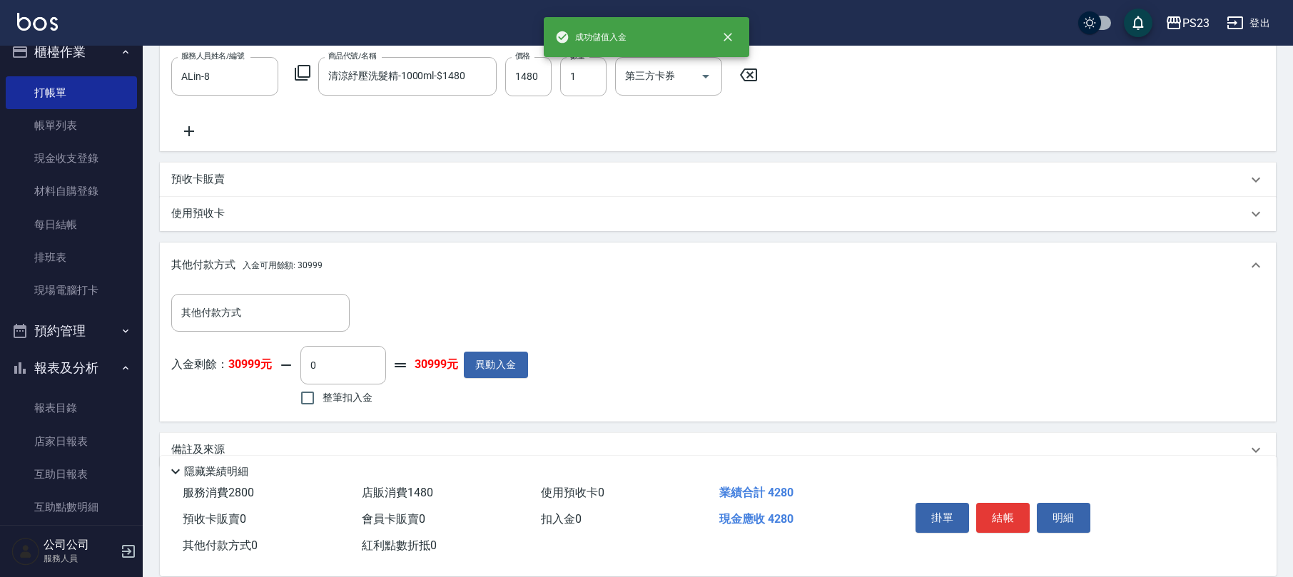
scroll to position [461, 0]
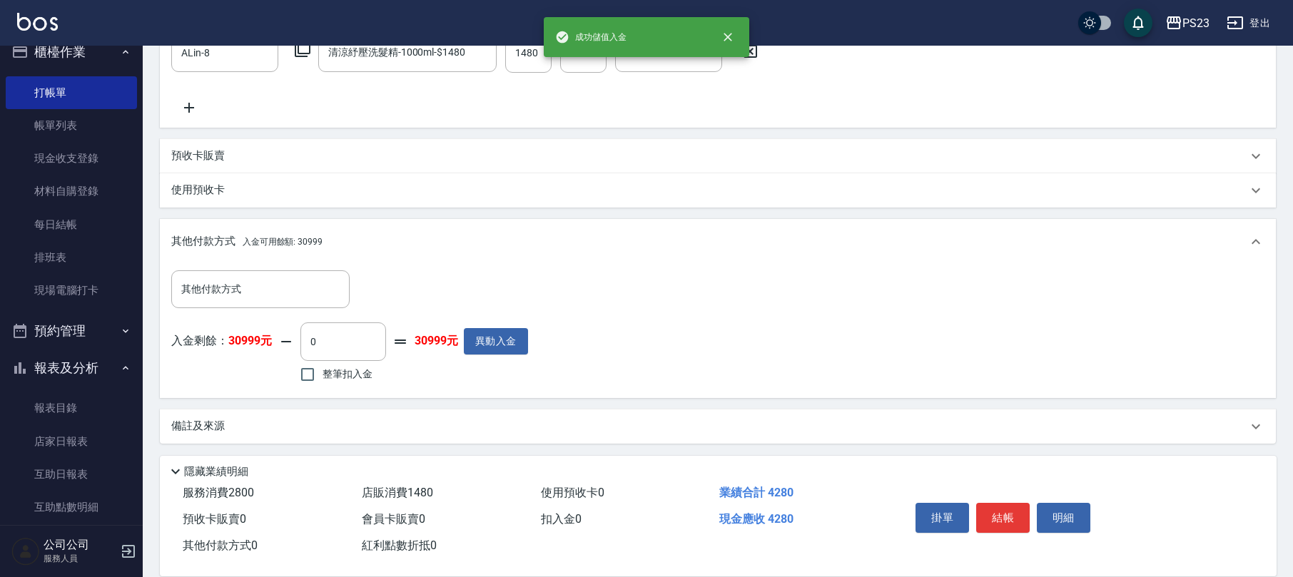
click at [332, 374] on span "整筆扣入金" at bounding box center [347, 374] width 50 height 15
click at [322, 374] on input "整筆扣入金" at bounding box center [307, 375] width 30 height 30
checkbox input "true"
type input "4280"
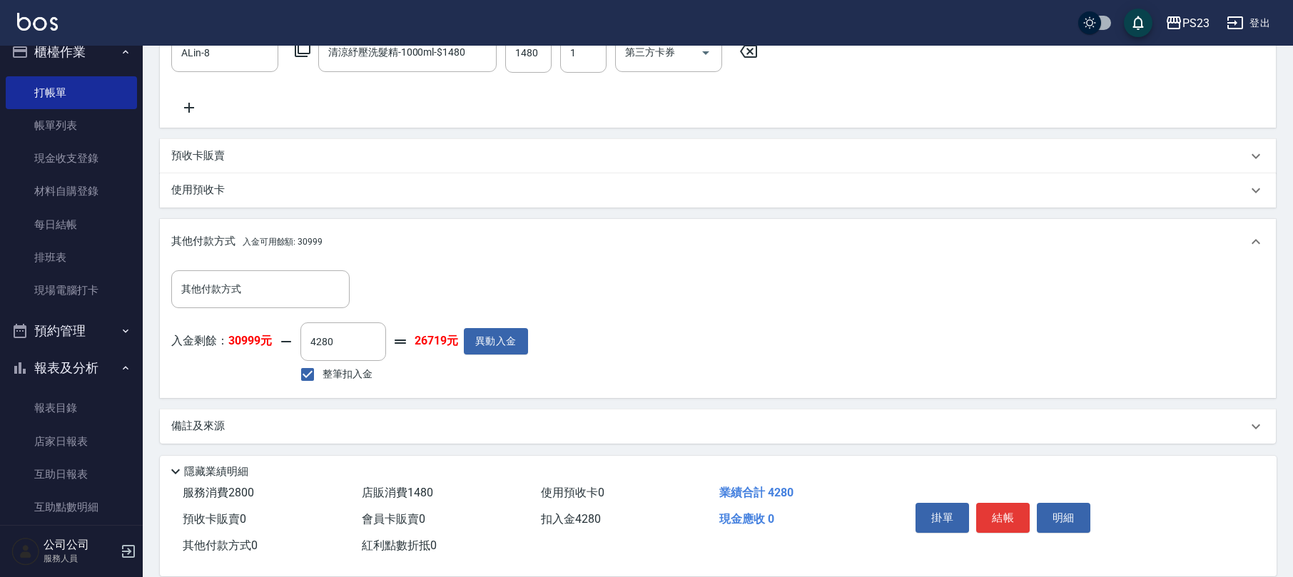
click at [340, 371] on span "整筆扣入金" at bounding box center [347, 374] width 50 height 15
click at [322, 371] on input "整筆扣入金" at bounding box center [307, 375] width 30 height 30
checkbox input "false"
type input "0"
click at [323, 374] on span "整筆扣入金" at bounding box center [347, 374] width 50 height 15
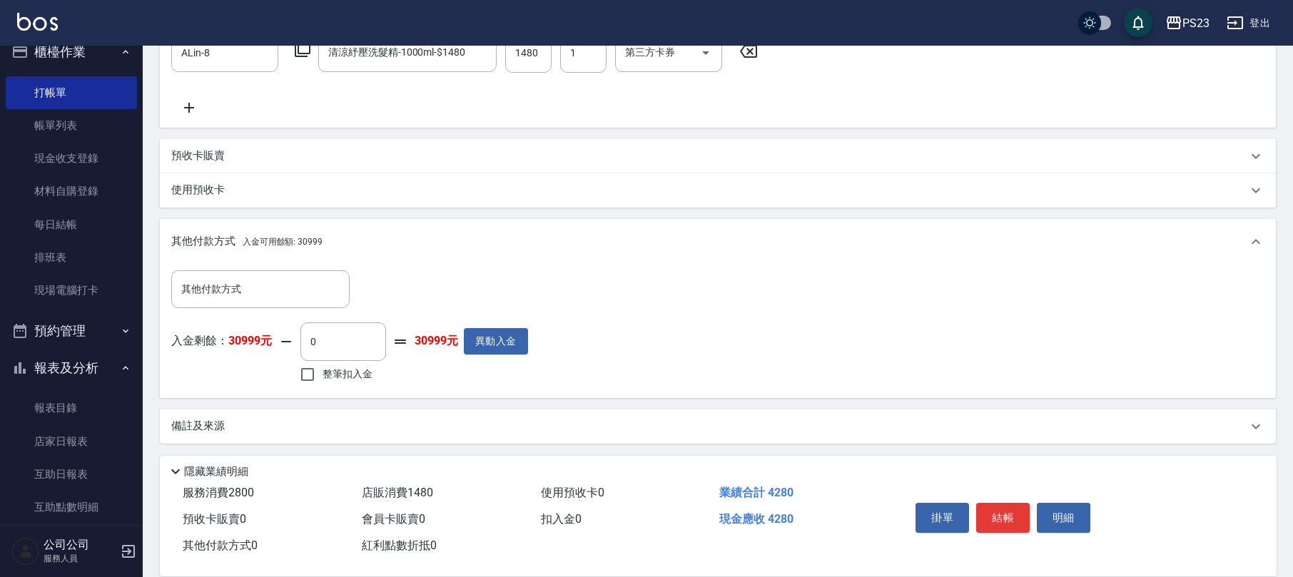
click at [322, 374] on input "整筆扣入金" at bounding box center [307, 375] width 30 height 30
checkbox input "true"
type input "4280"
click at [1008, 515] on button "結帳" at bounding box center [1002, 518] width 53 height 30
type input "[DATE] 19:32"
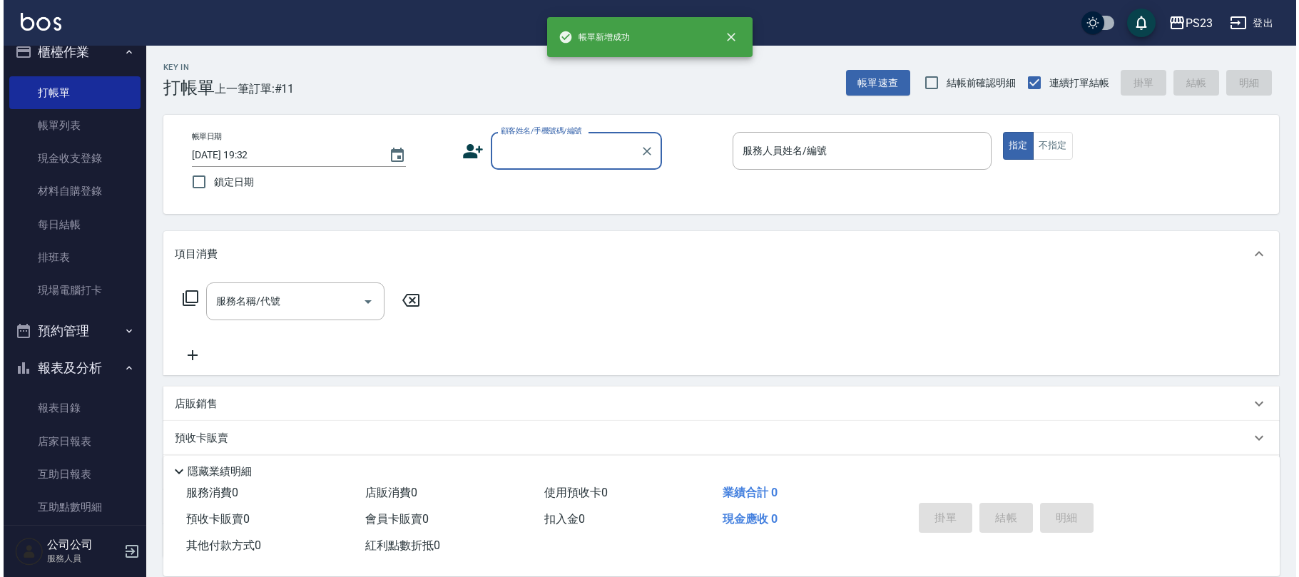
scroll to position [0, 0]
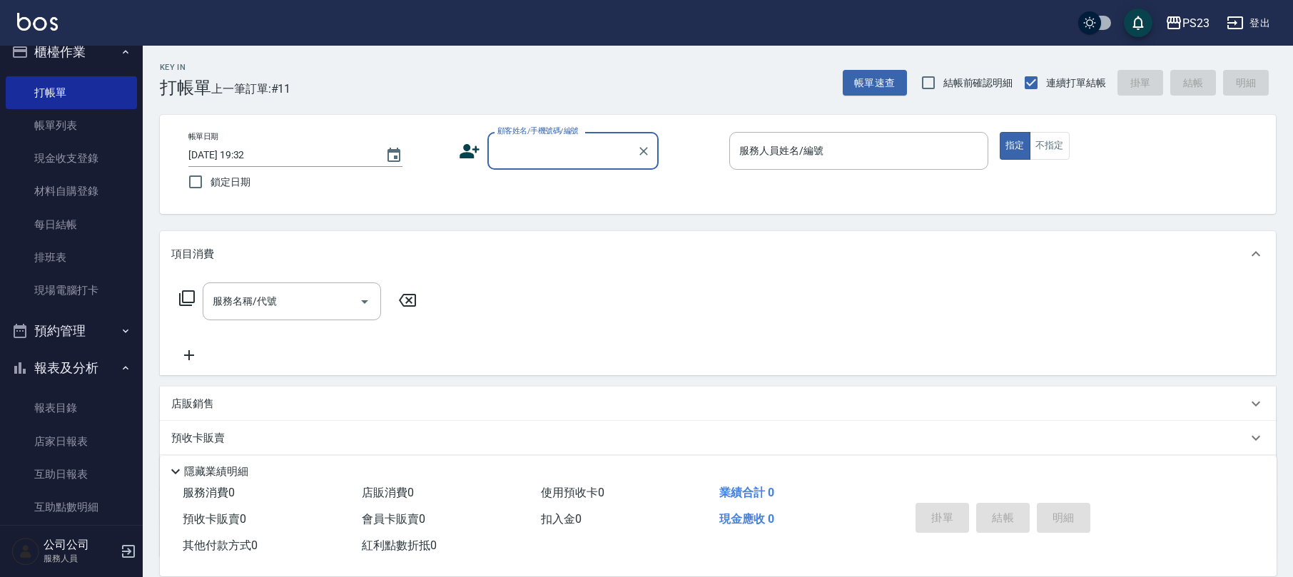
click at [468, 150] on icon at bounding box center [469, 151] width 20 height 14
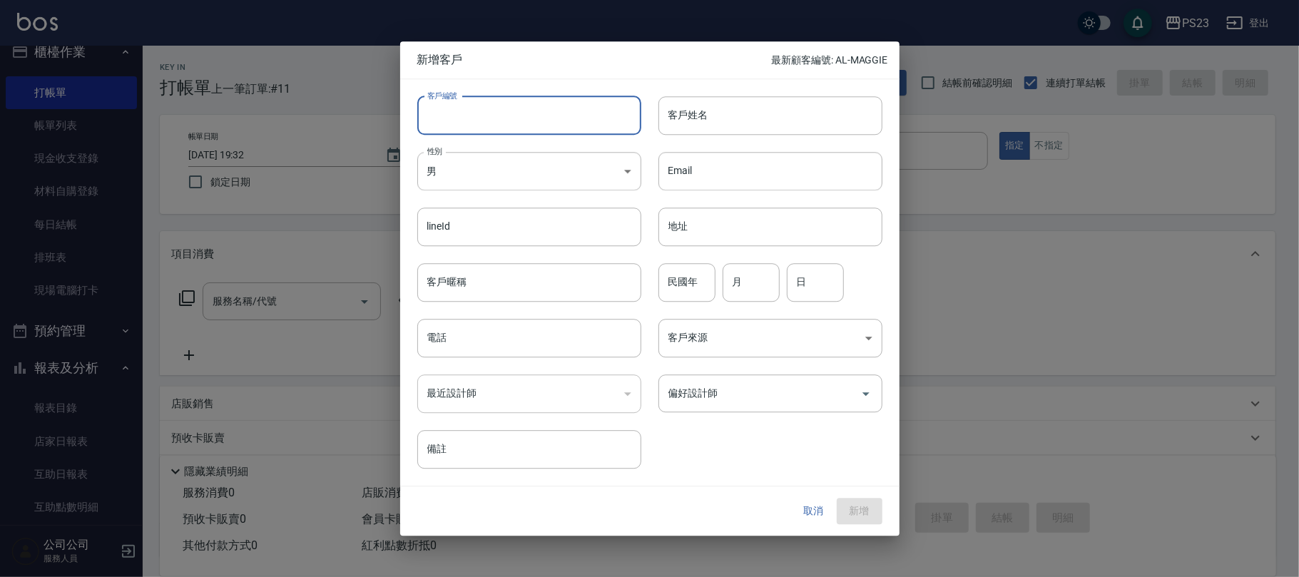
click at [525, 129] on input "客戶編號" at bounding box center [529, 115] width 224 height 39
type input "DO85288"
click at [502, 337] on input "電話" at bounding box center [529, 338] width 224 height 39
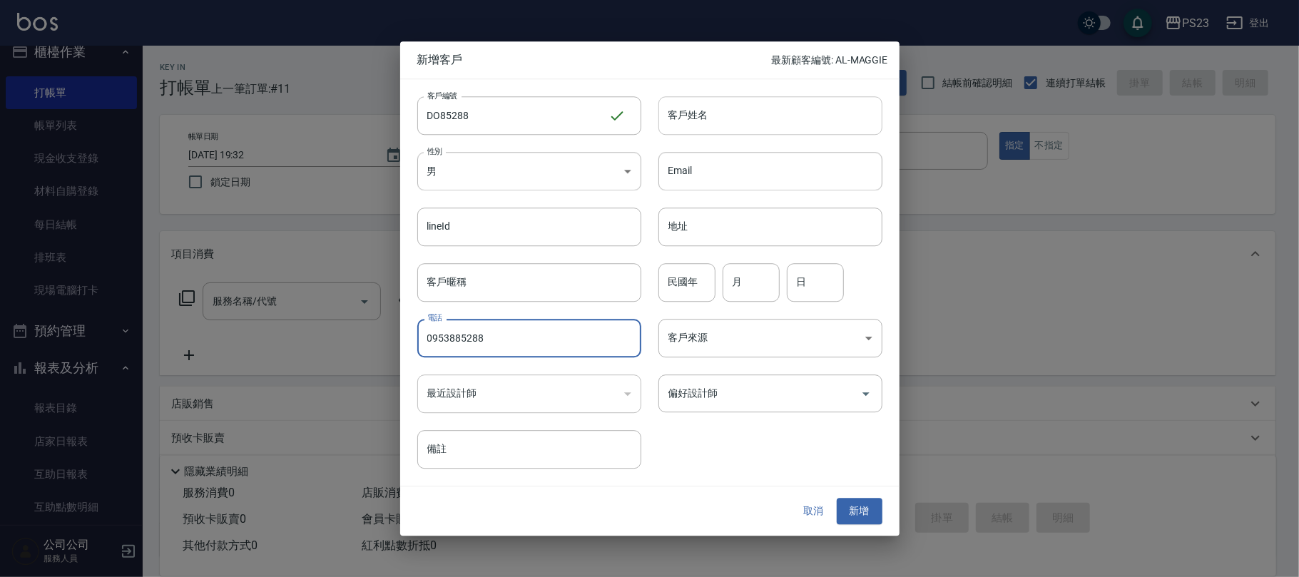
type input "0953885288"
click at [705, 118] on input "客戶姓名" at bounding box center [770, 115] width 224 height 39
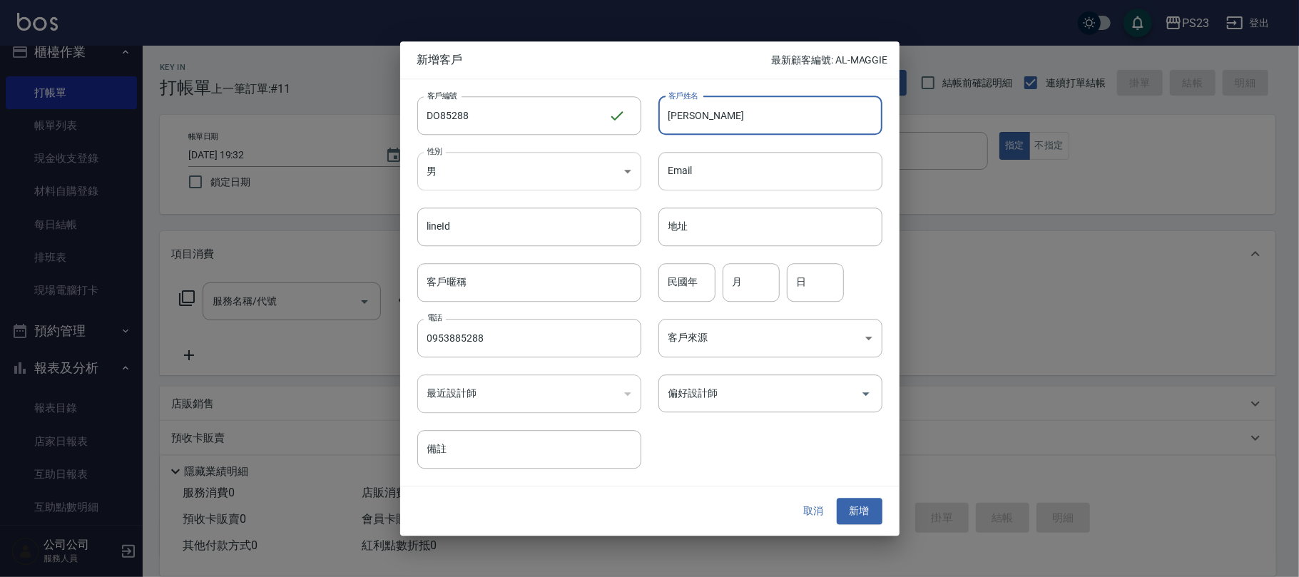
type input "[PERSON_NAME]"
click at [514, 180] on body "PS23 登出 櫃檯作業 打帳單 帳單列表 現金收支登錄 材料自購登錄 每日結帳 排班表 現場電腦打卡 預約管理 預約管理 單日預約紀錄 單週預約紀錄 報表及…" at bounding box center [649, 346] width 1299 height 692
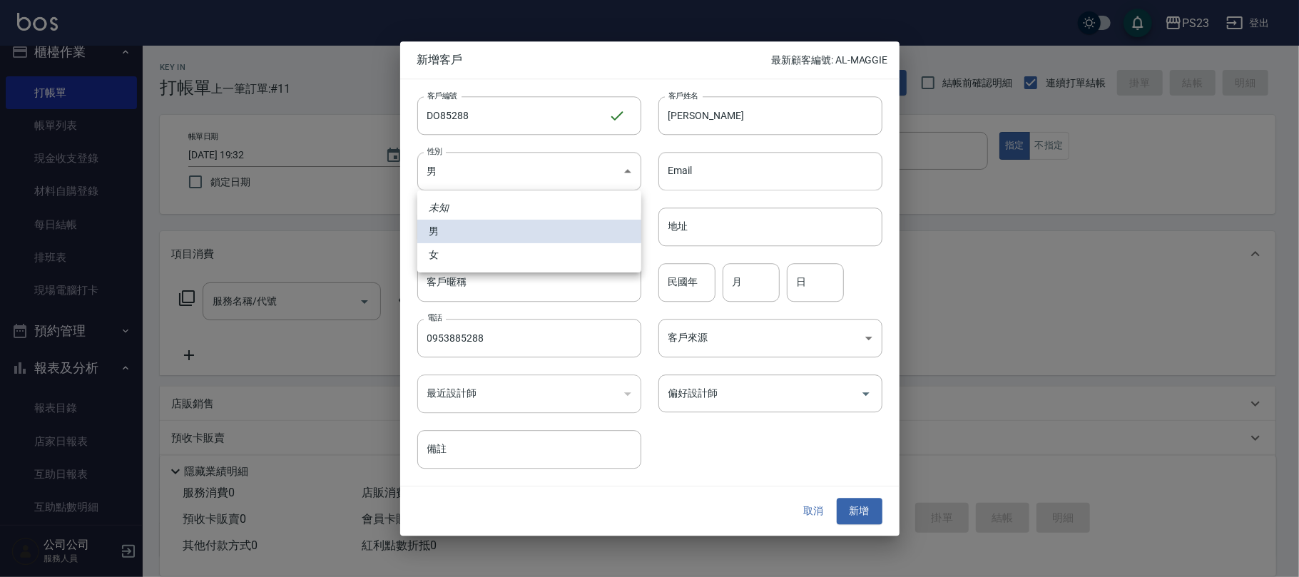
click at [465, 252] on li "女" at bounding box center [529, 255] width 224 height 24
type input "[DEMOGRAPHIC_DATA]"
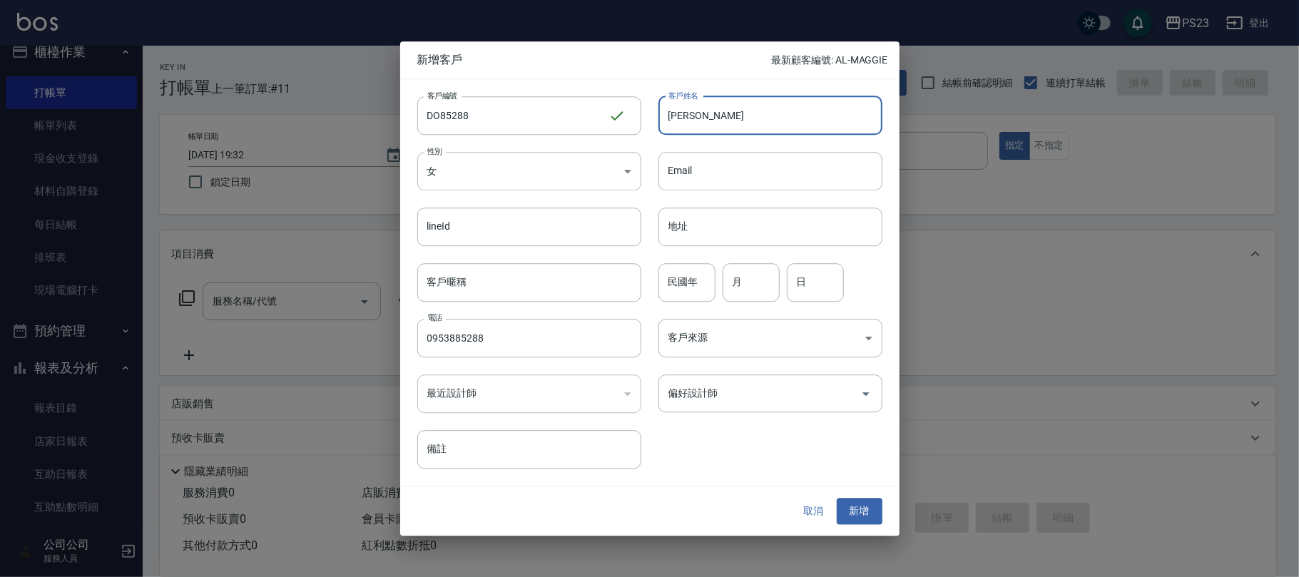
click at [733, 123] on input "[PERSON_NAME]" at bounding box center [770, 115] width 224 height 39
type input "[PERSON_NAME]"
click at [771, 348] on body "PS23 登出 櫃檯作業 打帳單 帳單列表 現金收支登錄 材料自購登錄 每日結帳 排班表 現場電腦打卡 預約管理 預約管理 單日預約紀錄 單週預約紀錄 報表及…" at bounding box center [649, 346] width 1299 height 692
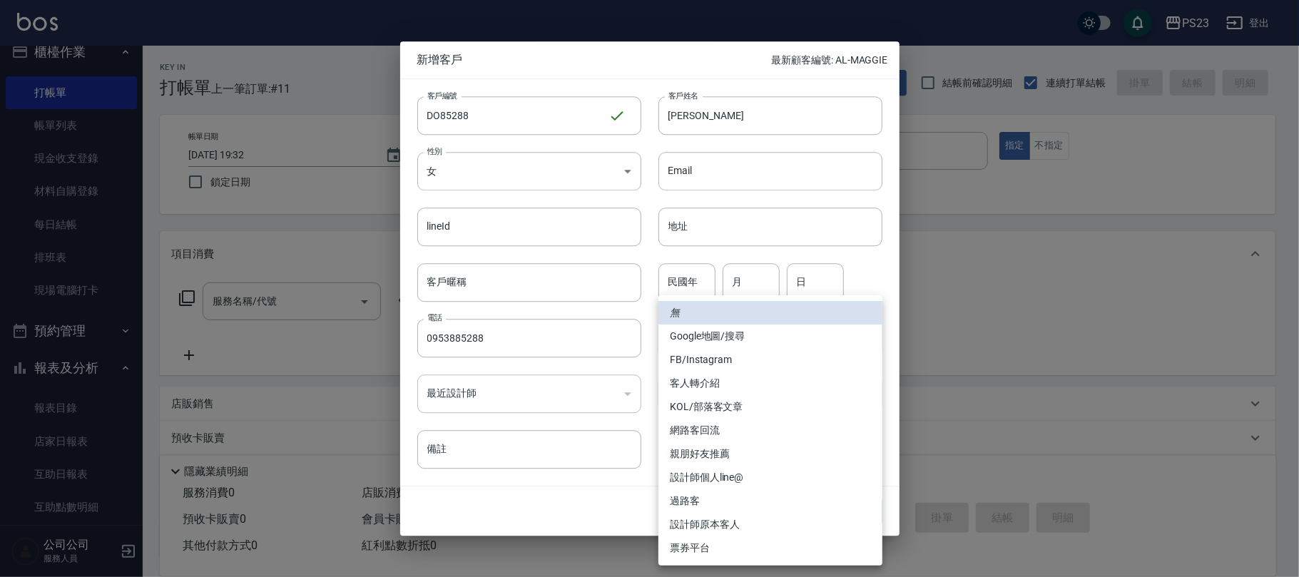
click at [728, 358] on li "FB/Instagram" at bounding box center [770, 360] width 224 height 24
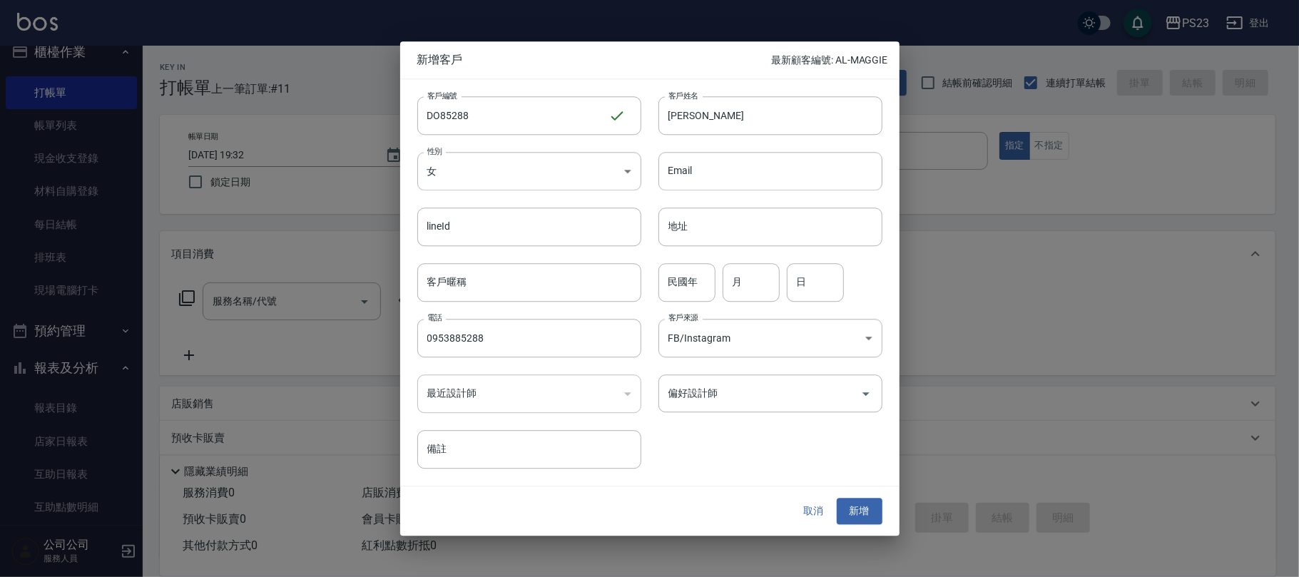
type input "FB/Instagram"
click at [728, 388] on input "偏好設計師" at bounding box center [760, 393] width 190 height 25
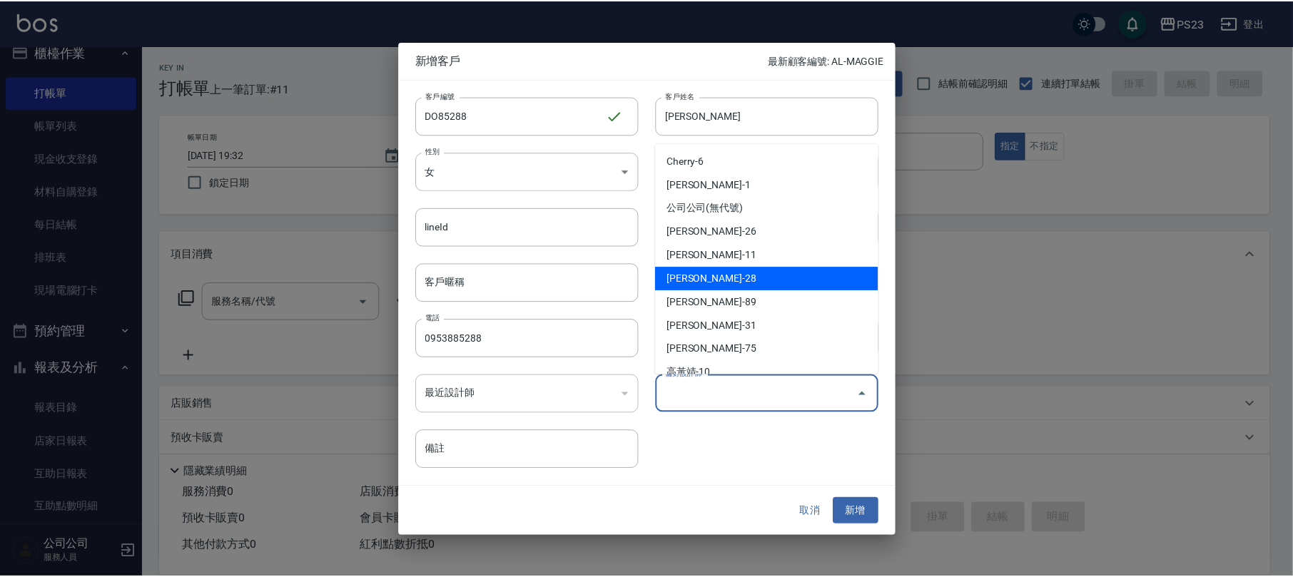
scroll to position [95, 0]
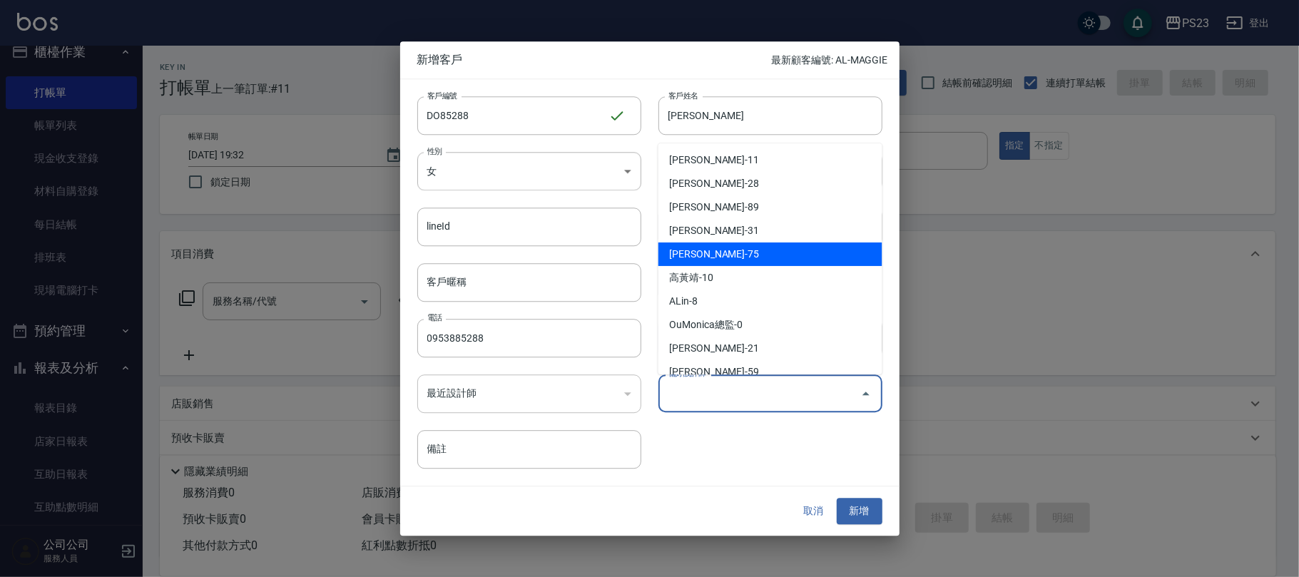
click at [733, 255] on li "[PERSON_NAME]-75" at bounding box center [770, 255] width 224 height 24
type input "黃子芸"
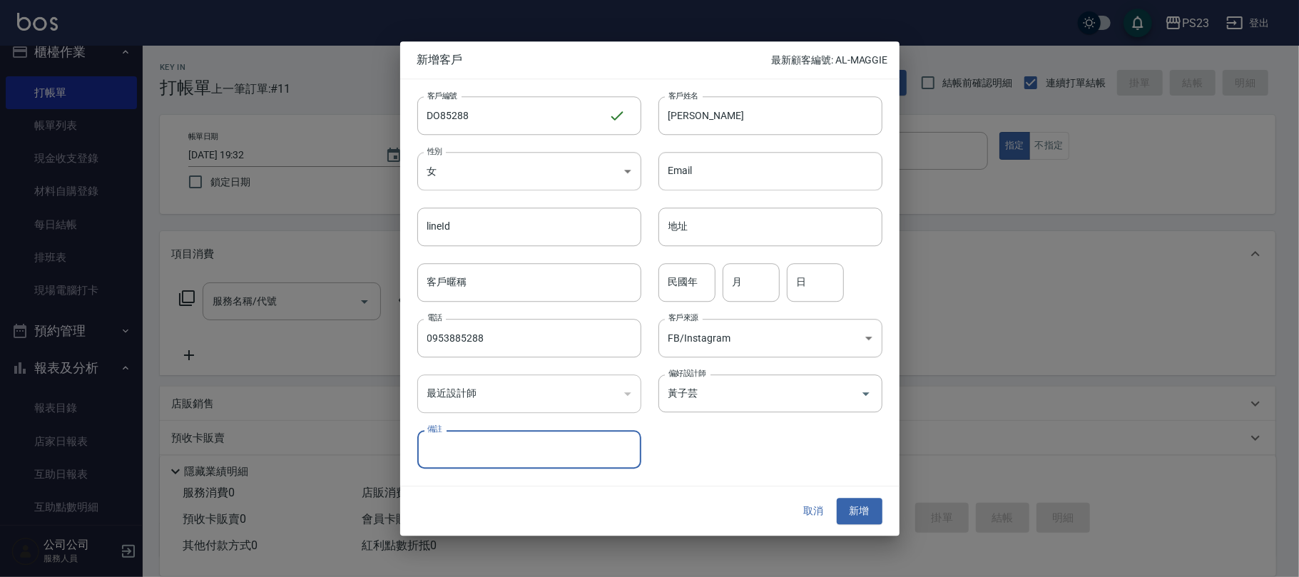
drag, startPoint x: 711, startPoint y: 449, endPoint x: 739, endPoint y: 449, distance: 27.8
click at [712, 449] on div "客戶編號 DO85288 ​ 客戶編號 客戶姓名 [PERSON_NAME] 客戶姓名 性別 女 [DEMOGRAPHIC_DATA] 性別 Email Em…" at bounding box center [641, 274] width 482 height 390
click at [866, 509] on button "新增" at bounding box center [860, 512] width 46 height 26
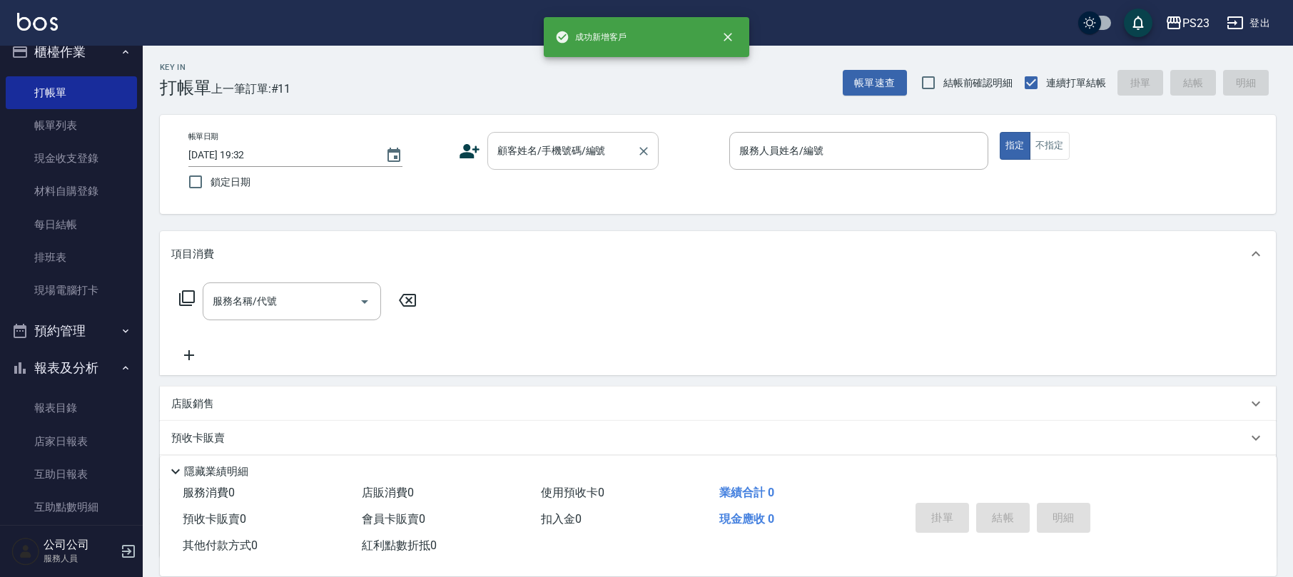
click at [564, 149] on div "顧客姓名/手機號碼/編號 顧客姓名/手機號碼/編號" at bounding box center [572, 151] width 171 height 38
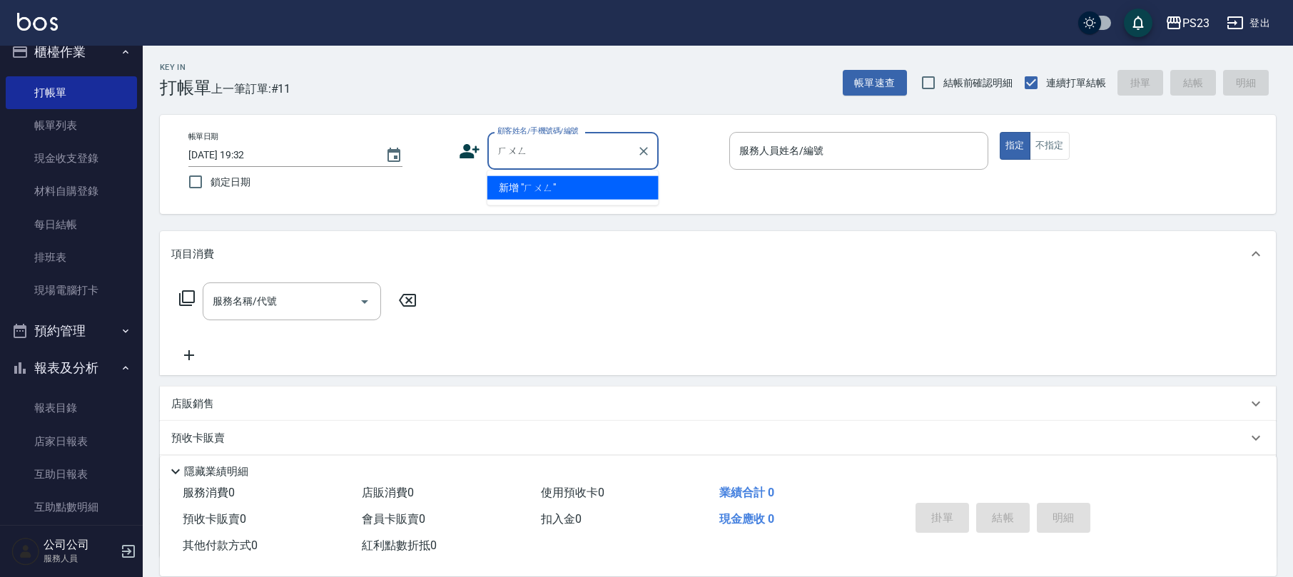
type input "弘"
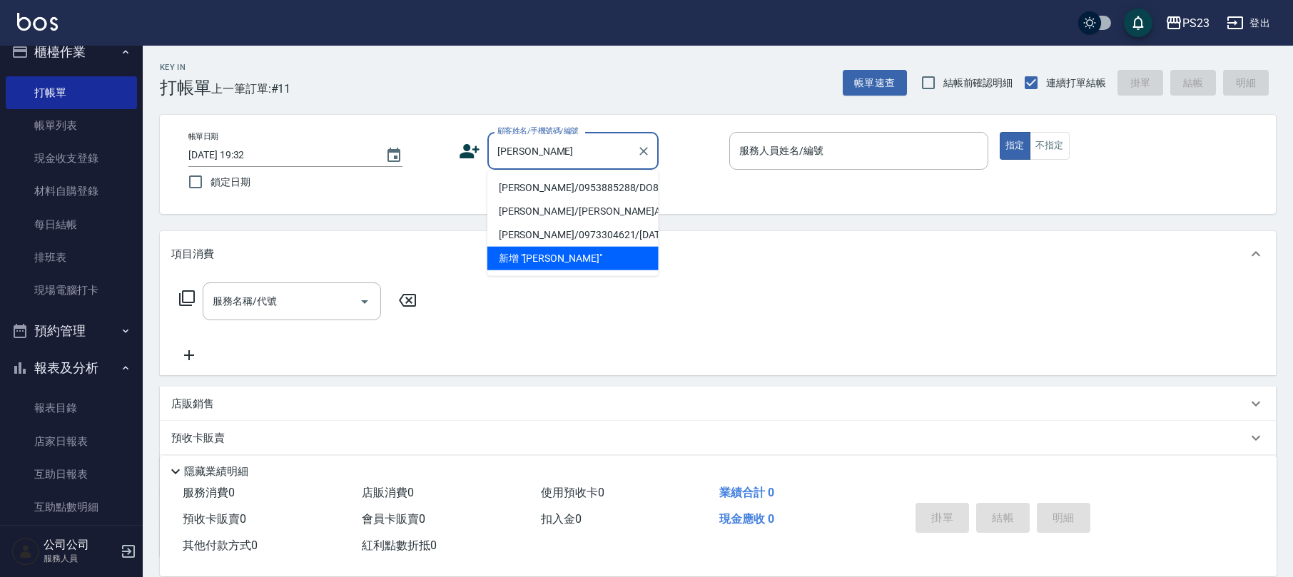
click at [571, 187] on li "[PERSON_NAME]/0953885288/DO85288" at bounding box center [572, 188] width 171 height 24
type input "[PERSON_NAME]/0953885288/DO85288"
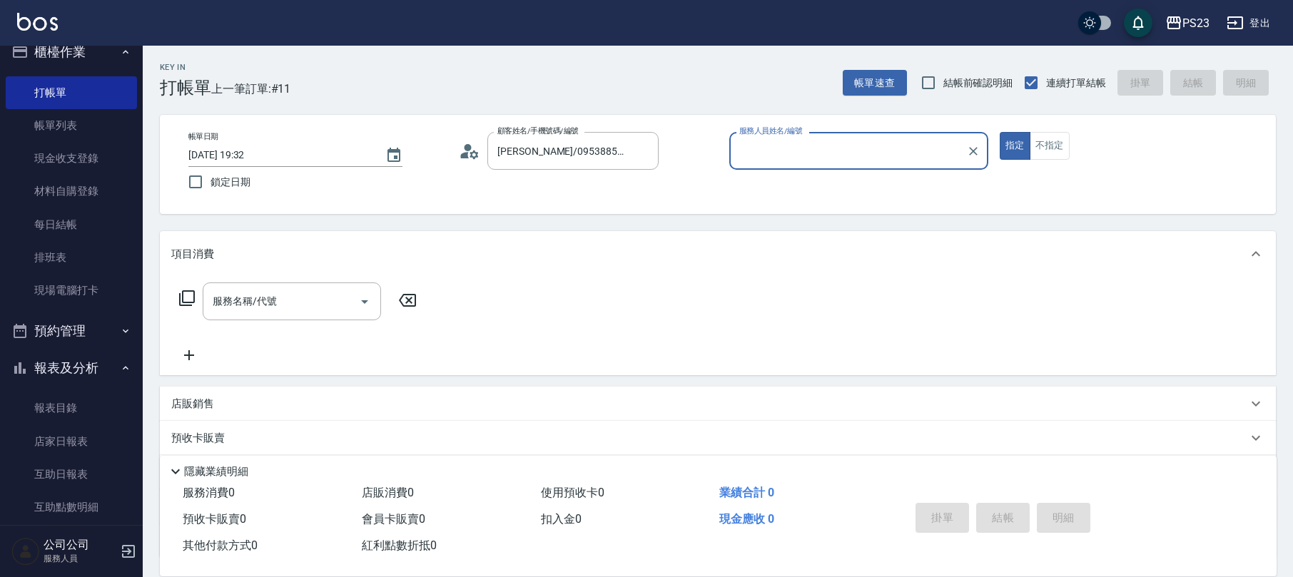
type input "Donna-75"
click at [264, 308] on div "服務名稱/代號 服務名稱/代號" at bounding box center [292, 301] width 178 height 38
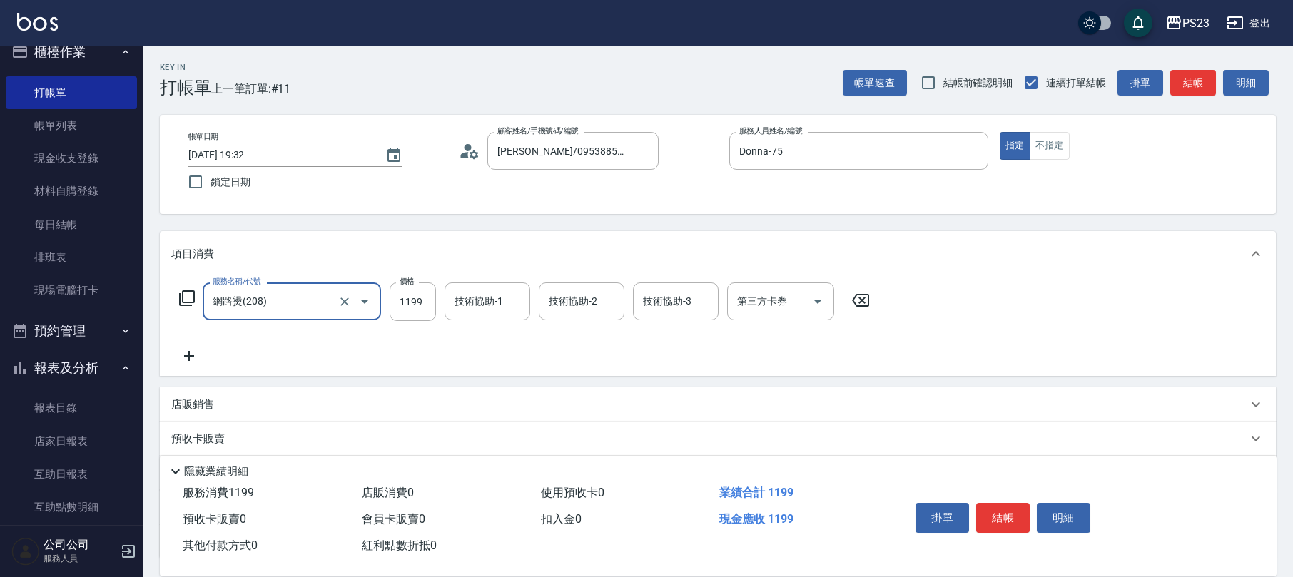
type input "網路燙(208)"
type input "1799"
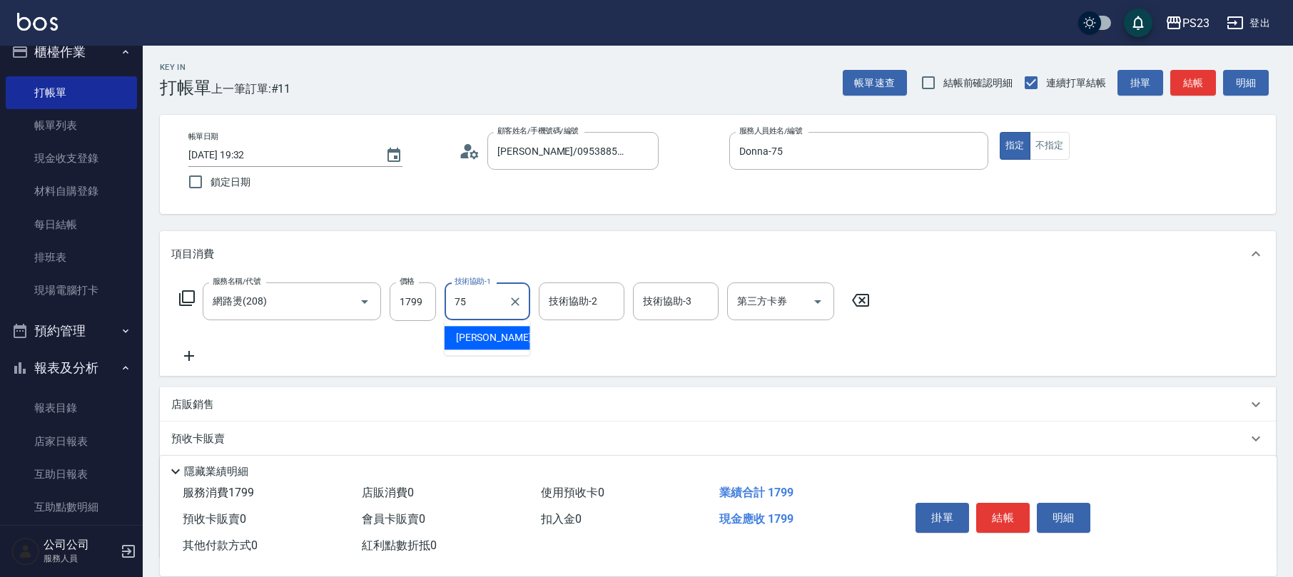
type input "Donna-75"
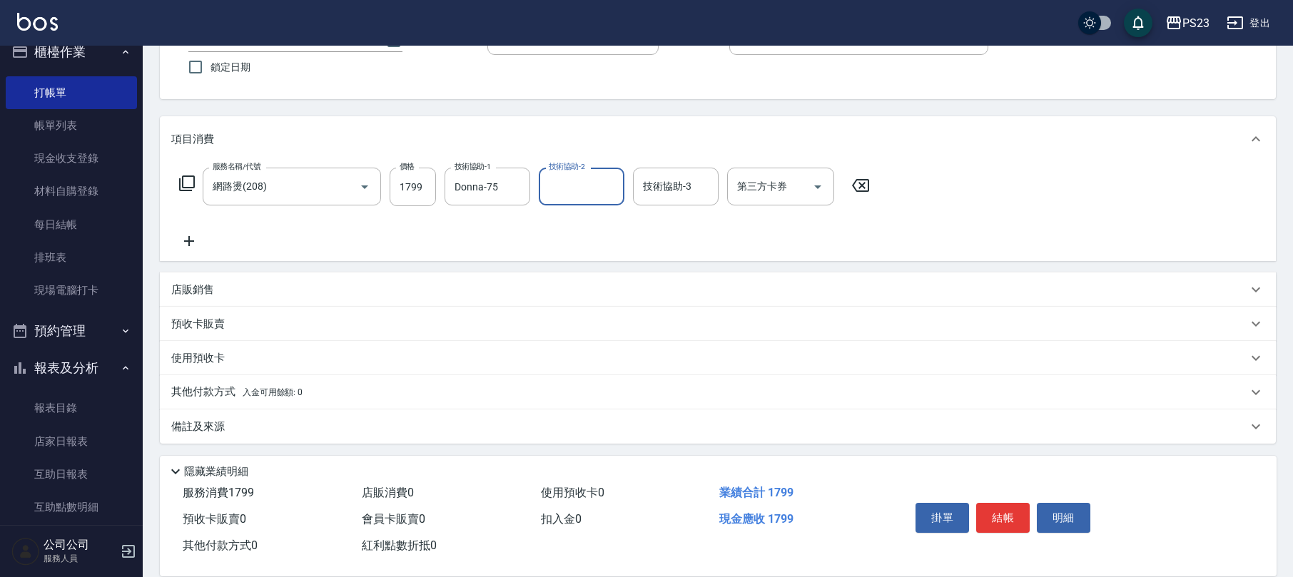
drag, startPoint x: 225, startPoint y: 434, endPoint x: 232, endPoint y: 431, distance: 7.3
click at [228, 431] on div "備註及來源" at bounding box center [718, 426] width 1116 height 34
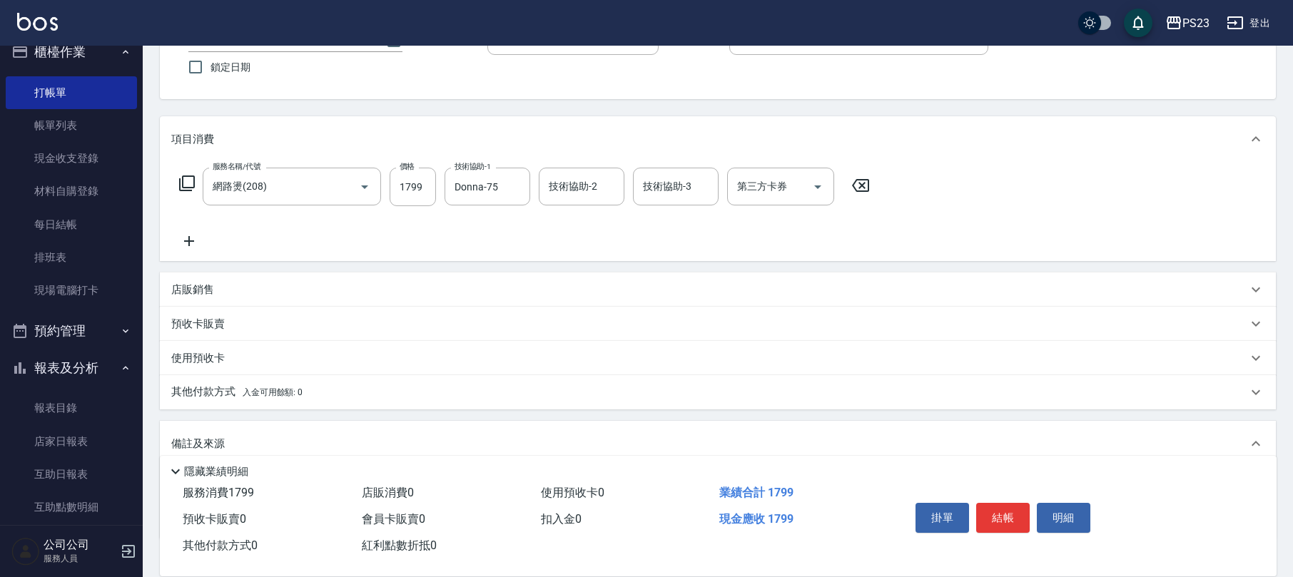
scroll to position [211, 0]
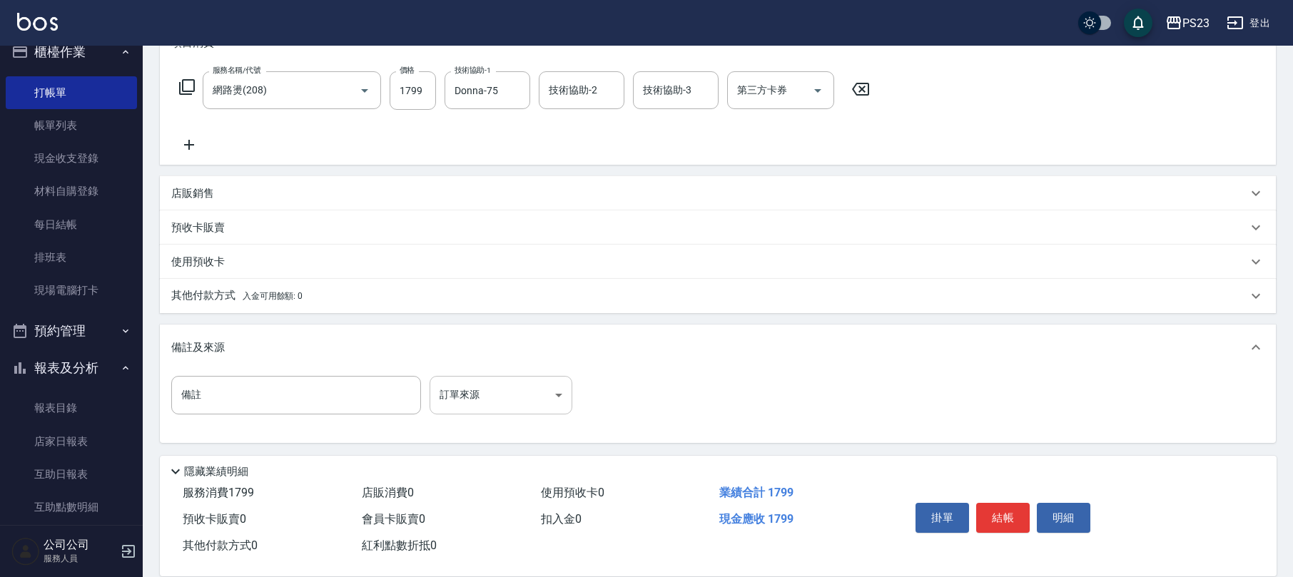
click at [511, 394] on body "PS23 登出 櫃檯作業 打帳單 帳單列表 現金收支登錄 材料自購登錄 每日結帳 排班表 現場電腦打卡 預約管理 預約管理 單日預約紀錄 單週預約紀錄 報表及…" at bounding box center [646, 183] width 1293 height 788
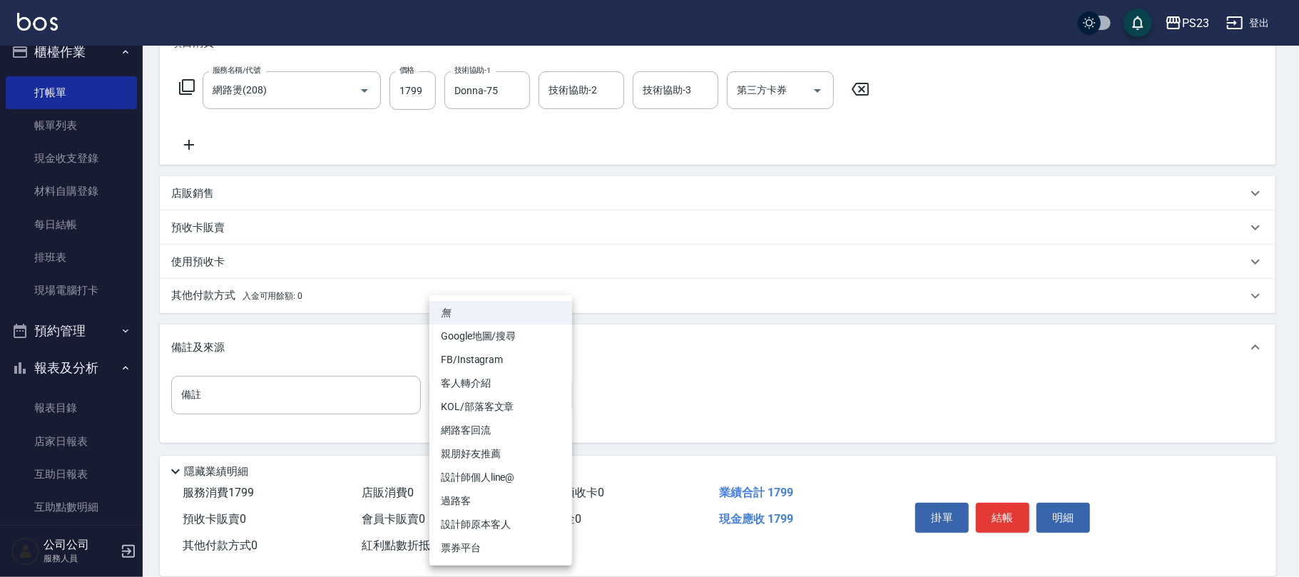
click at [499, 360] on li "FB/Instagram" at bounding box center [500, 360] width 143 height 24
type input "FB/Instagram"
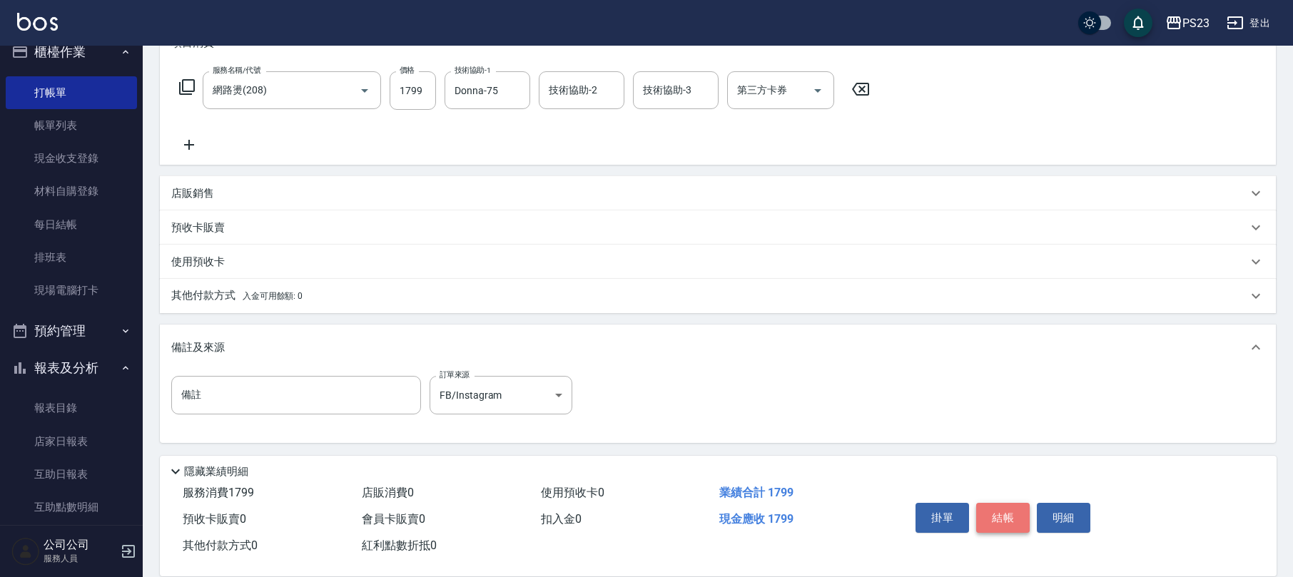
click at [1011, 512] on button "結帳" at bounding box center [1002, 518] width 53 height 30
type input "[DATE] 19:34"
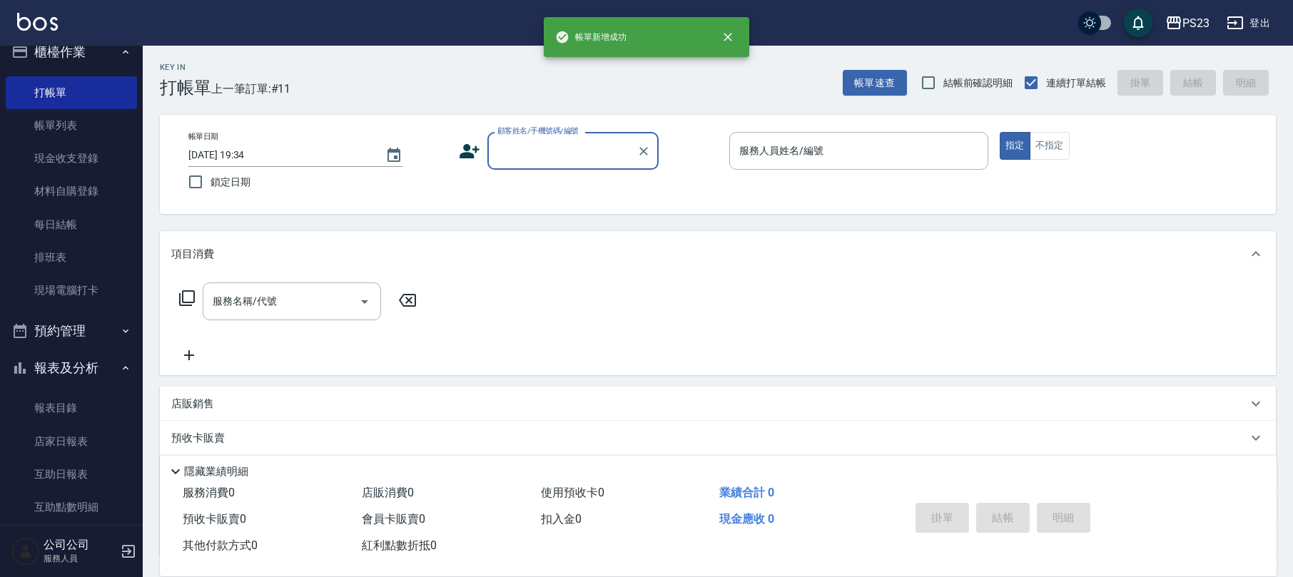
scroll to position [0, 0]
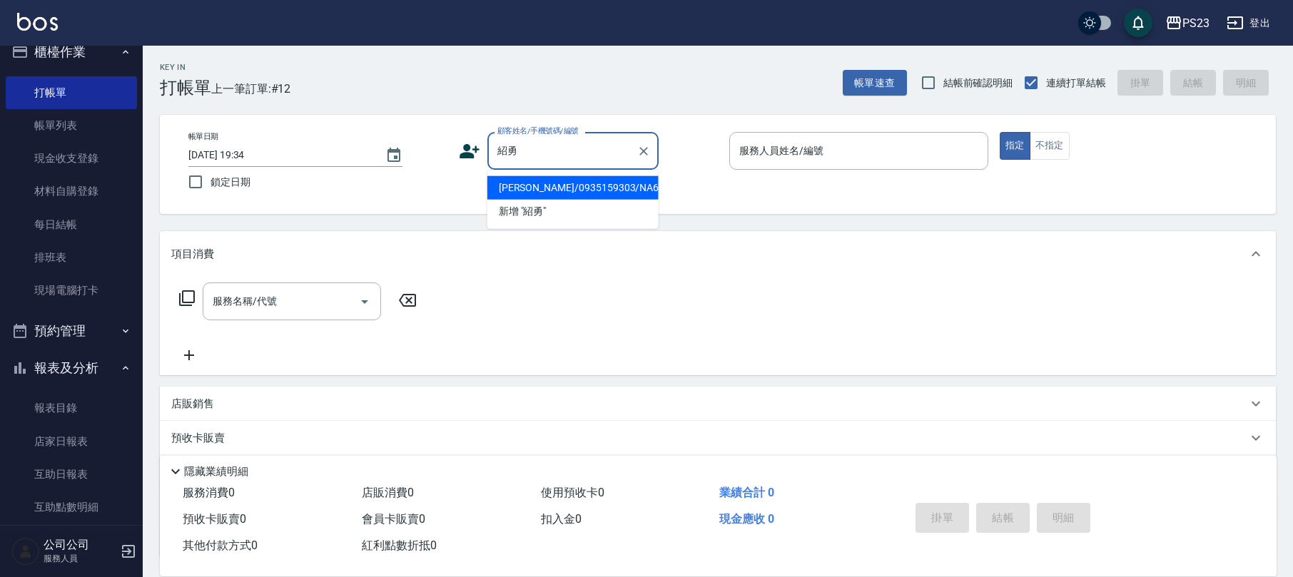
click at [582, 187] on li "[PERSON_NAME]/0935159303/NA640219" at bounding box center [572, 188] width 171 height 24
type input "[PERSON_NAME]/0935159303/NA640219"
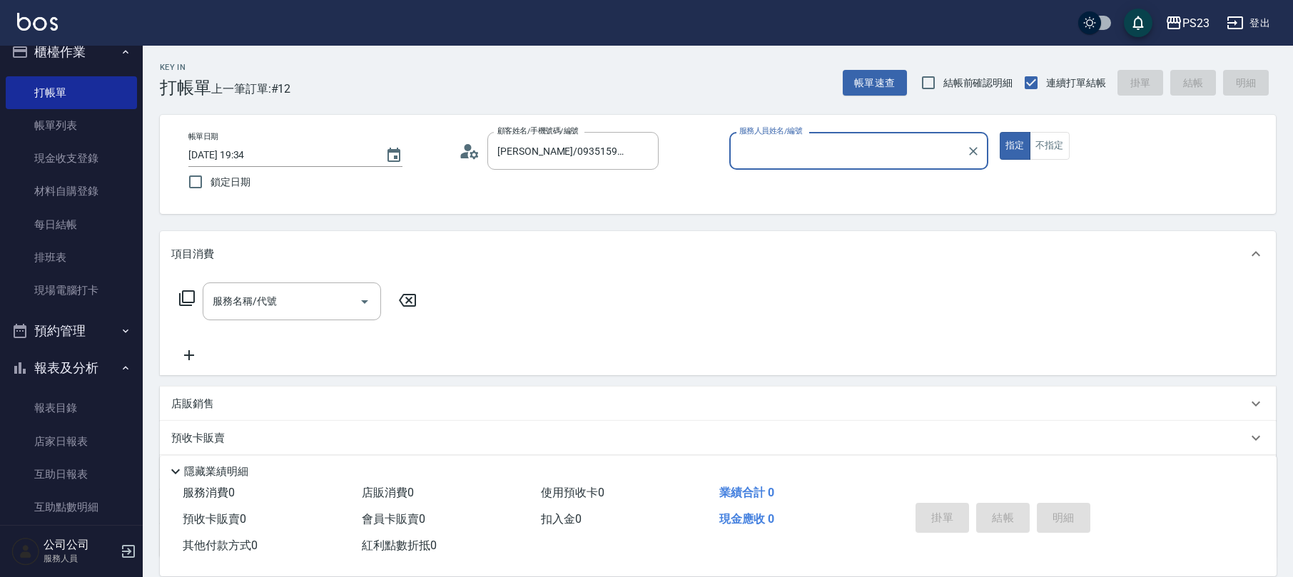
type input "Nanako-59"
drag, startPoint x: 308, startPoint y: 306, endPoint x: 318, endPoint y: 312, distance: 11.5
click at [315, 308] on input "服務名稱/代號" at bounding box center [281, 301] width 144 height 25
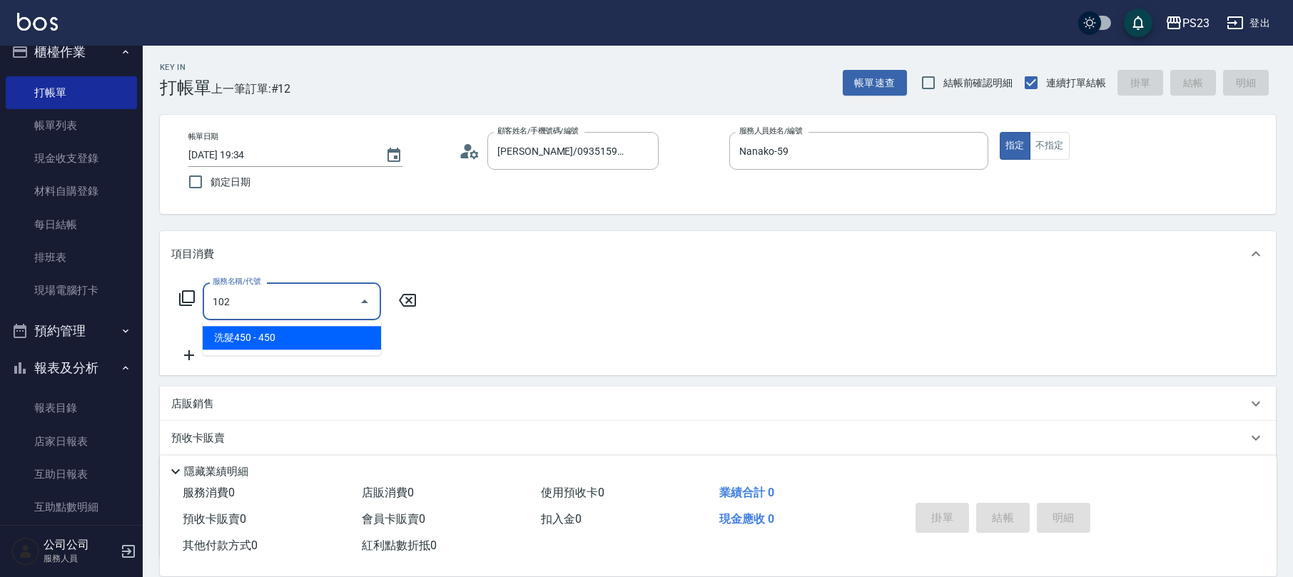
type input "洗髮450(102)"
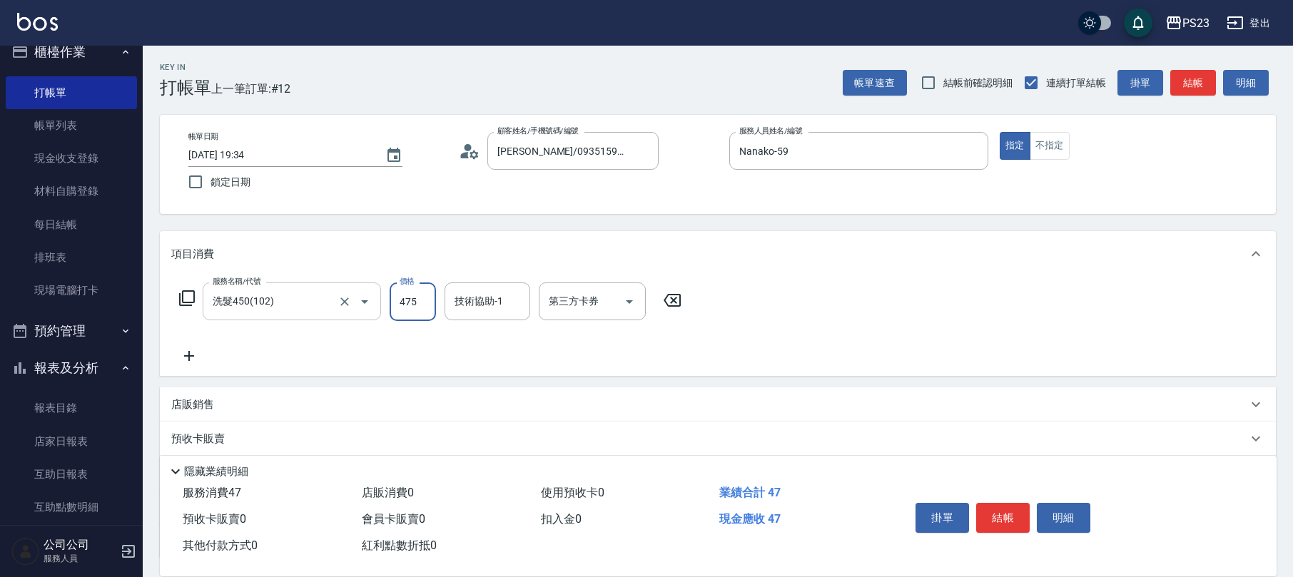
type input "475"
type input "Flora-21"
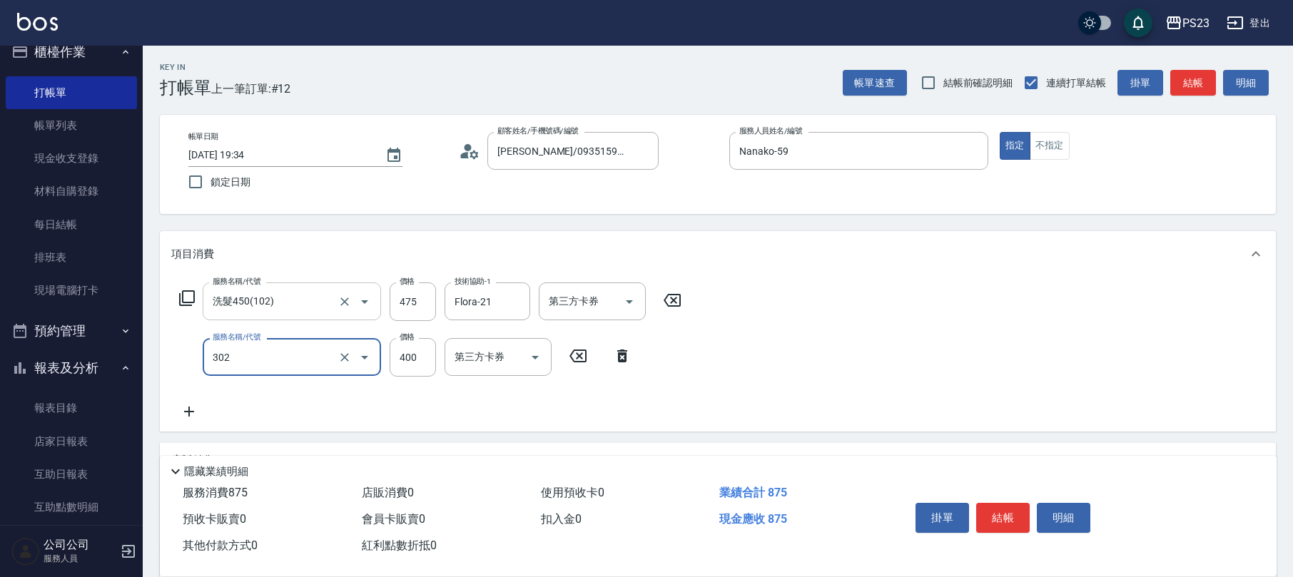
type input "單剪400(302)"
type input "765"
click at [353, 360] on button "Open" at bounding box center [364, 357] width 23 height 23
type input "指定洗+剪髮1500(306)"
type input "765"
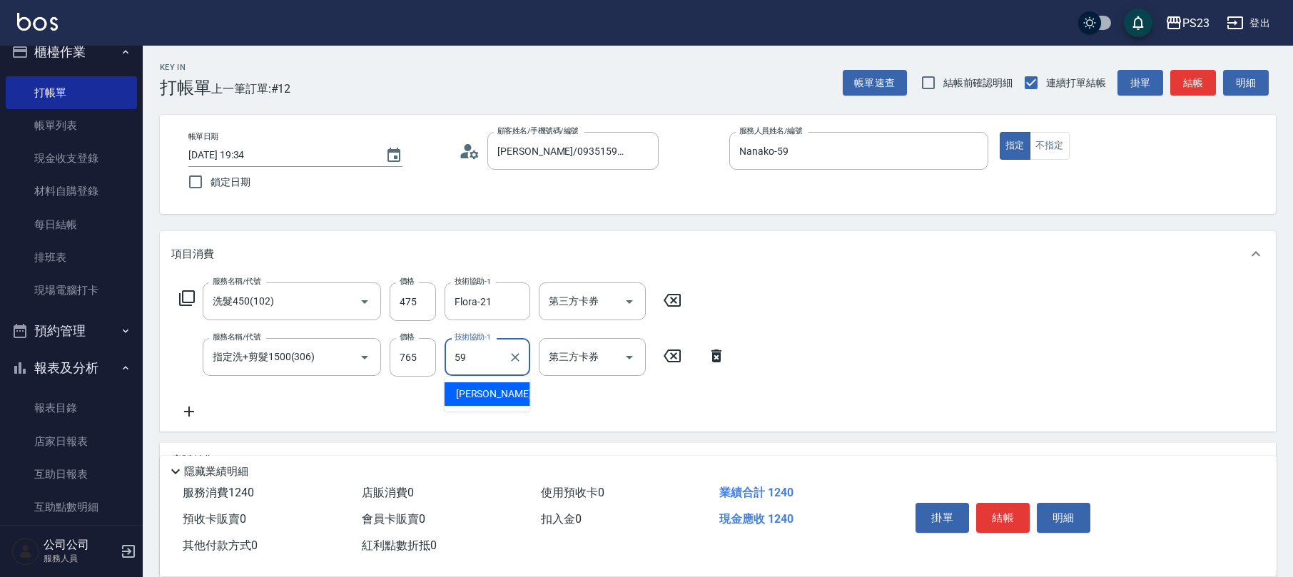
type input "Nanako-59"
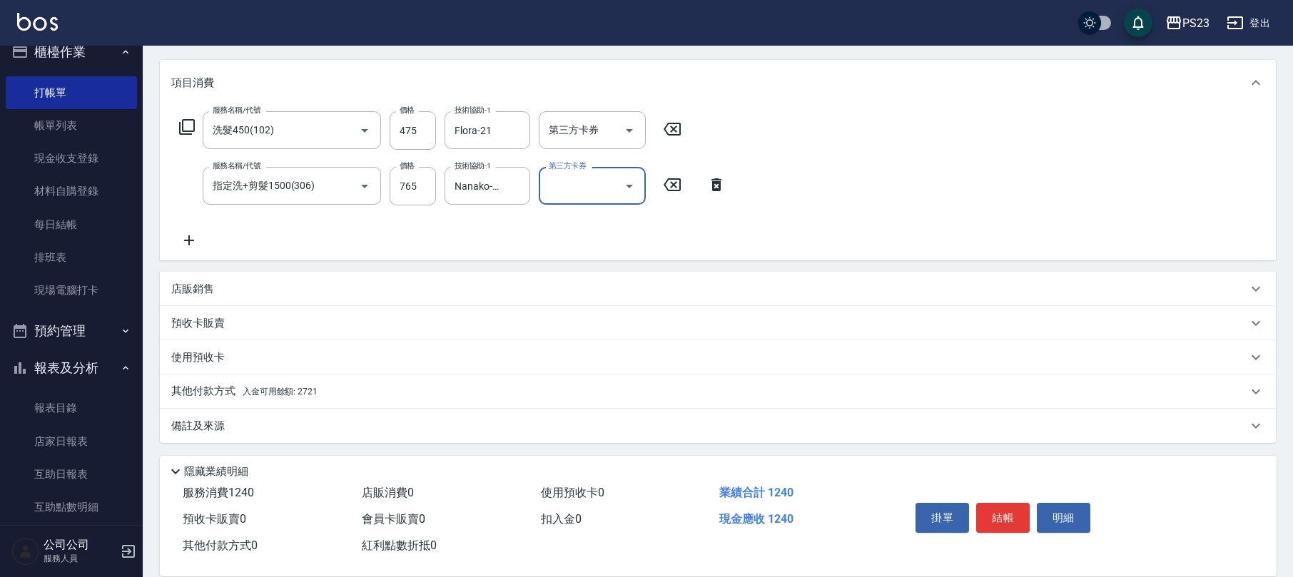
click at [245, 414] on div "備註及來源" at bounding box center [718, 426] width 1116 height 34
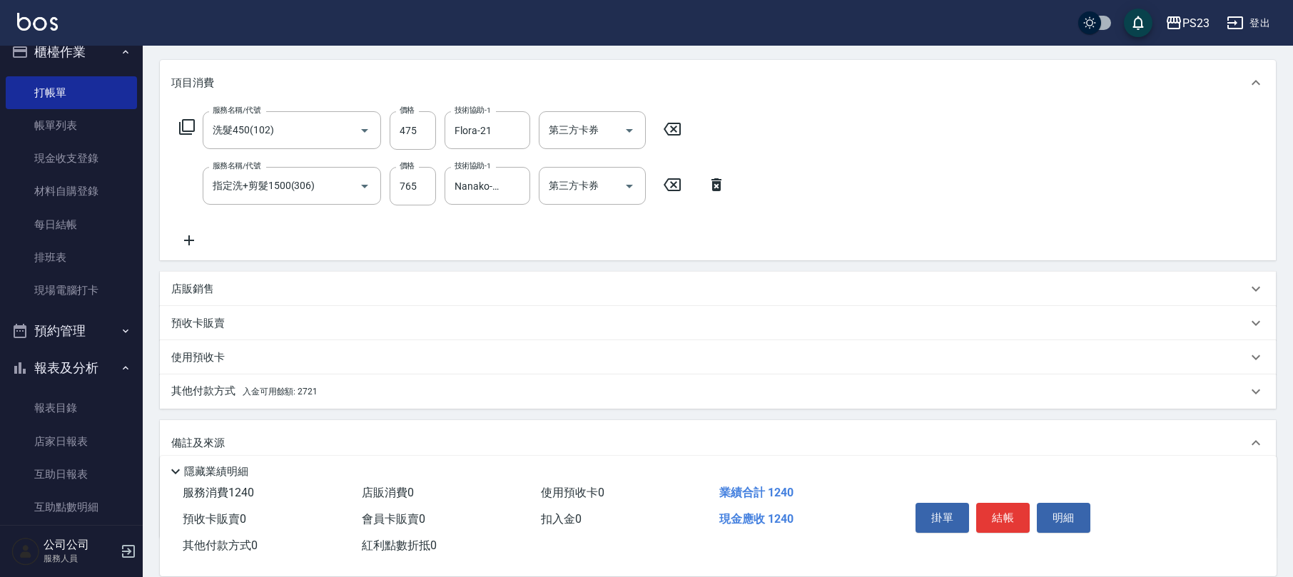
scroll to position [267, 0]
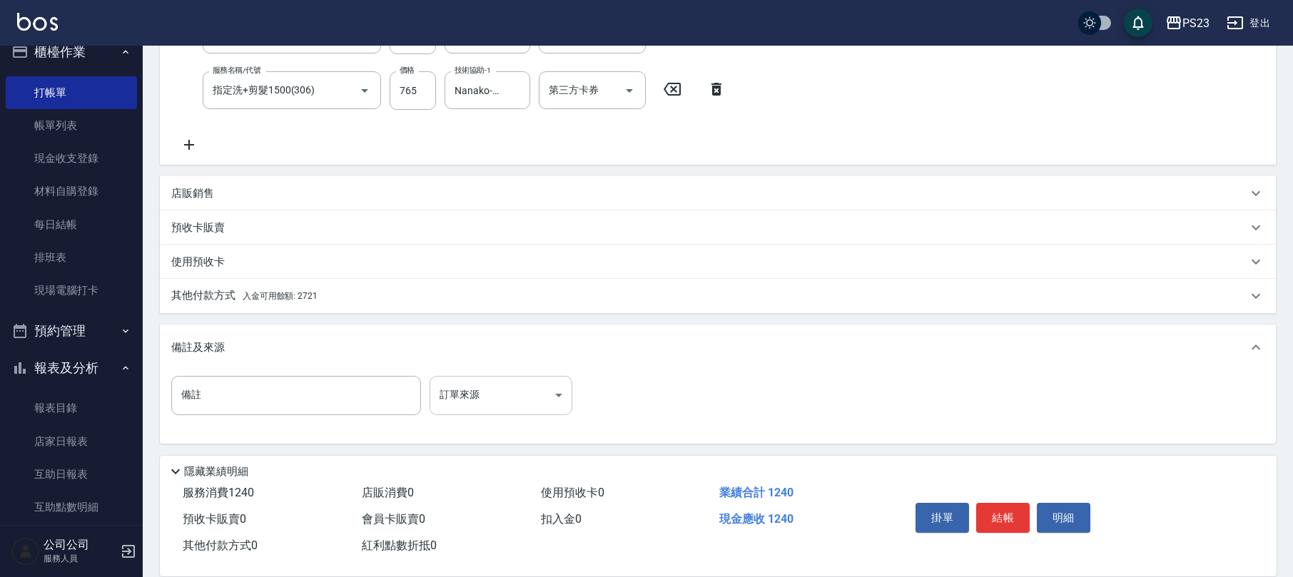
click at [444, 392] on body "PS23 登出 櫃檯作業 打帳單 帳單列表 現金收支登錄 材料自購登錄 每日結帳 排班表 現場電腦打卡 預約管理 預約管理 單日預約紀錄 單週預約紀錄 報表及…" at bounding box center [646, 155] width 1293 height 845
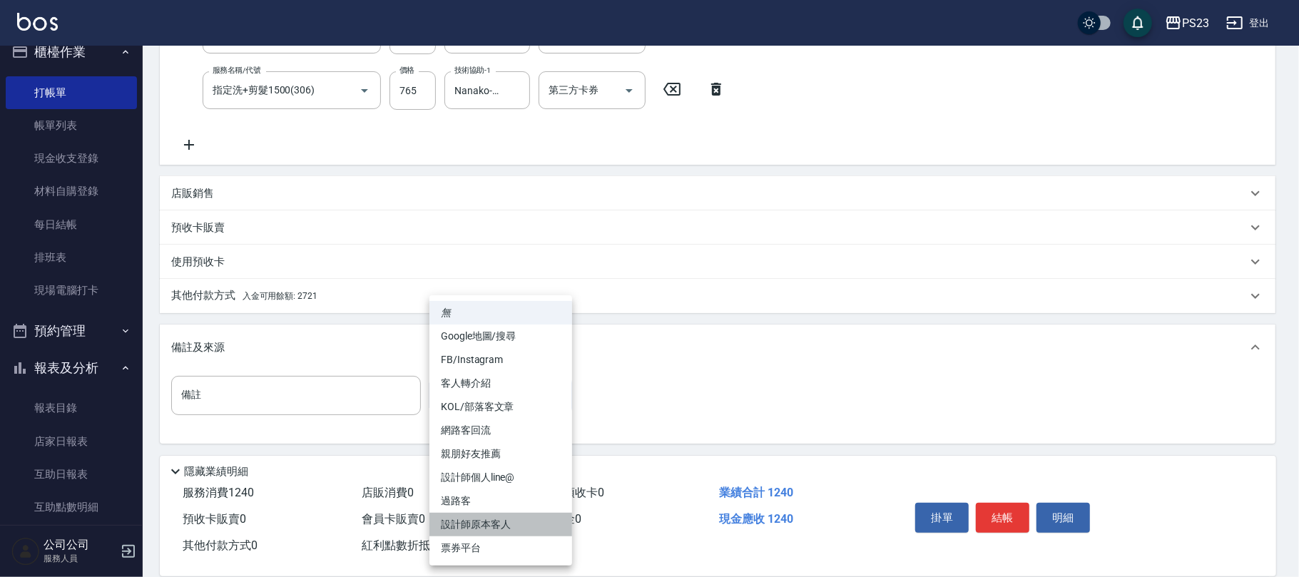
click at [509, 525] on li "設計師原本客人" at bounding box center [500, 525] width 143 height 24
type input "設計師原本客人"
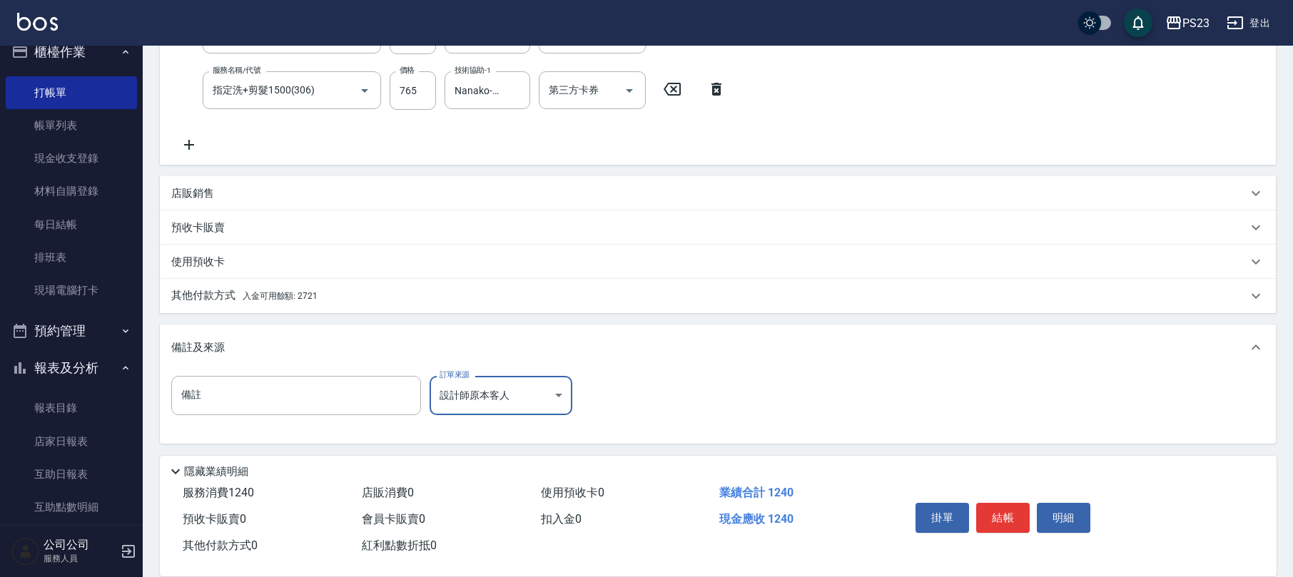
click at [277, 292] on span "入金可用餘額: 2721" at bounding box center [280, 296] width 75 height 10
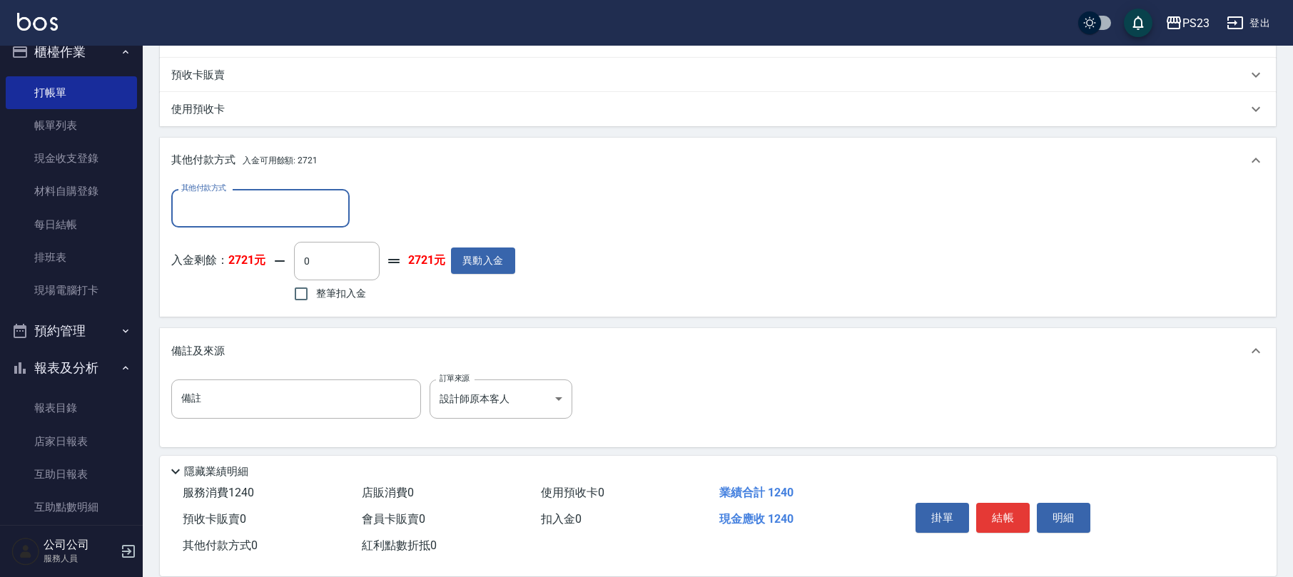
scroll to position [0, 0]
drag, startPoint x: 312, startPoint y: 294, endPoint x: 329, endPoint y: 290, distance: 17.0
click at [314, 294] on input "整筆扣入金" at bounding box center [301, 294] width 30 height 30
checkbox input "true"
type input "1240"
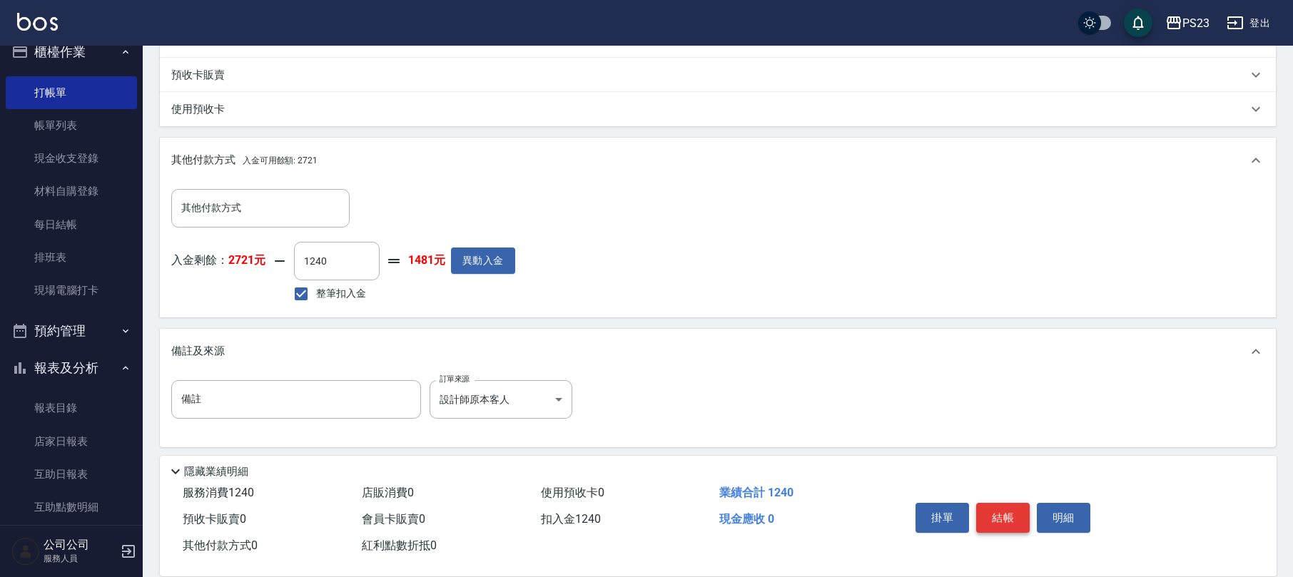
click at [997, 511] on button "結帳" at bounding box center [1002, 518] width 53 height 30
type input "[DATE] 19:35"
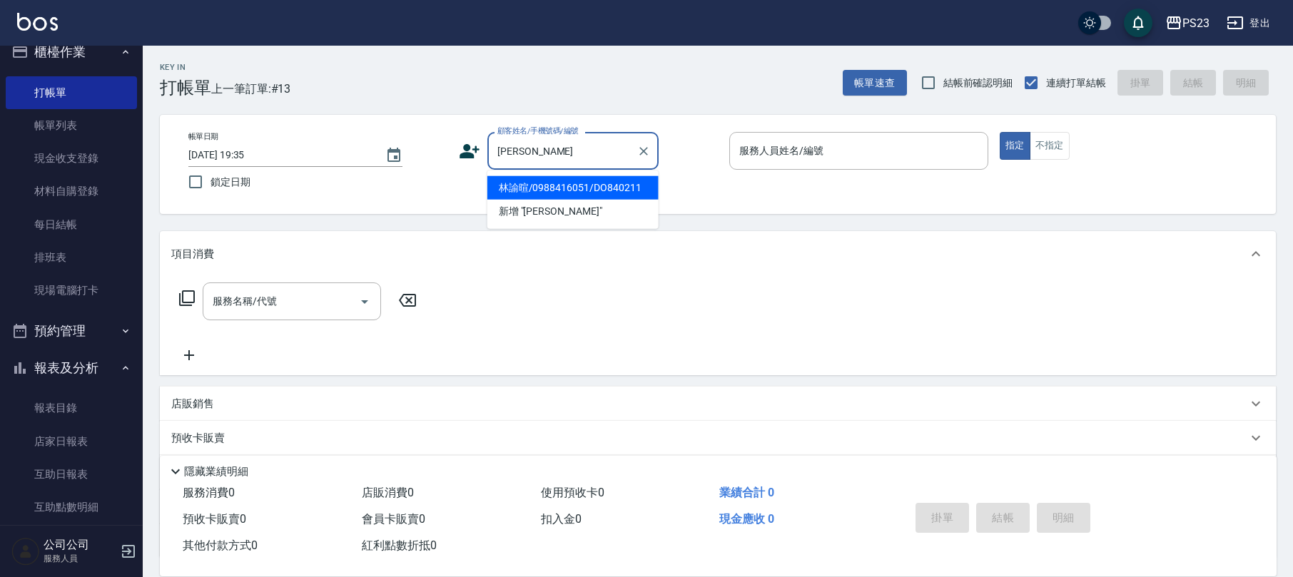
click at [608, 184] on li "林諭暄/0988416051/DO840211" at bounding box center [572, 188] width 171 height 24
type input "林諭暄/0988416051/DO840211"
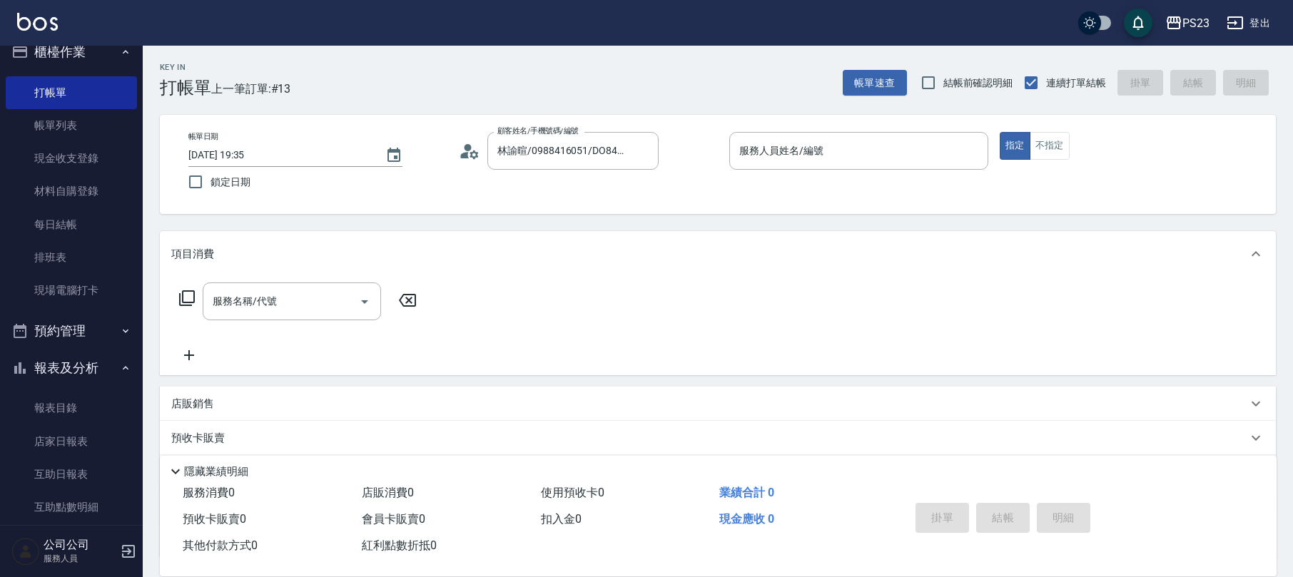
click at [476, 150] on icon at bounding box center [469, 151] width 21 height 21
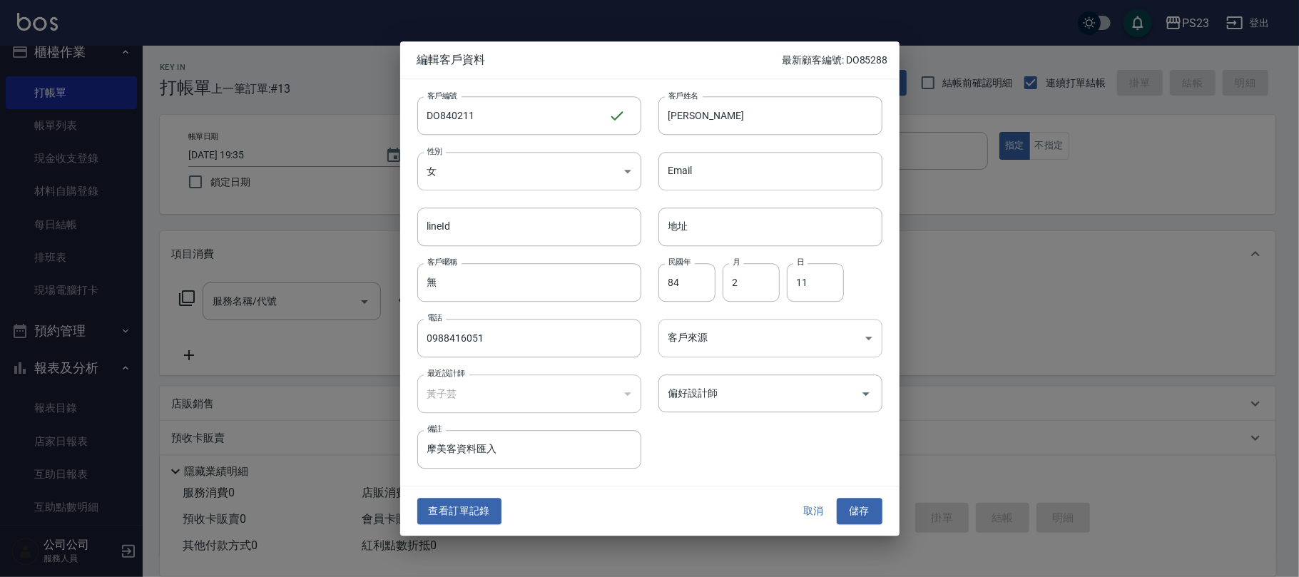
click at [738, 340] on body "PS23 登出 櫃檯作業 打帳單 帳單列表 現金收支登錄 材料自購登錄 每日結帳 排班表 現場電腦打卡 預約管理 預約管理 單日預約紀錄 單週預約紀錄 報表及…" at bounding box center [649, 346] width 1299 height 692
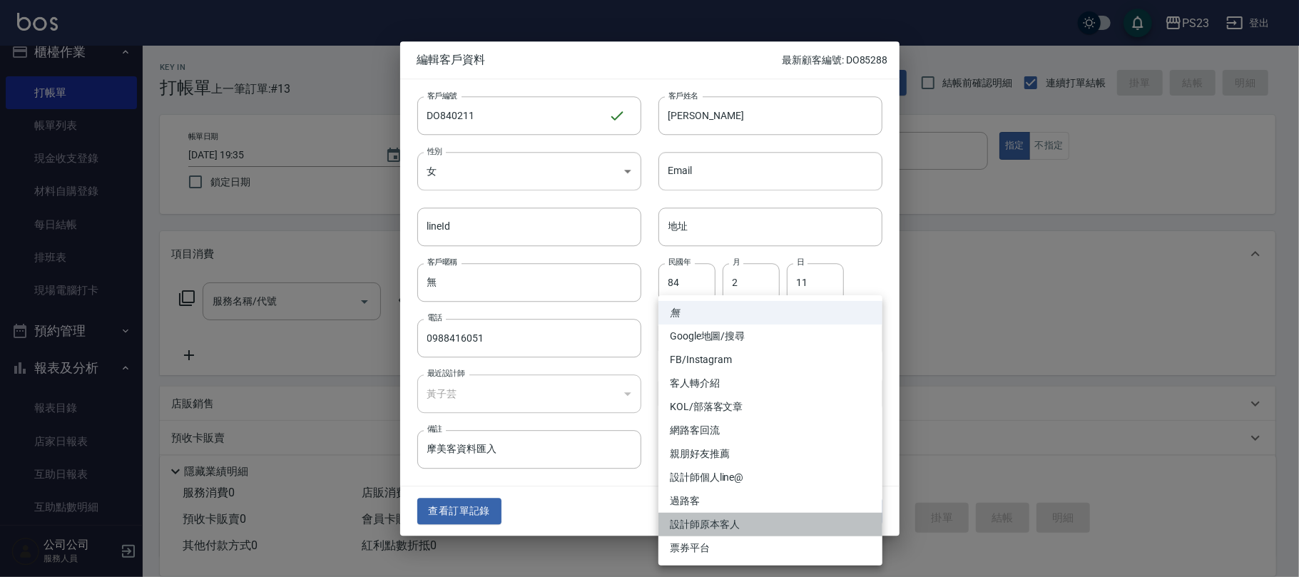
click at [745, 526] on li "設計師原本客人" at bounding box center [770, 525] width 224 height 24
type input "設計師原本客人"
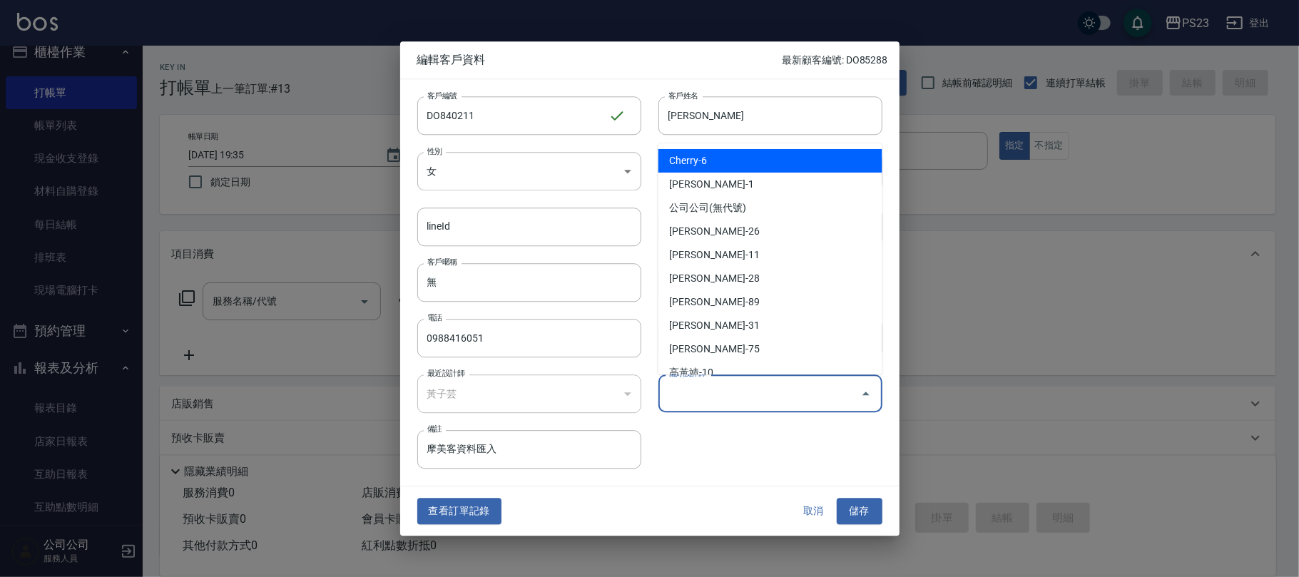
click at [790, 391] on input "偏好設計師" at bounding box center [760, 393] width 190 height 25
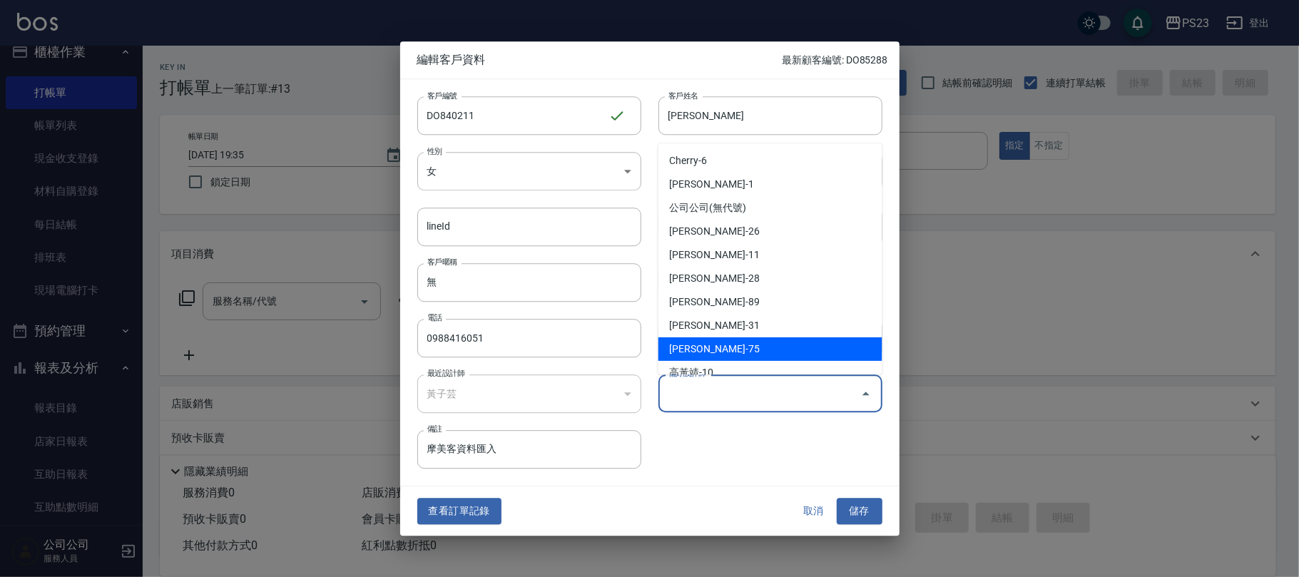
click at [711, 350] on li "[PERSON_NAME]-75" at bounding box center [770, 349] width 224 height 24
type input "黃子芸"
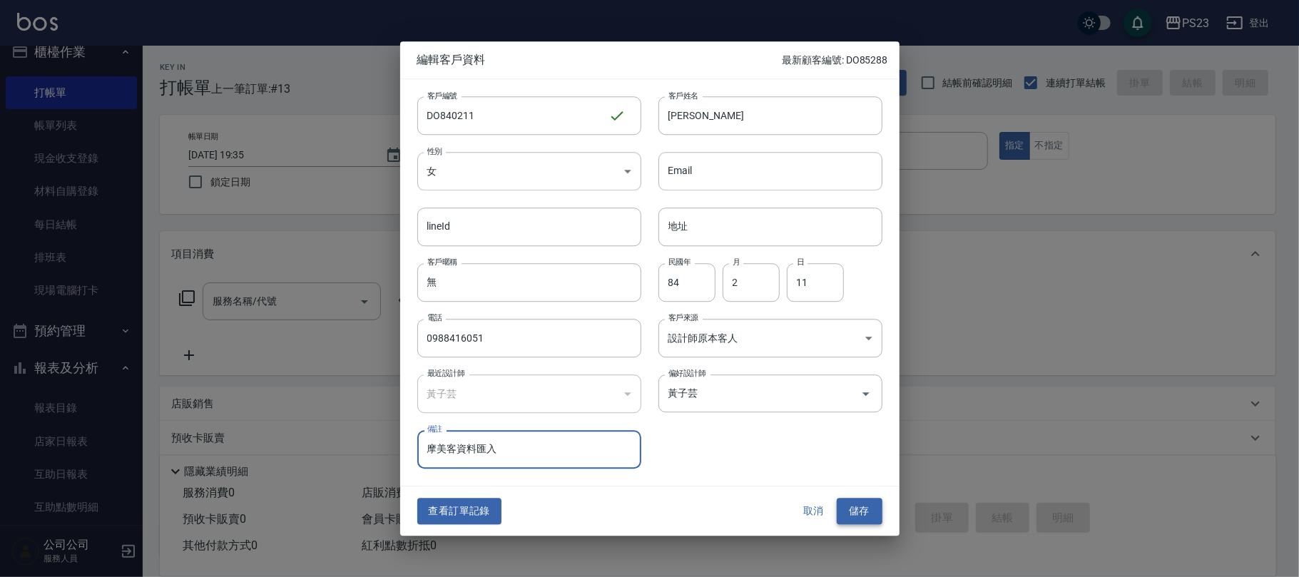
click at [867, 515] on button "儲存" at bounding box center [860, 512] width 46 height 26
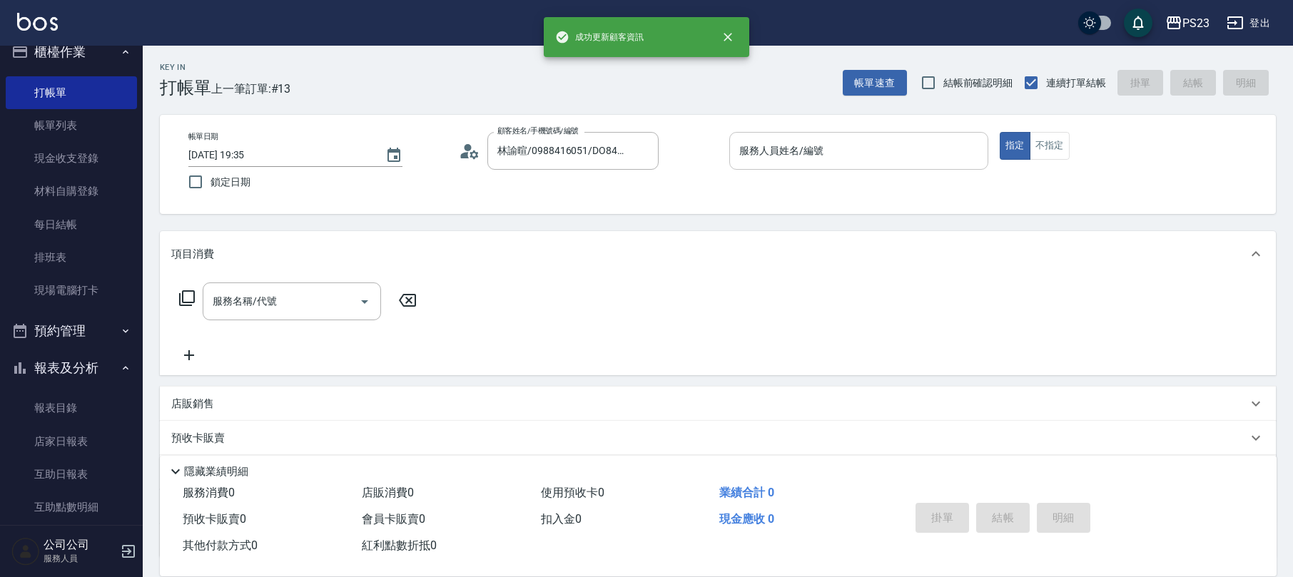
click at [817, 146] on input "服務人員姓名/編號" at bounding box center [858, 150] width 246 height 25
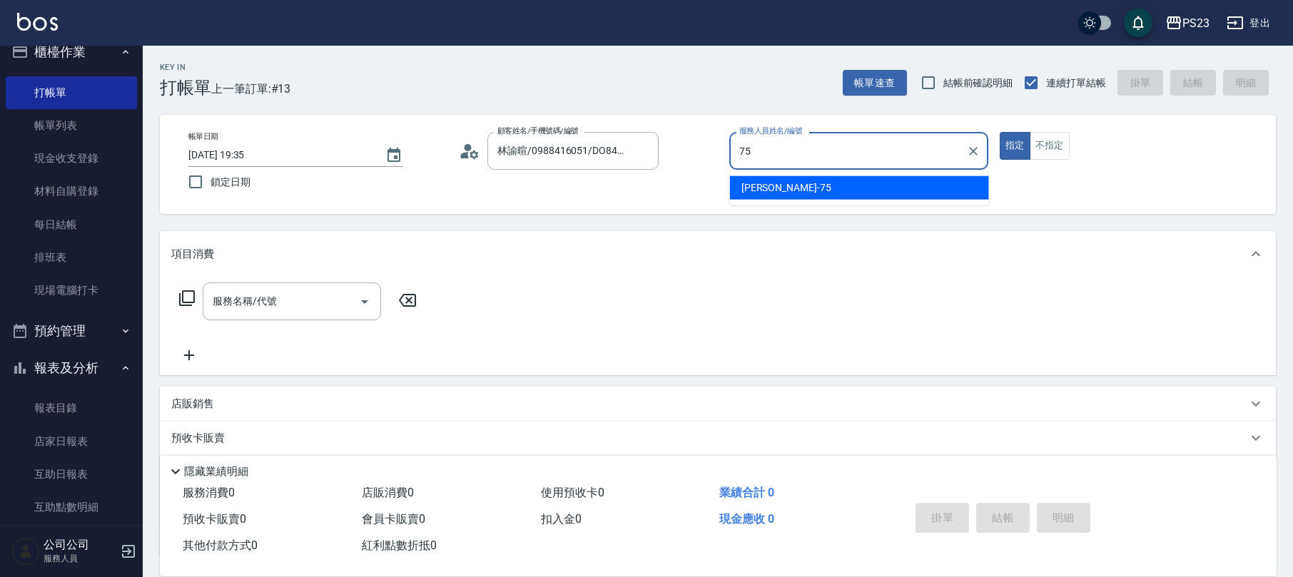
type input "Donna-75"
type button "true"
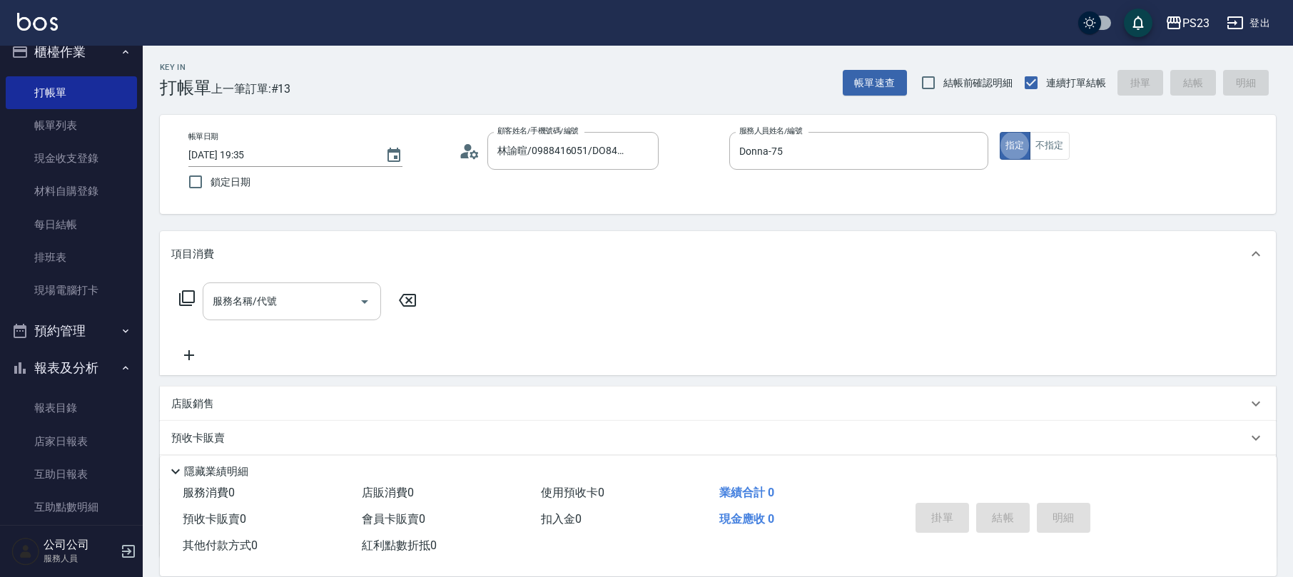
click at [345, 292] on input "服務名稱/代號" at bounding box center [281, 301] width 144 height 25
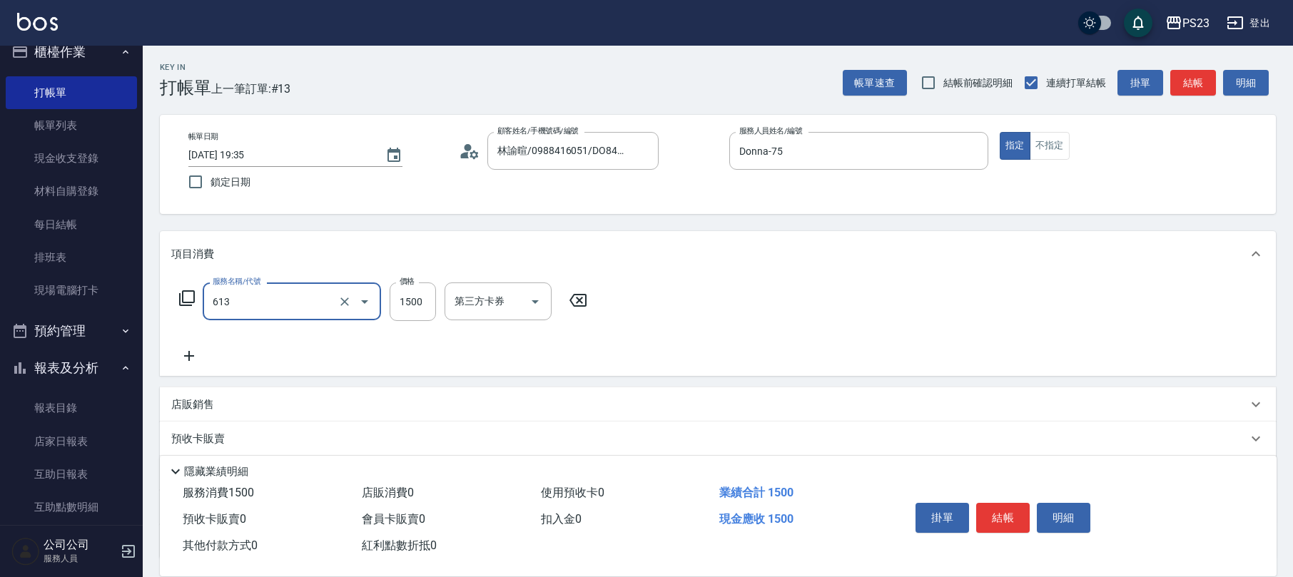
type input "火山泥單次(613)"
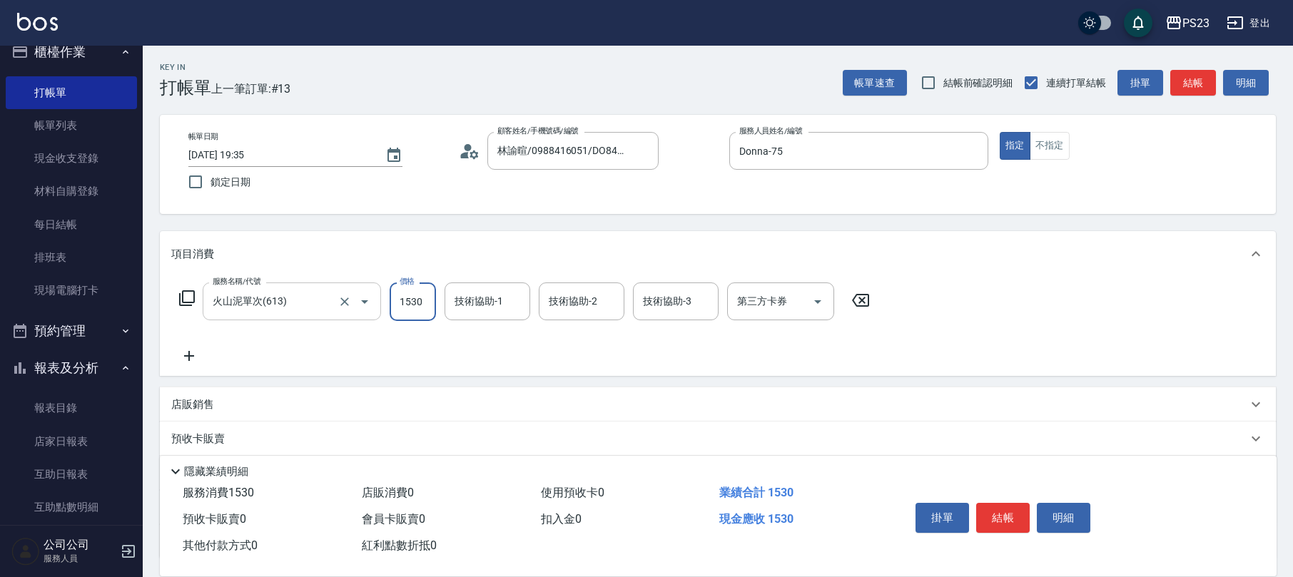
type input "1530"
type input "7"
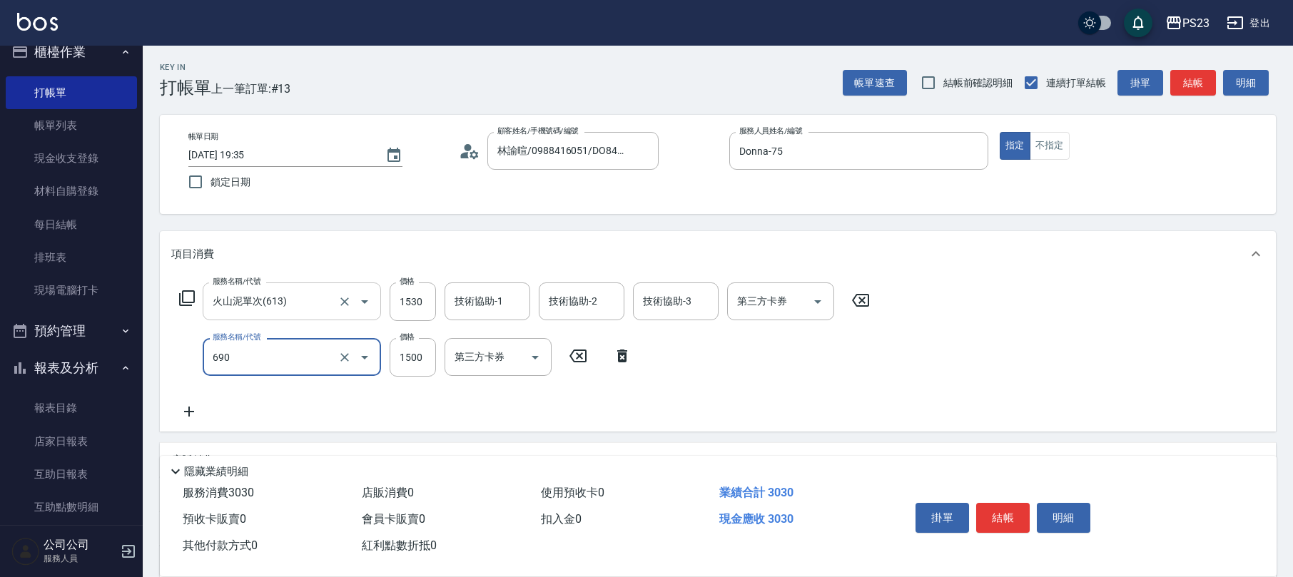
type input "頭皮保濕面膜1500(690)"
type input "1530"
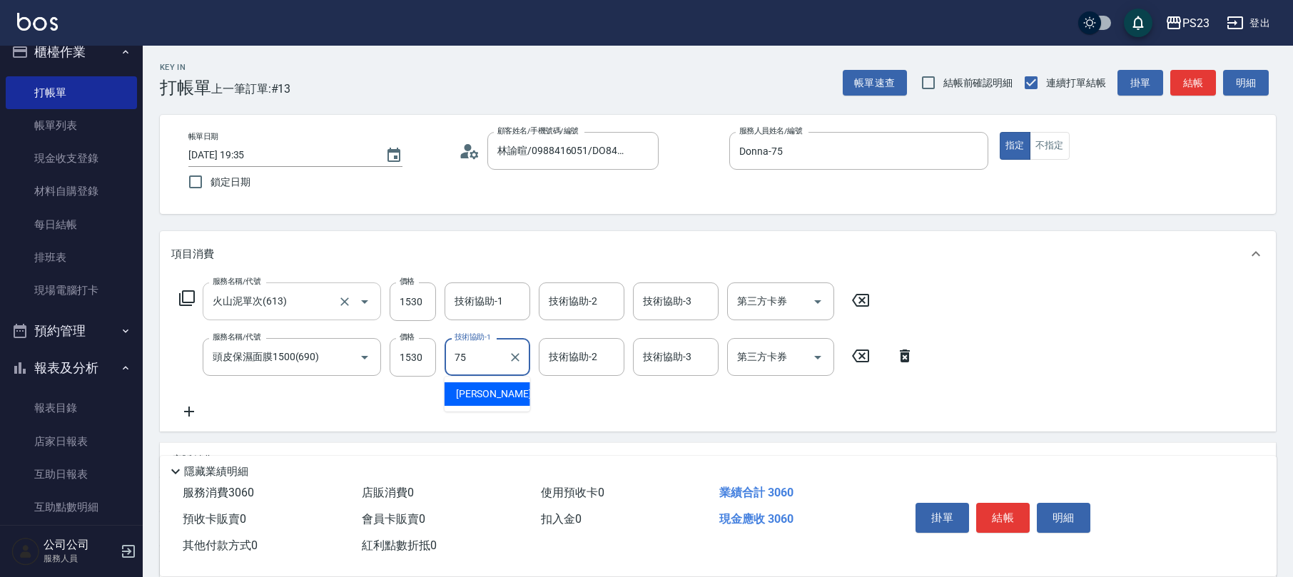
type input "Donna-75"
click at [479, 300] on div "技術協助-1 技術協助-1" at bounding box center [487, 301] width 86 height 38
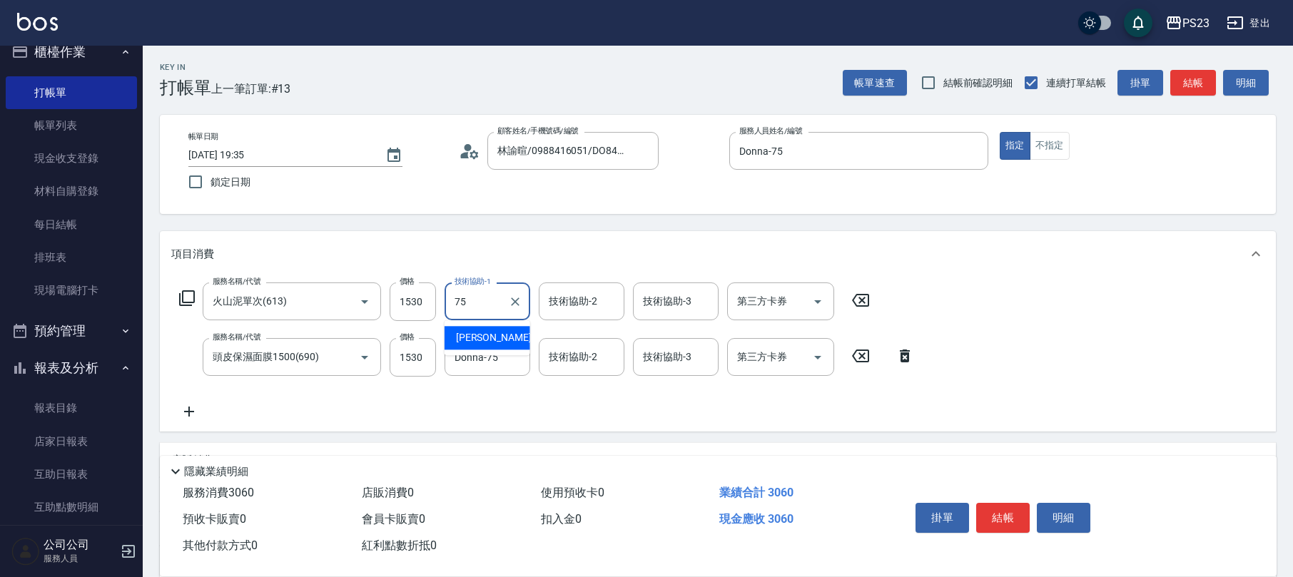
type input "Donna-75"
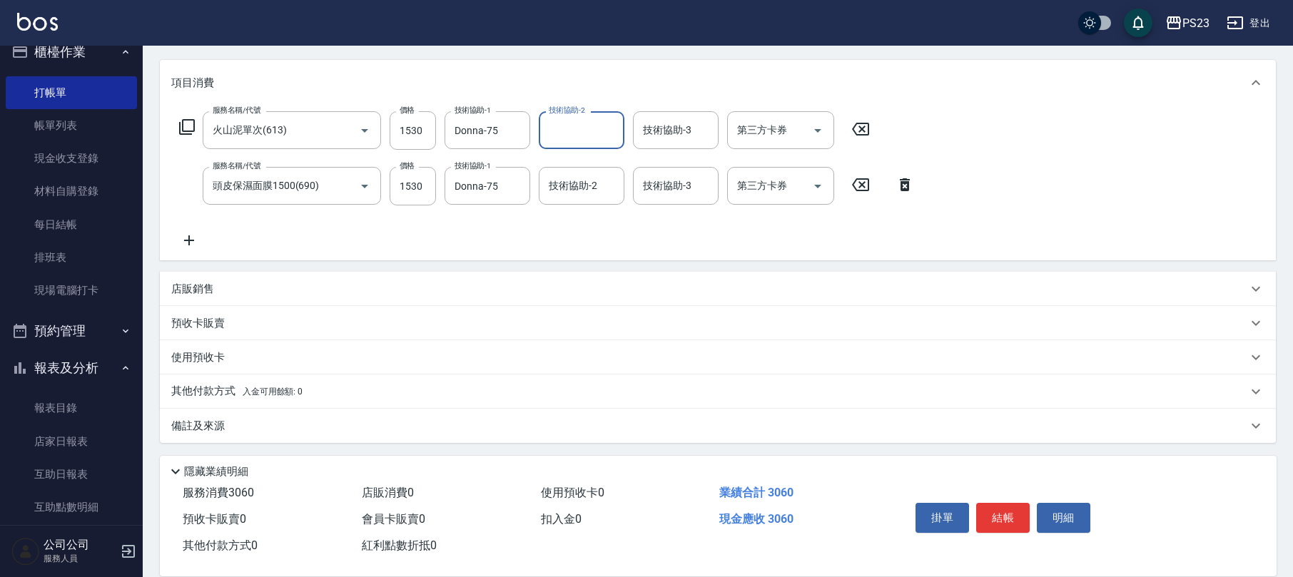
scroll to position [113, 0]
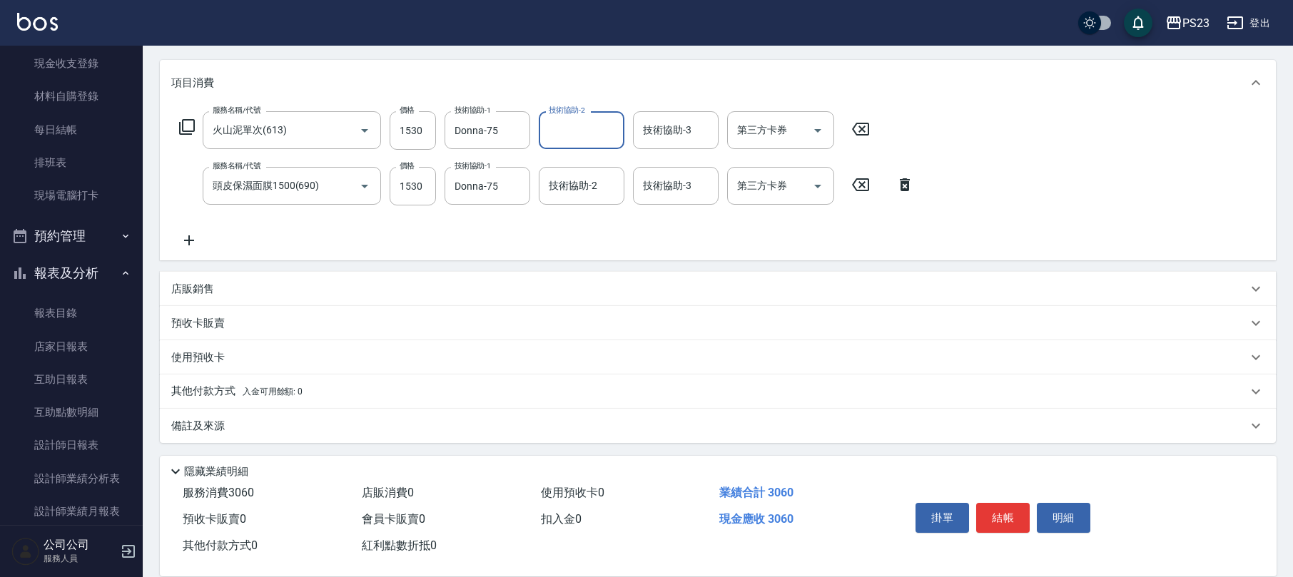
drag, startPoint x: 281, startPoint y: 425, endPoint x: 292, endPoint y: 412, distance: 17.3
click at [282, 422] on div "備註及來源" at bounding box center [709, 426] width 1076 height 15
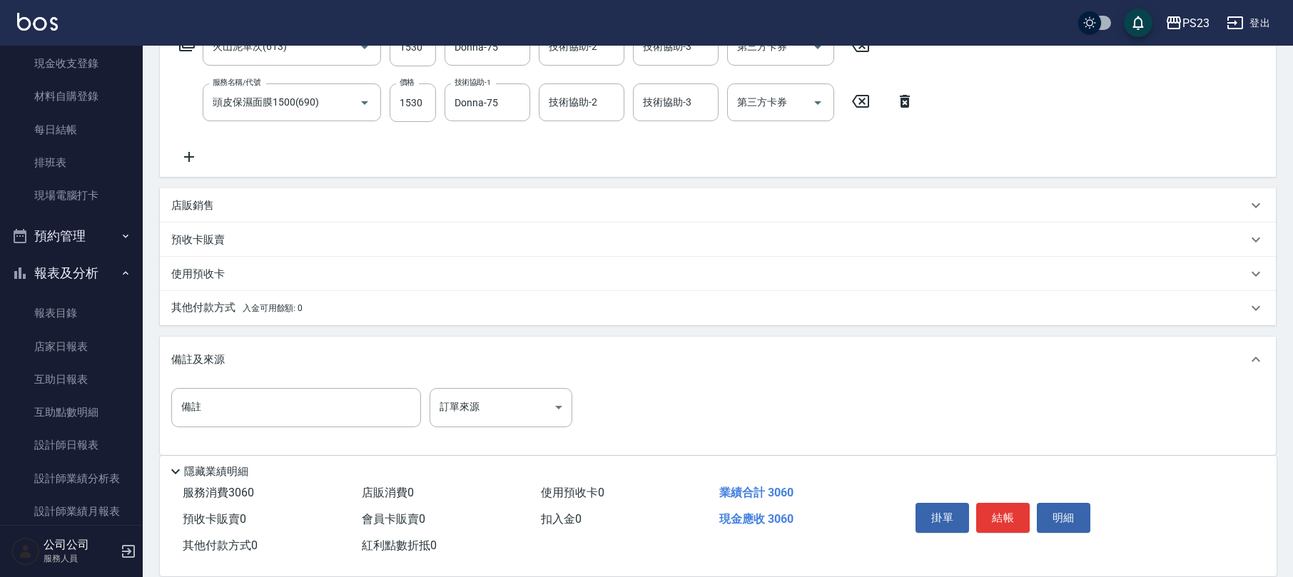
scroll to position [169, 0]
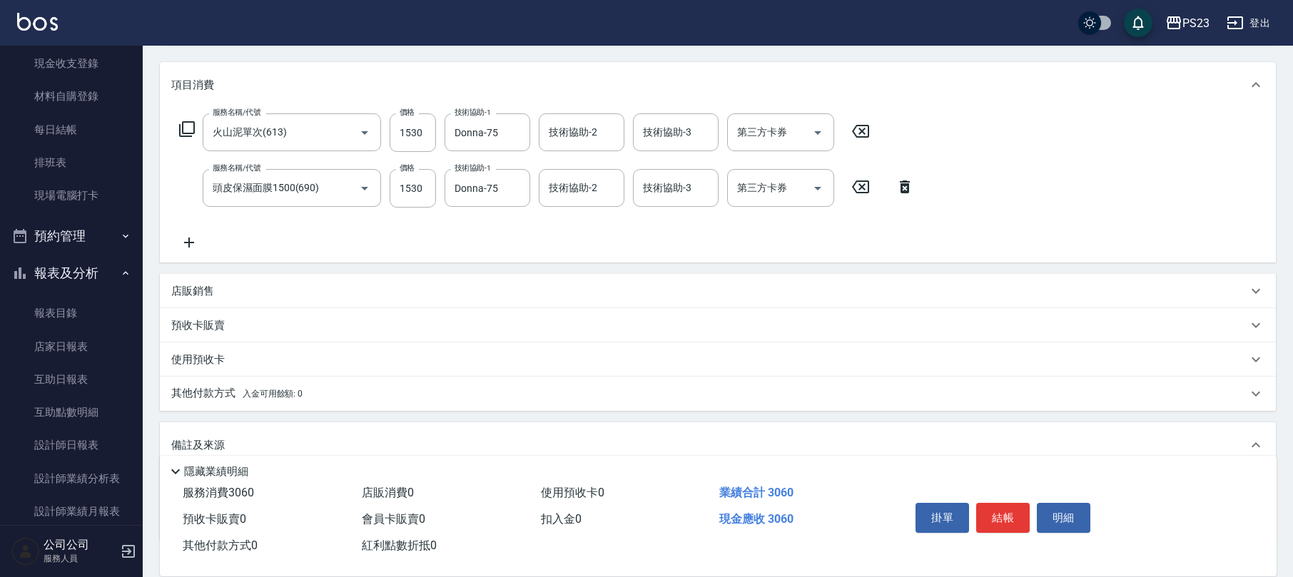
click at [525, 404] on div "其他付款方式 入金可用餘額: 0" at bounding box center [718, 394] width 1116 height 34
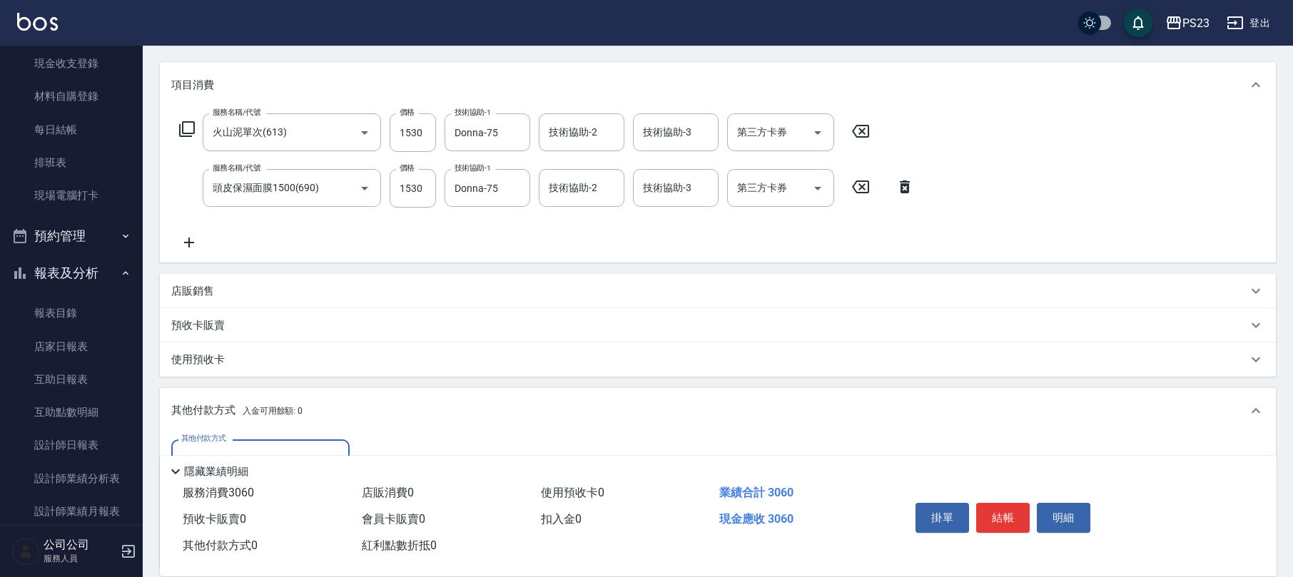
scroll to position [423, 0]
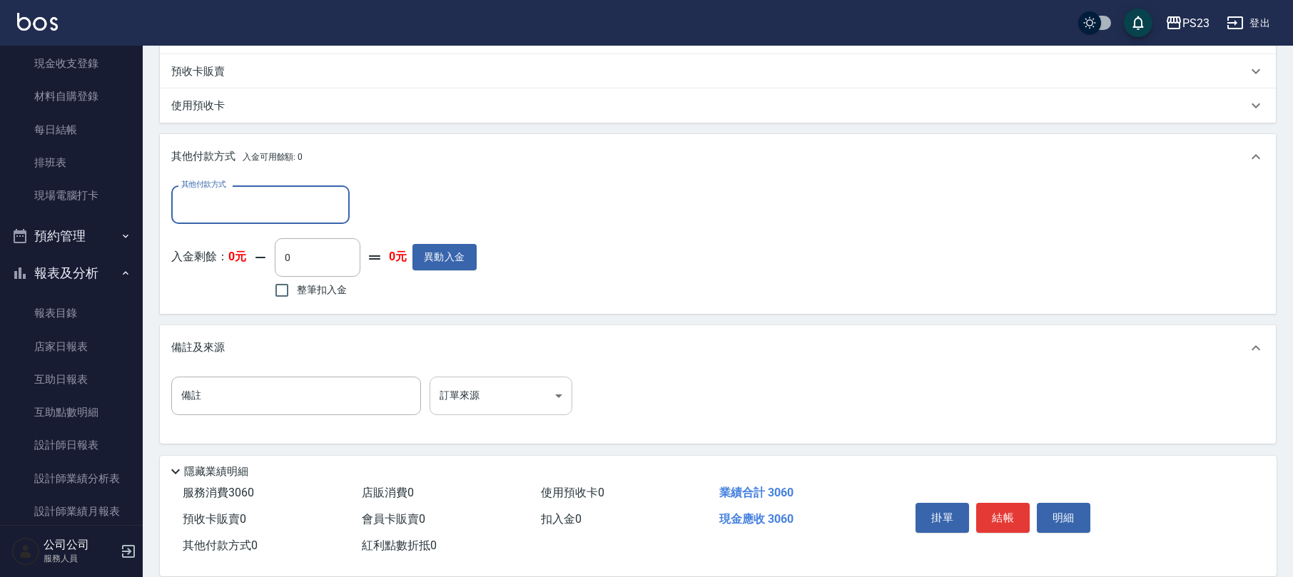
click at [494, 380] on body "PS23 登出 櫃檯作業 打帳單 帳單列表 現金收支登錄 材料自購登錄 每日結帳 排班表 現場電腦打卡 預約管理 預約管理 單日預約紀錄 單週預約紀錄 報表及…" at bounding box center [646, 77] width 1293 height 1001
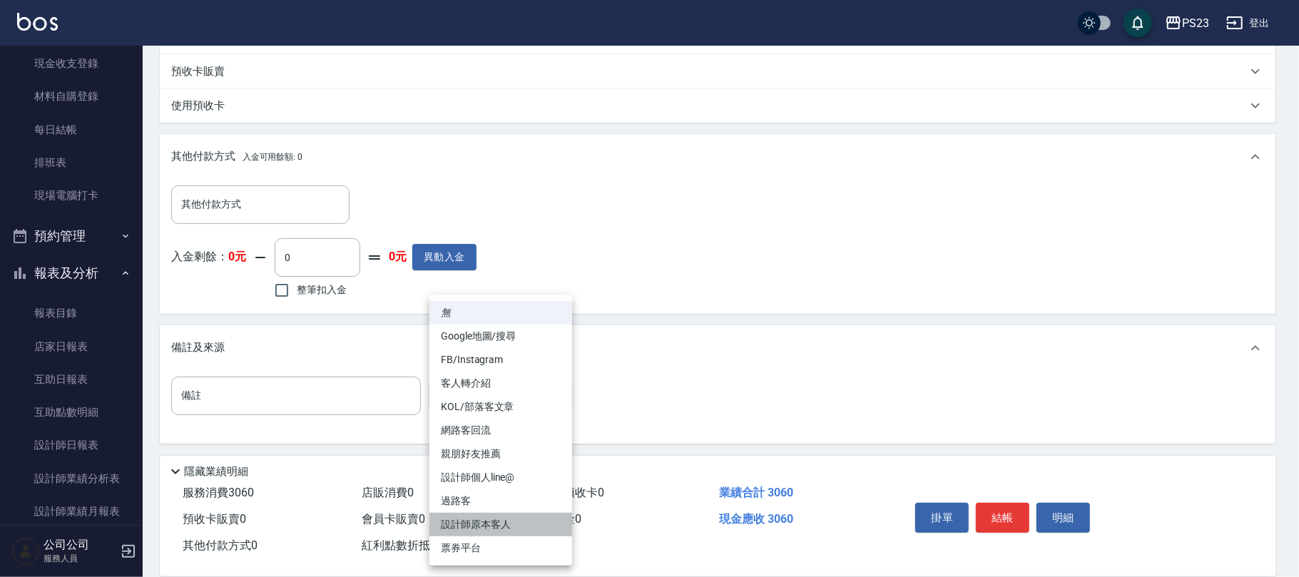
click at [480, 515] on li "設計師原本客人" at bounding box center [500, 525] width 143 height 24
type input "設計師原本客人"
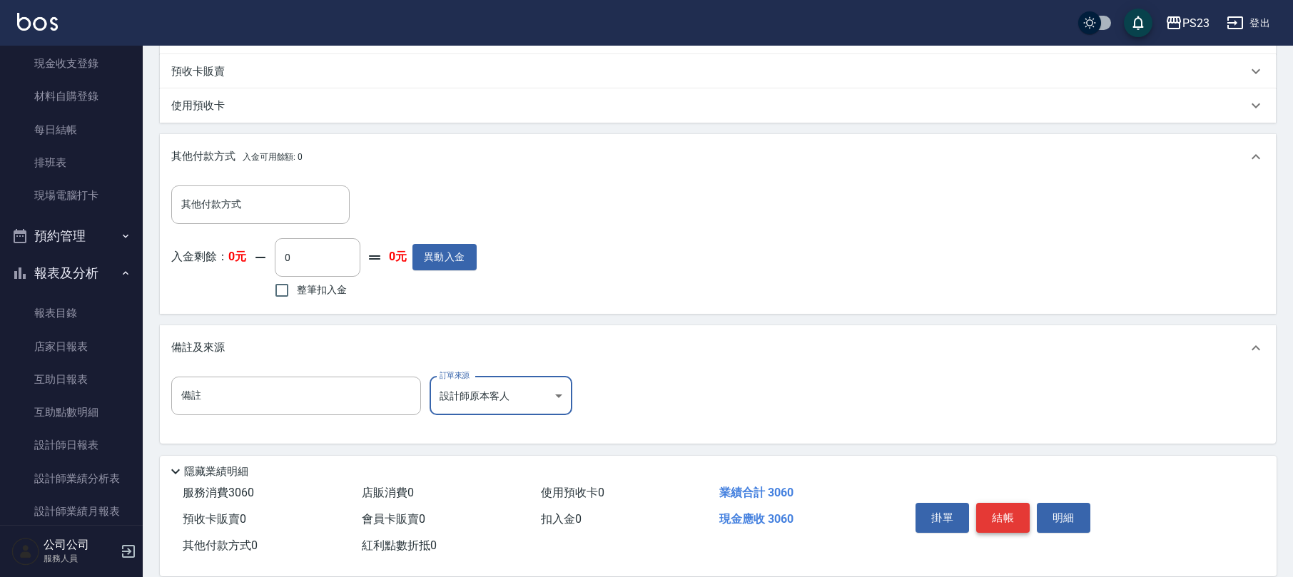
click at [1014, 514] on button "結帳" at bounding box center [1002, 518] width 53 height 30
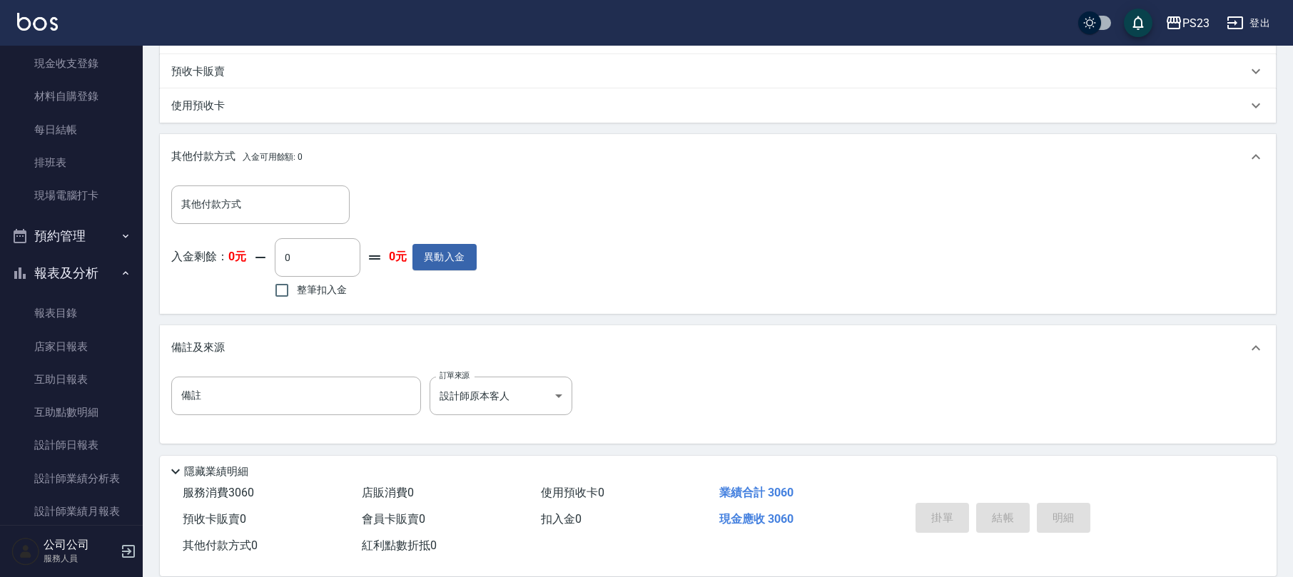
type input "[DATE] 19:36"
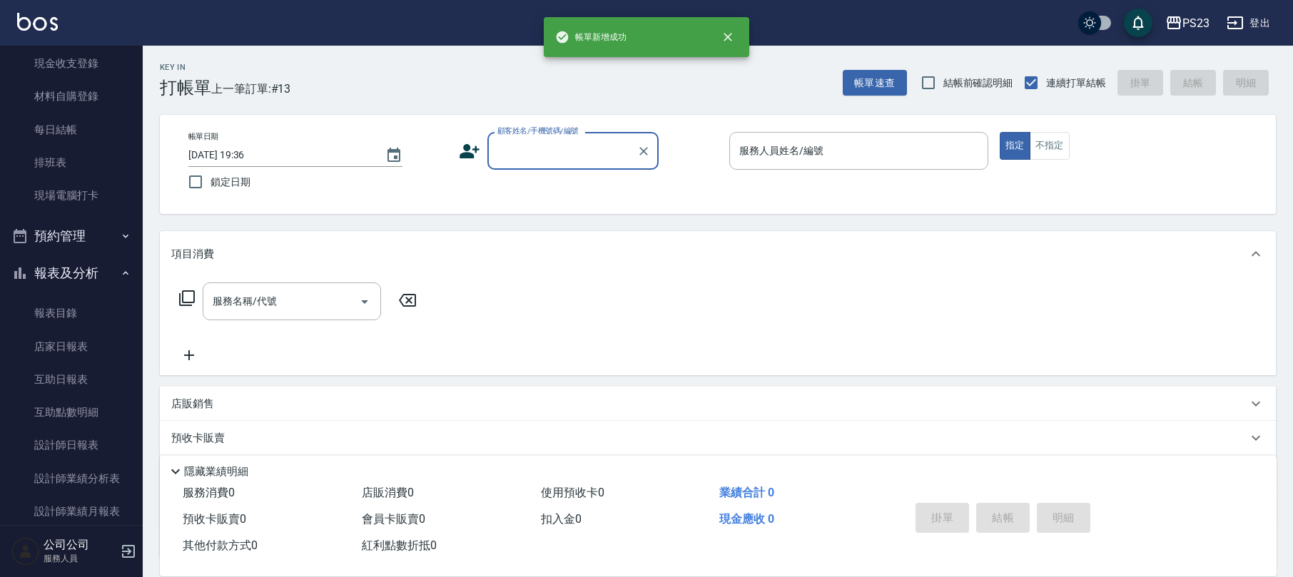
scroll to position [0, 0]
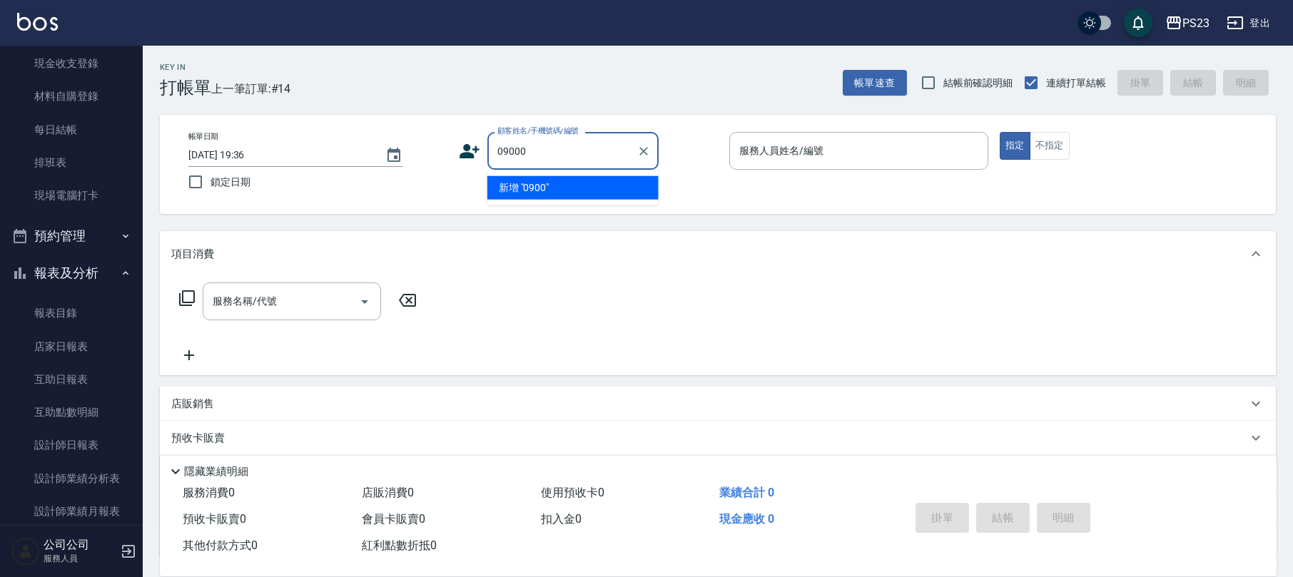
type input "09000"
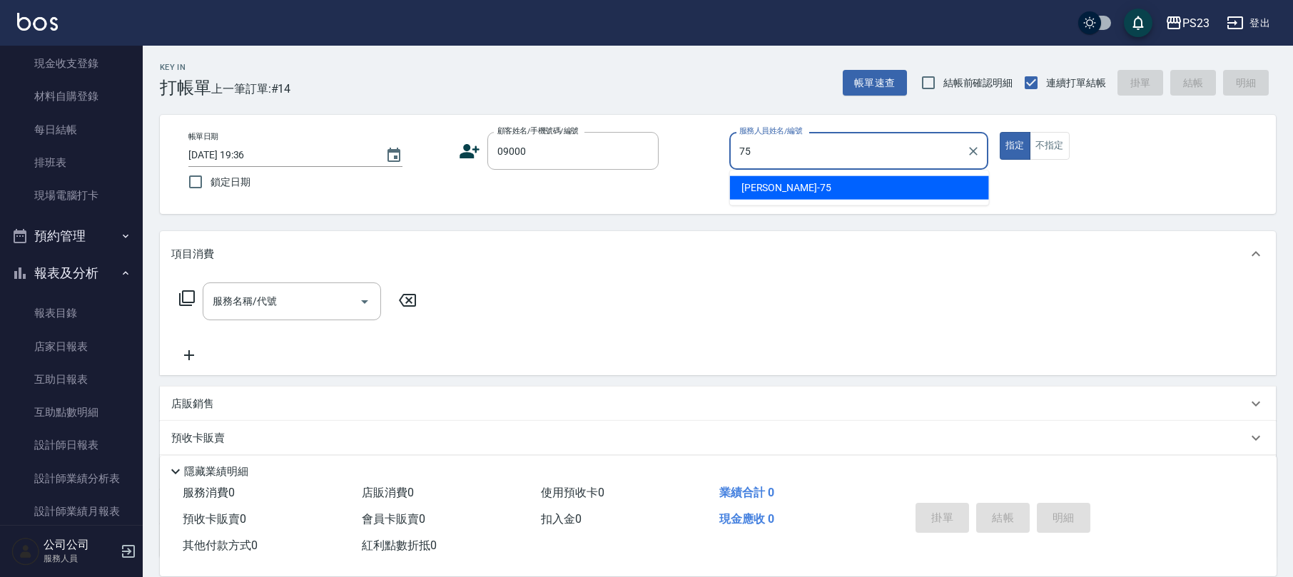
type input "Donna-75"
type input "新客人 姓名未設定/09000/"
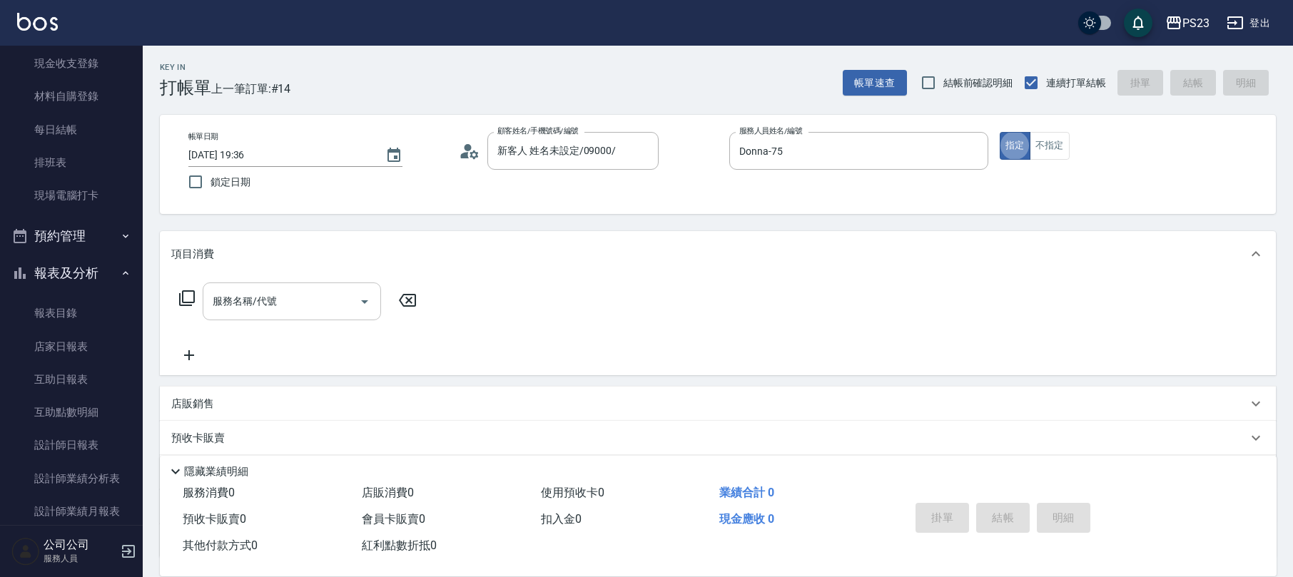
drag, startPoint x: 288, startPoint y: 312, endPoint x: 300, endPoint y: 303, distance: 15.3
click at [297, 304] on input "服務名稱/代號" at bounding box center [281, 301] width 144 height 25
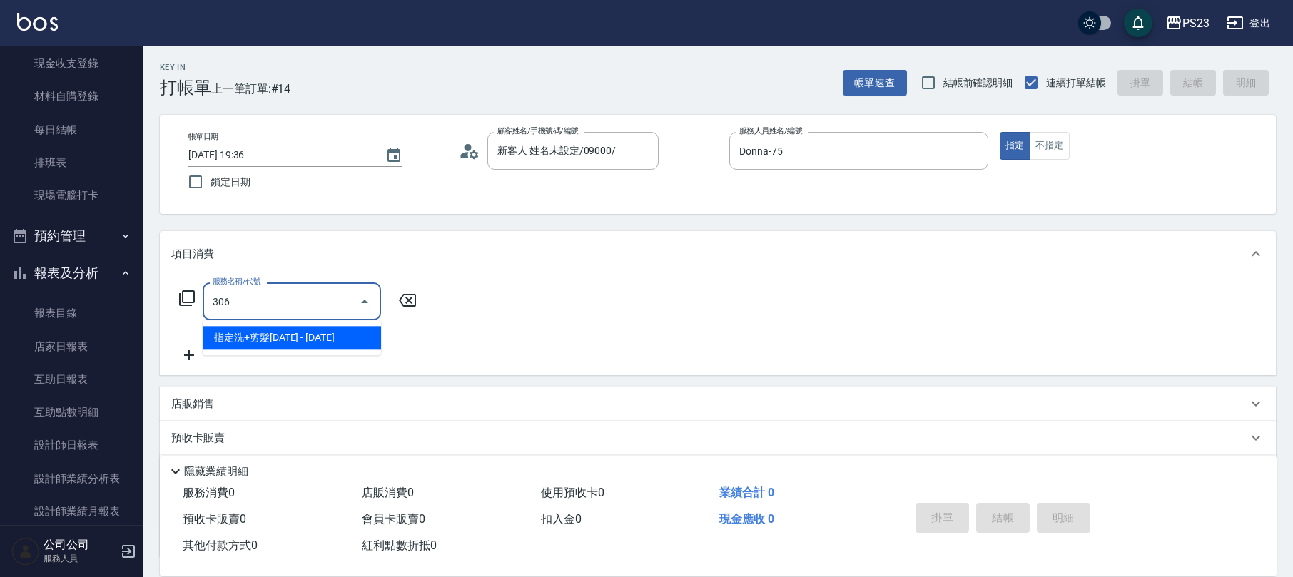
type input "指定洗+剪髮1500(306)"
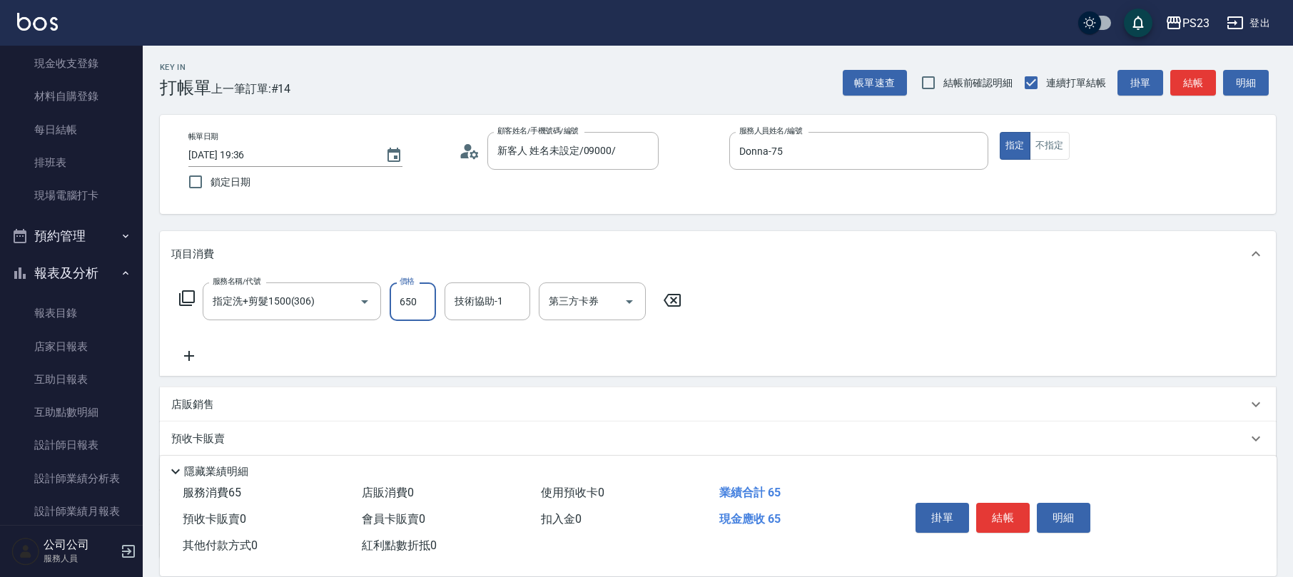
type input "650"
type input "Donna-75"
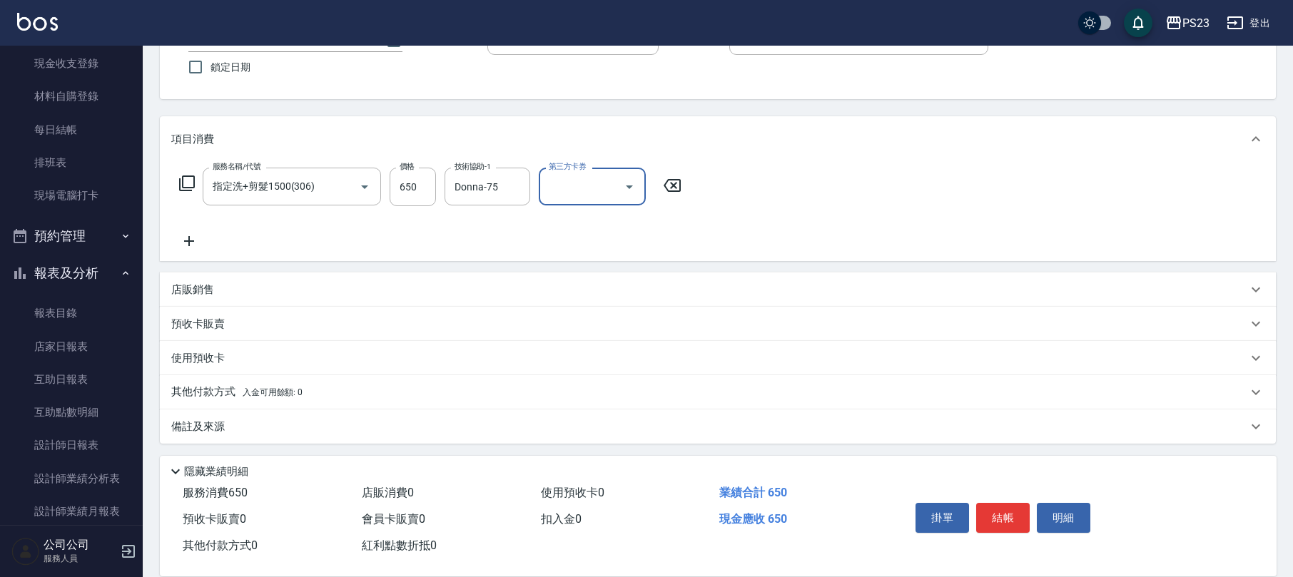
click at [999, 517] on button "結帳" at bounding box center [1002, 518] width 53 height 30
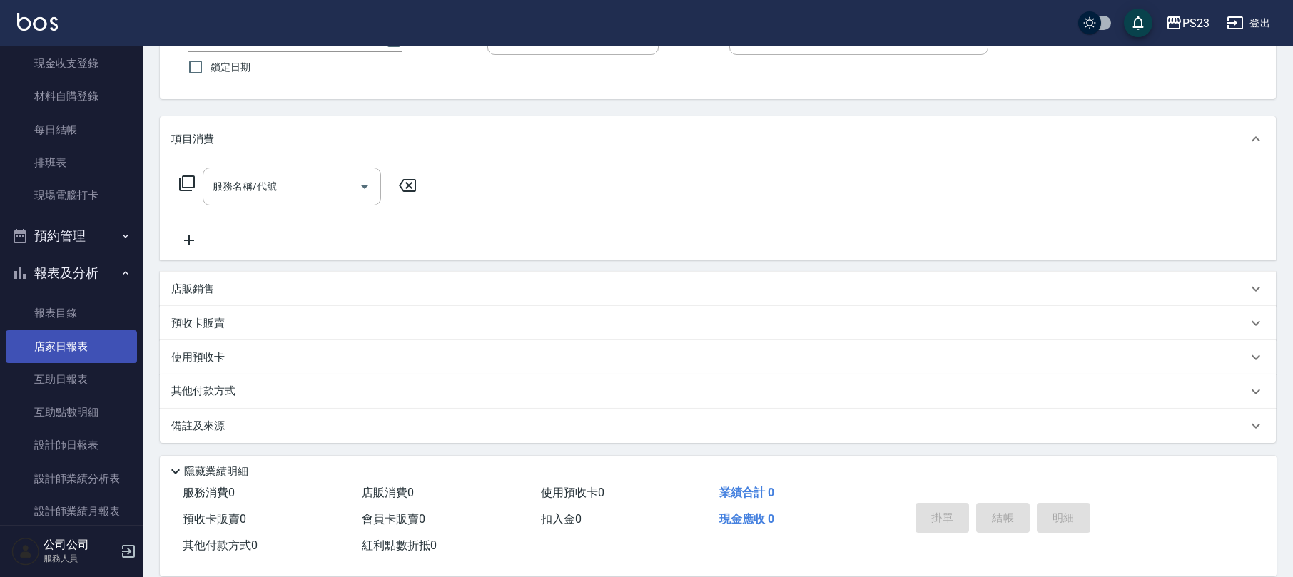
click at [67, 335] on link "店家日報表" at bounding box center [71, 346] width 131 height 33
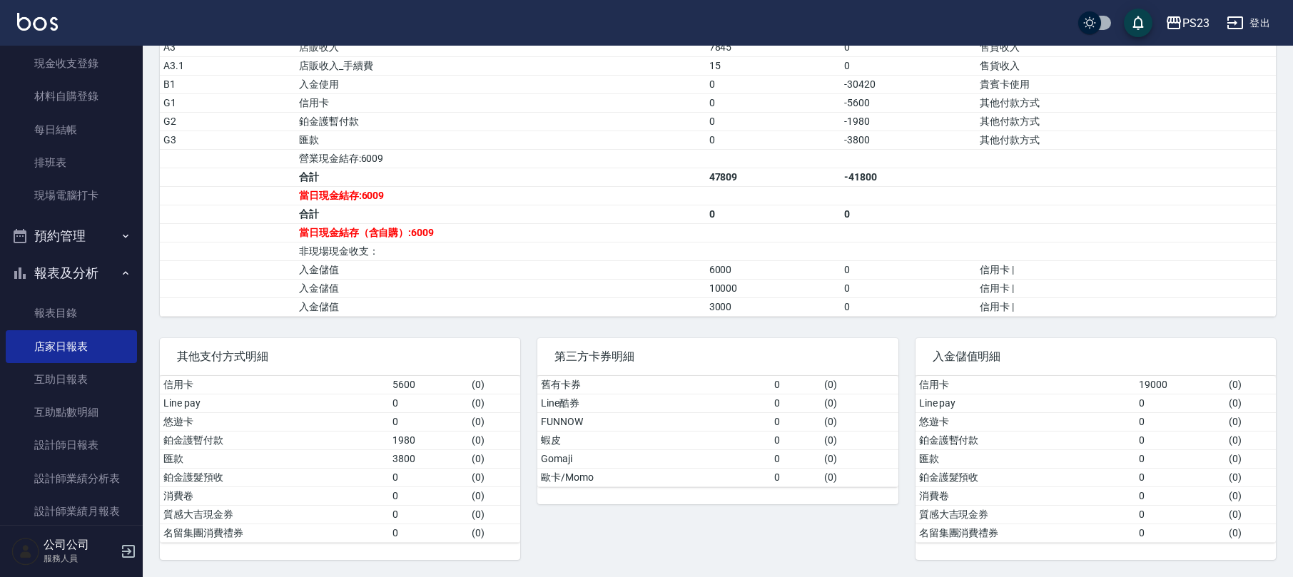
scroll to position [466, 0]
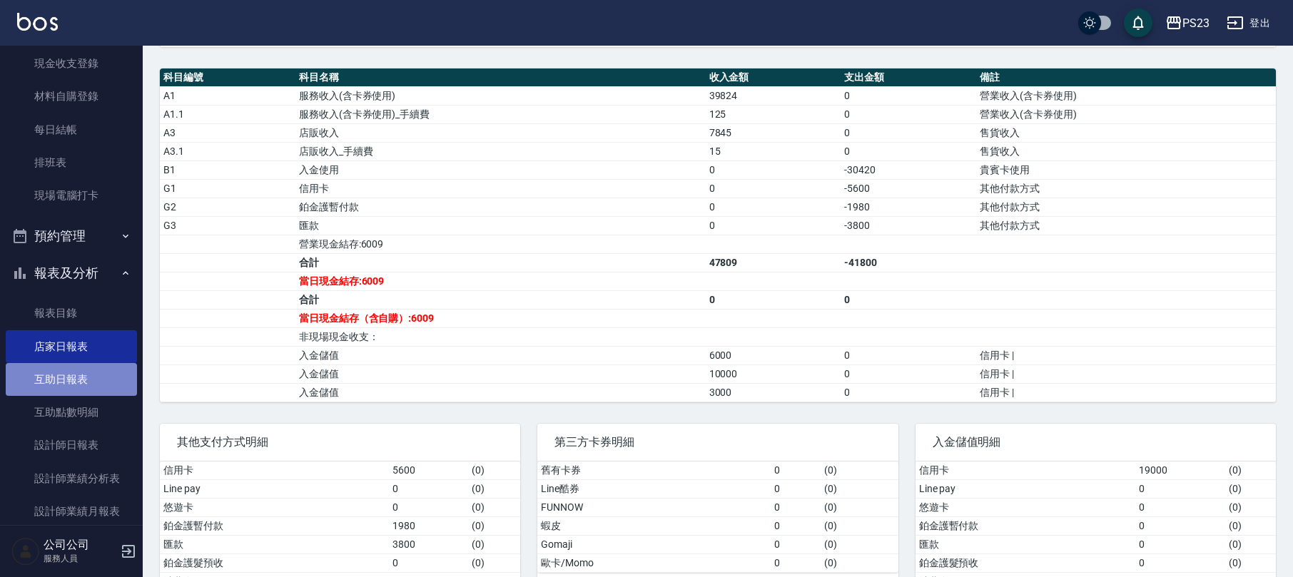
click at [97, 375] on link "互助日報表" at bounding box center [71, 379] width 131 height 33
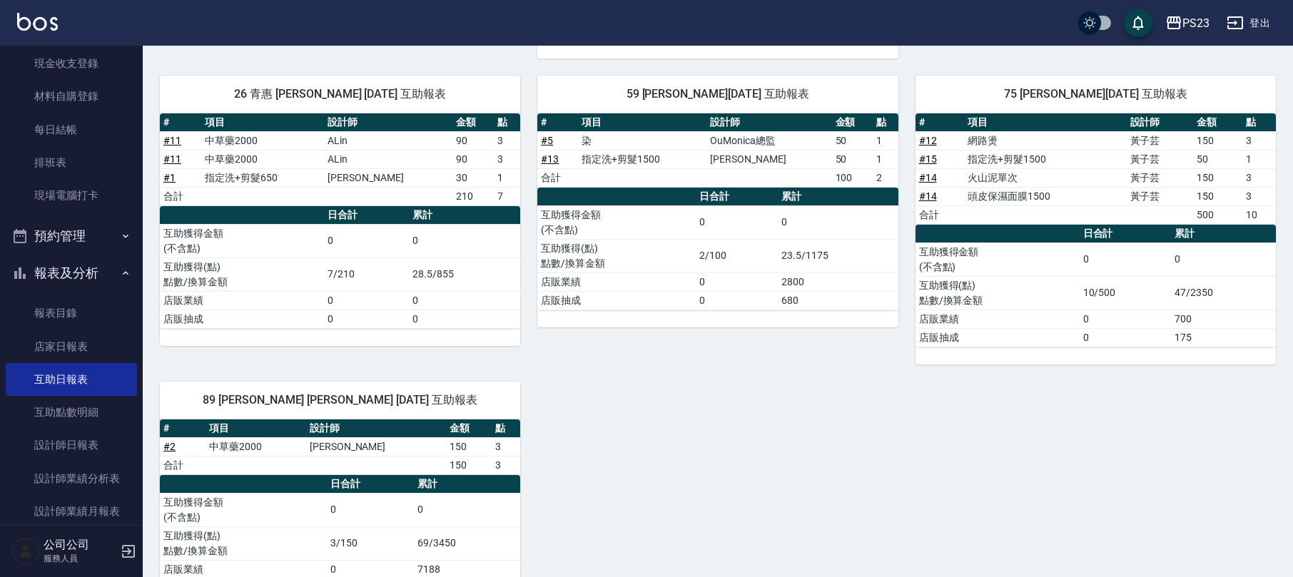
scroll to position [634, 0]
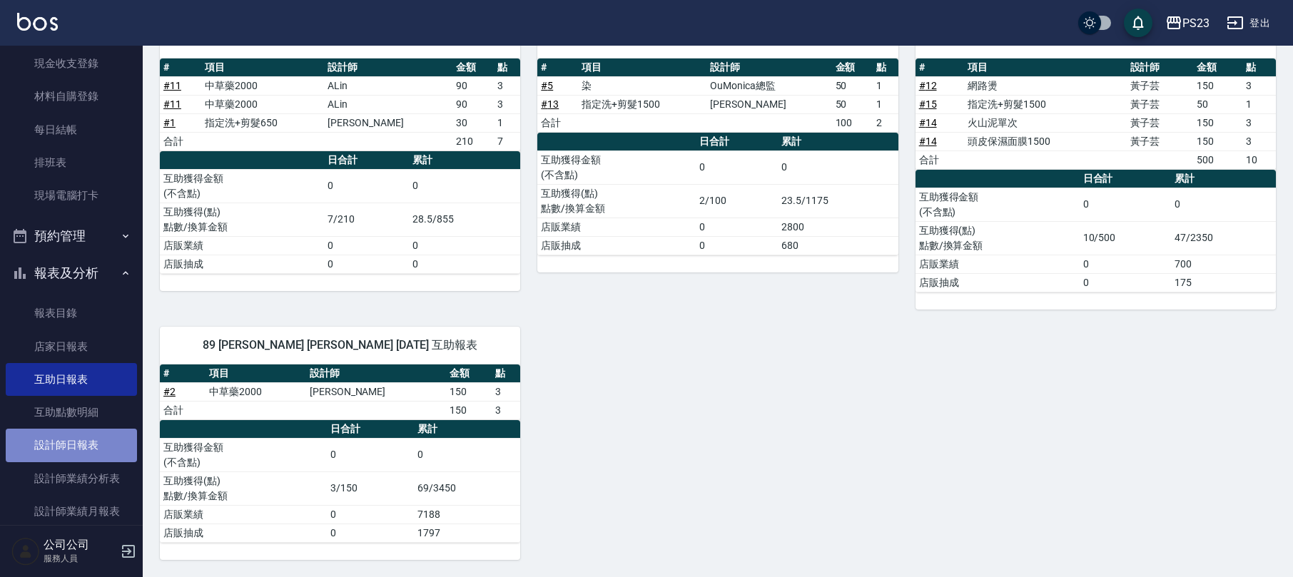
click at [84, 444] on link "設計師日報表" at bounding box center [71, 445] width 131 height 33
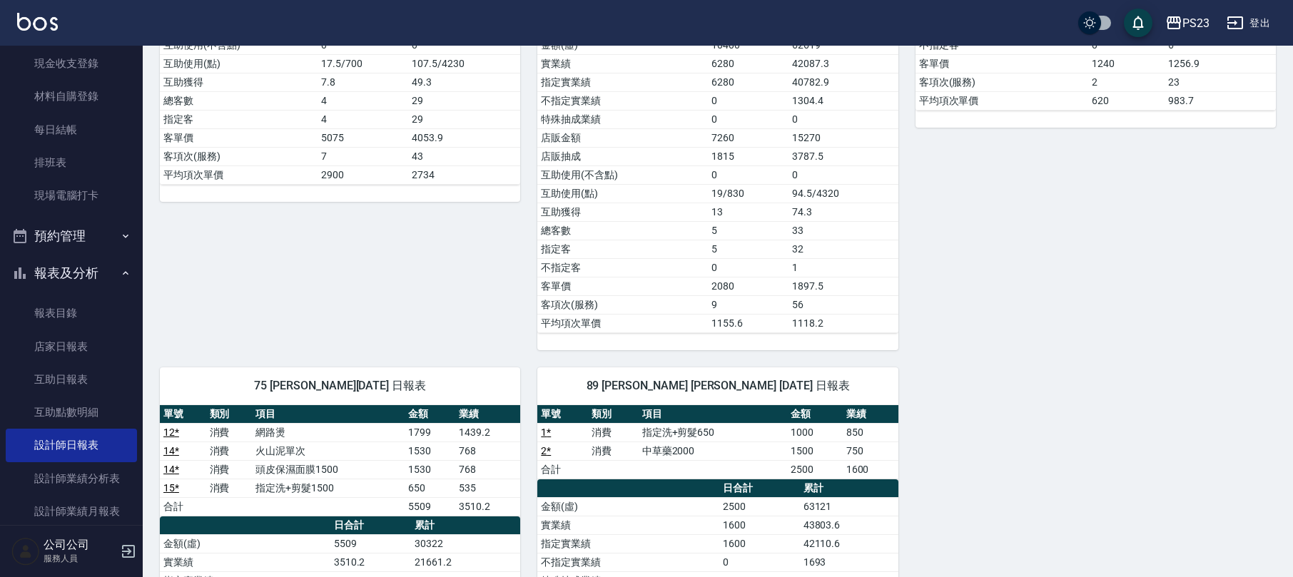
scroll to position [190, 0]
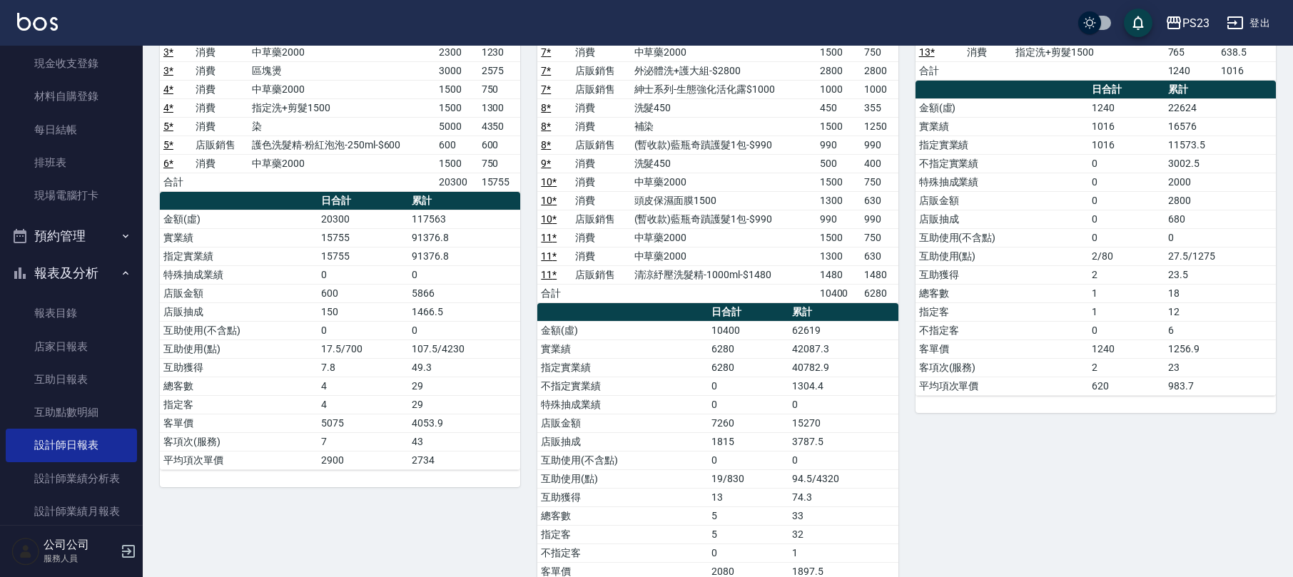
click at [398, 265] on td "15755" at bounding box center [362, 256] width 91 height 19
click at [87, 193] on link "現場電腦打卡" at bounding box center [71, 195] width 131 height 33
